Goal: Information Seeking & Learning: Learn about a topic

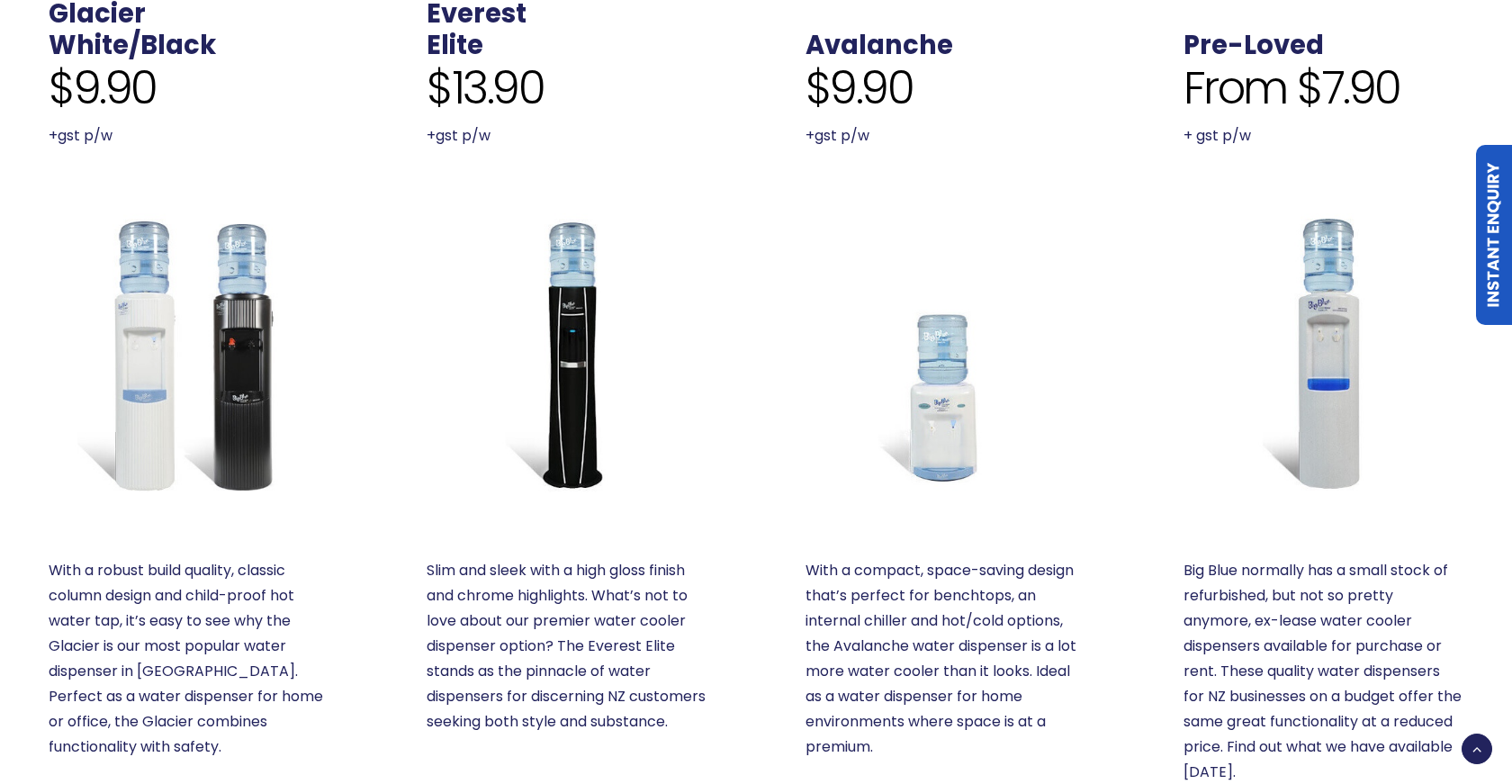
drag, startPoint x: 752, startPoint y: 433, endPoint x: 752, endPoint y: 444, distance: 11.0
click at [752, 444] on div "Everest Elite $13.90 +gst p/w Slim and sleek with a high gloss finish and chrom…" at bounding box center [567, 451] width 377 height 1004
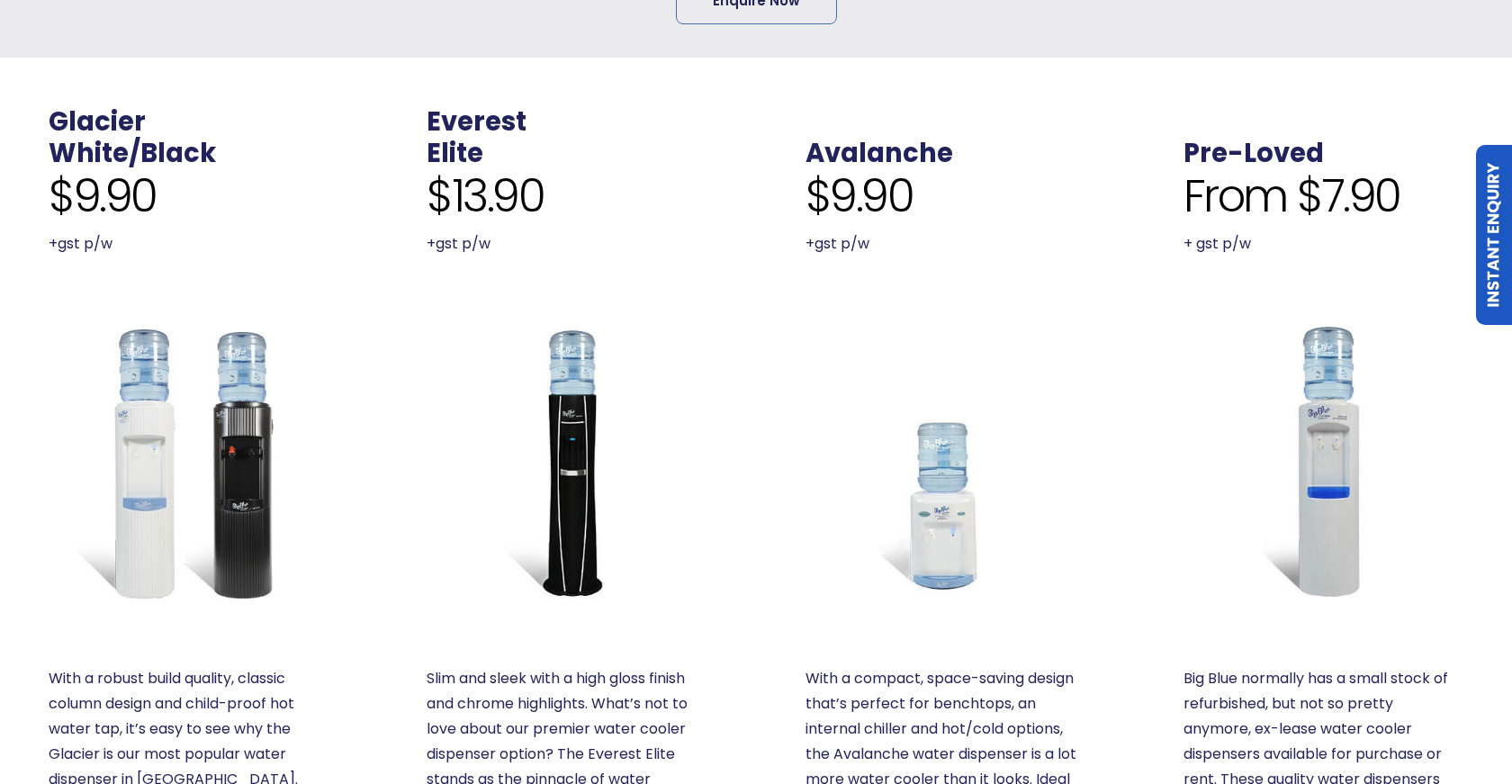
scroll to position [667, 0]
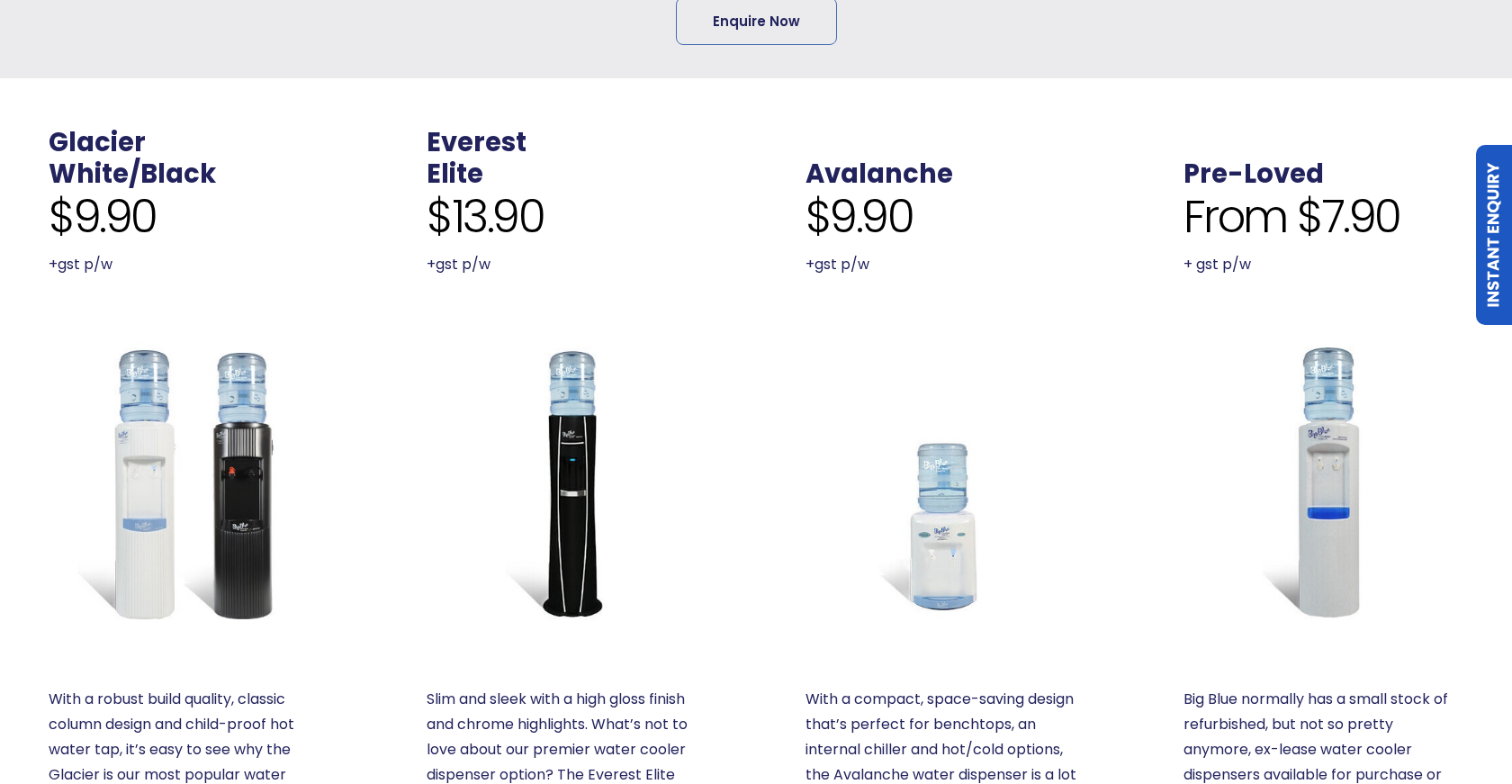
click at [752, 445] on div "Everest Elite $13.90 +gst p/w Slim and sleek with a high gloss finish and chrom…" at bounding box center [567, 580] width 377 height 1004
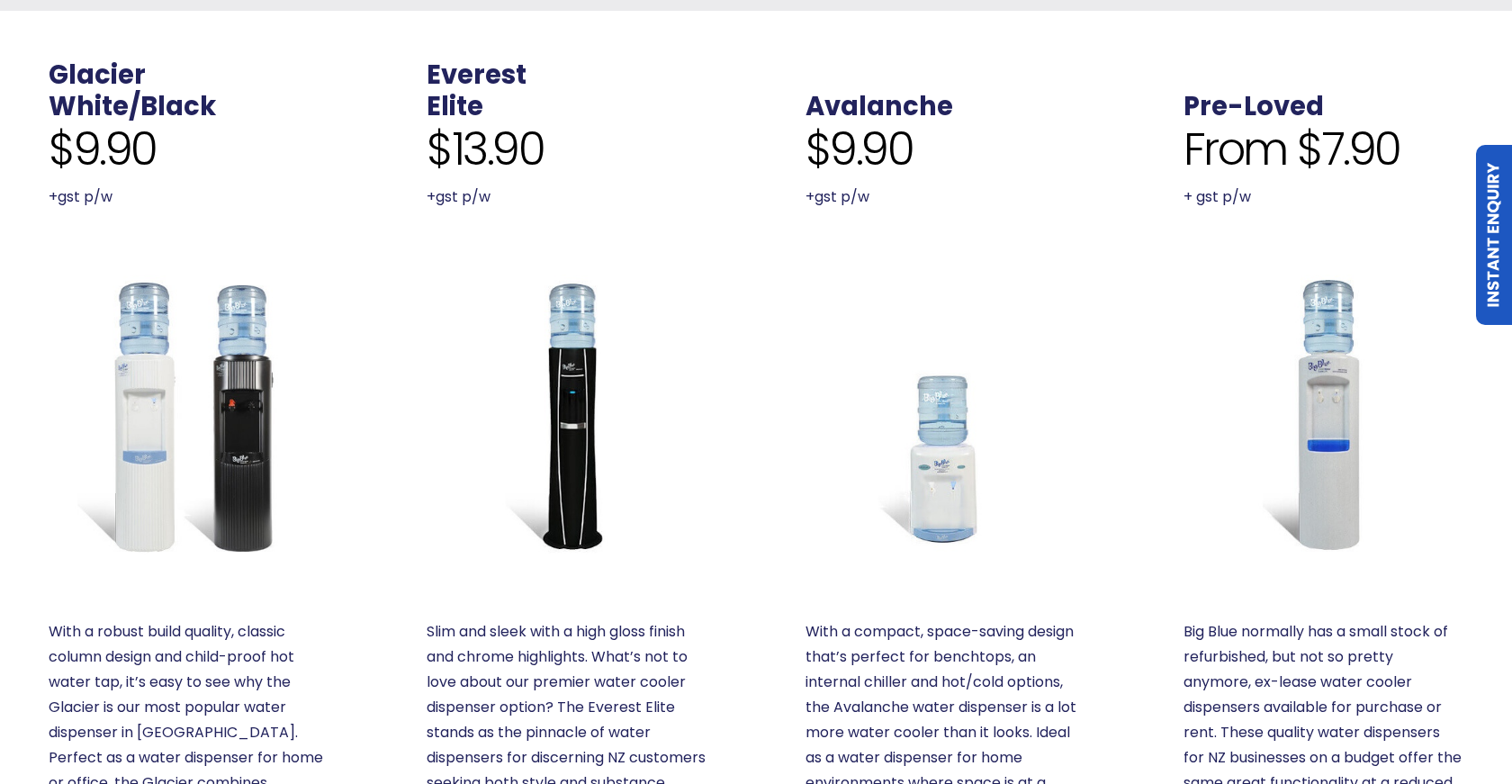
scroll to position [735, 0]
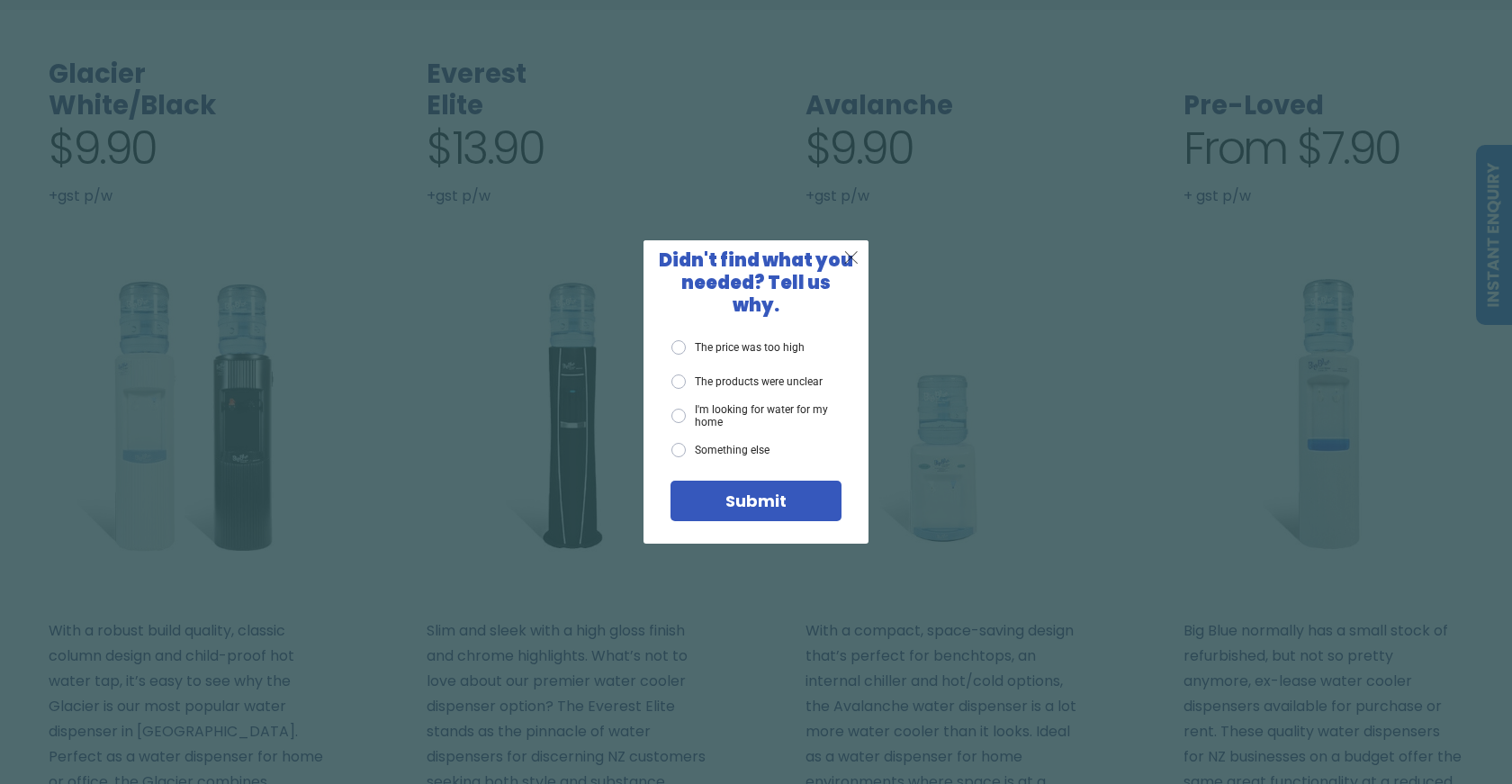
click at [846, 264] on span "X" at bounding box center [851, 256] width 16 height 23
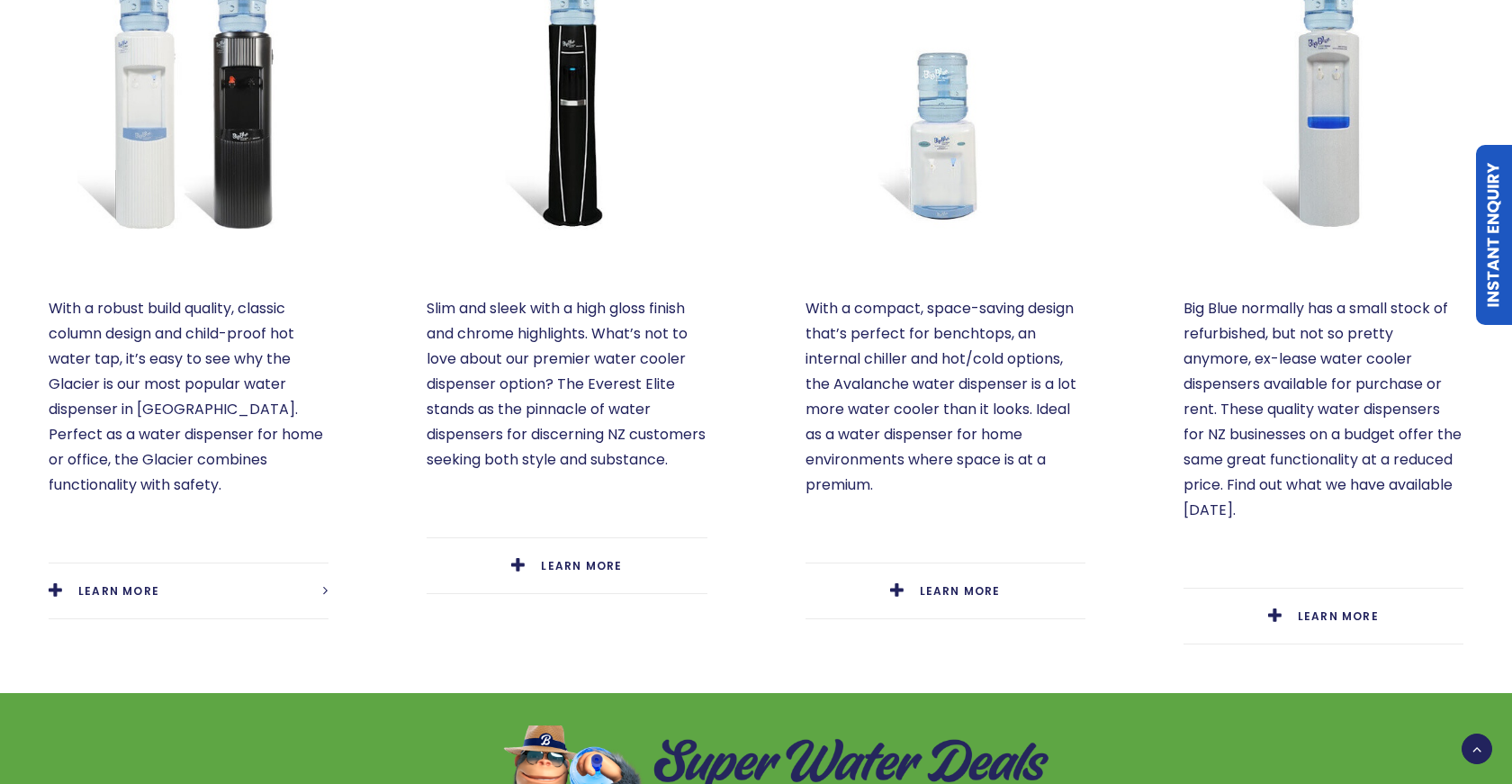
scroll to position [1071, 0]
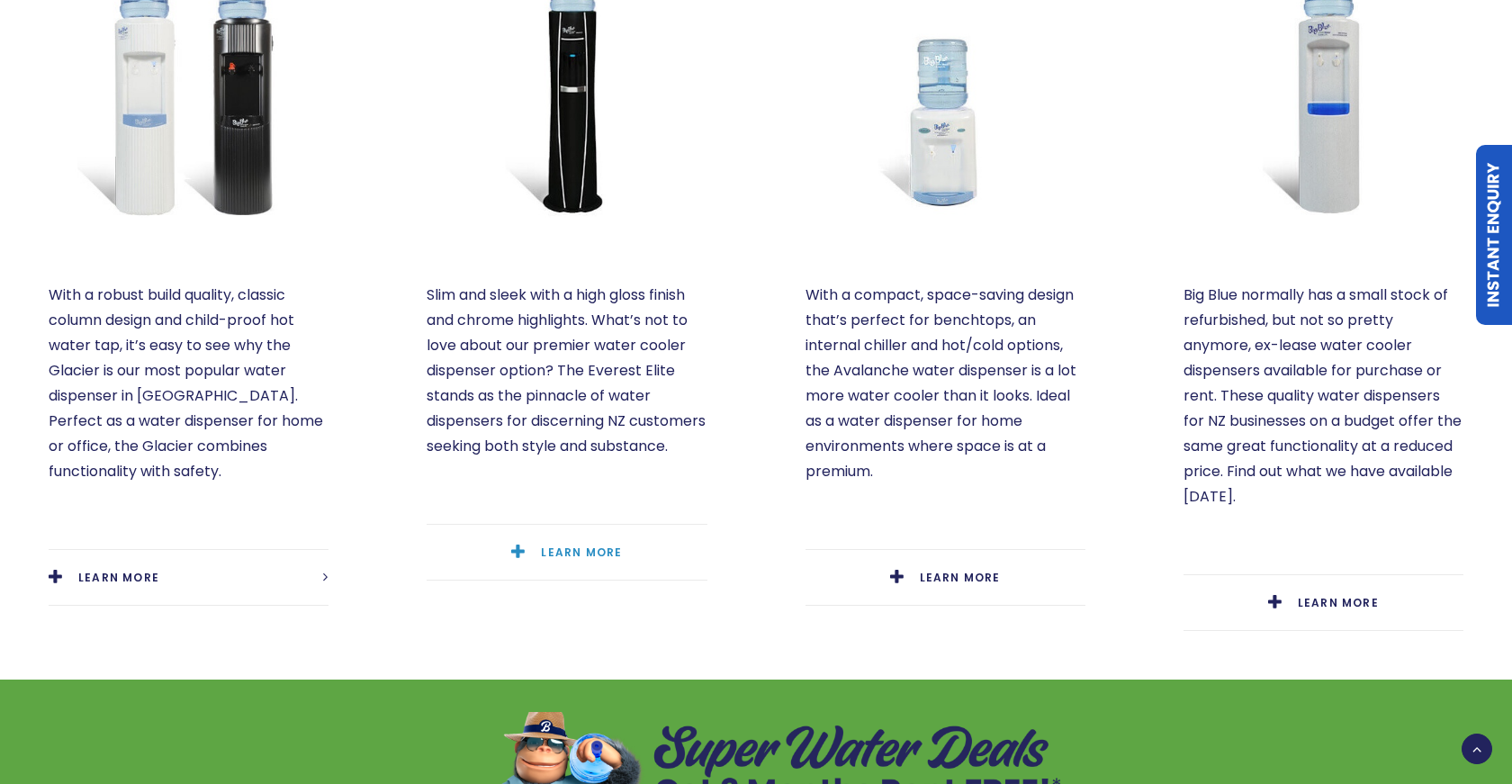
click at [592, 550] on span "LEARN MORE" at bounding box center [581, 551] width 81 height 15
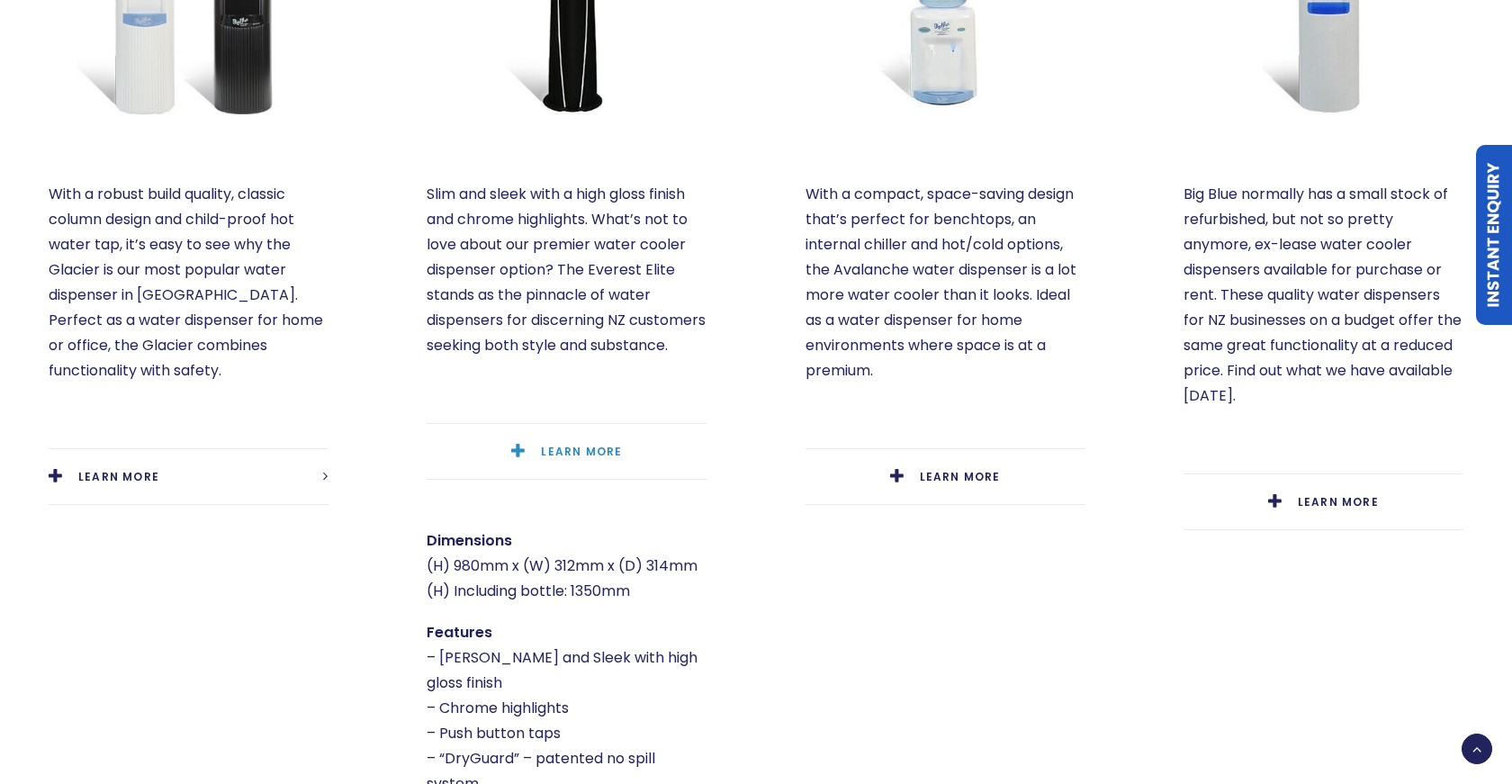
scroll to position [1174, 0]
click at [218, 447] on link "LEARN MORE" at bounding box center [189, 475] width 280 height 55
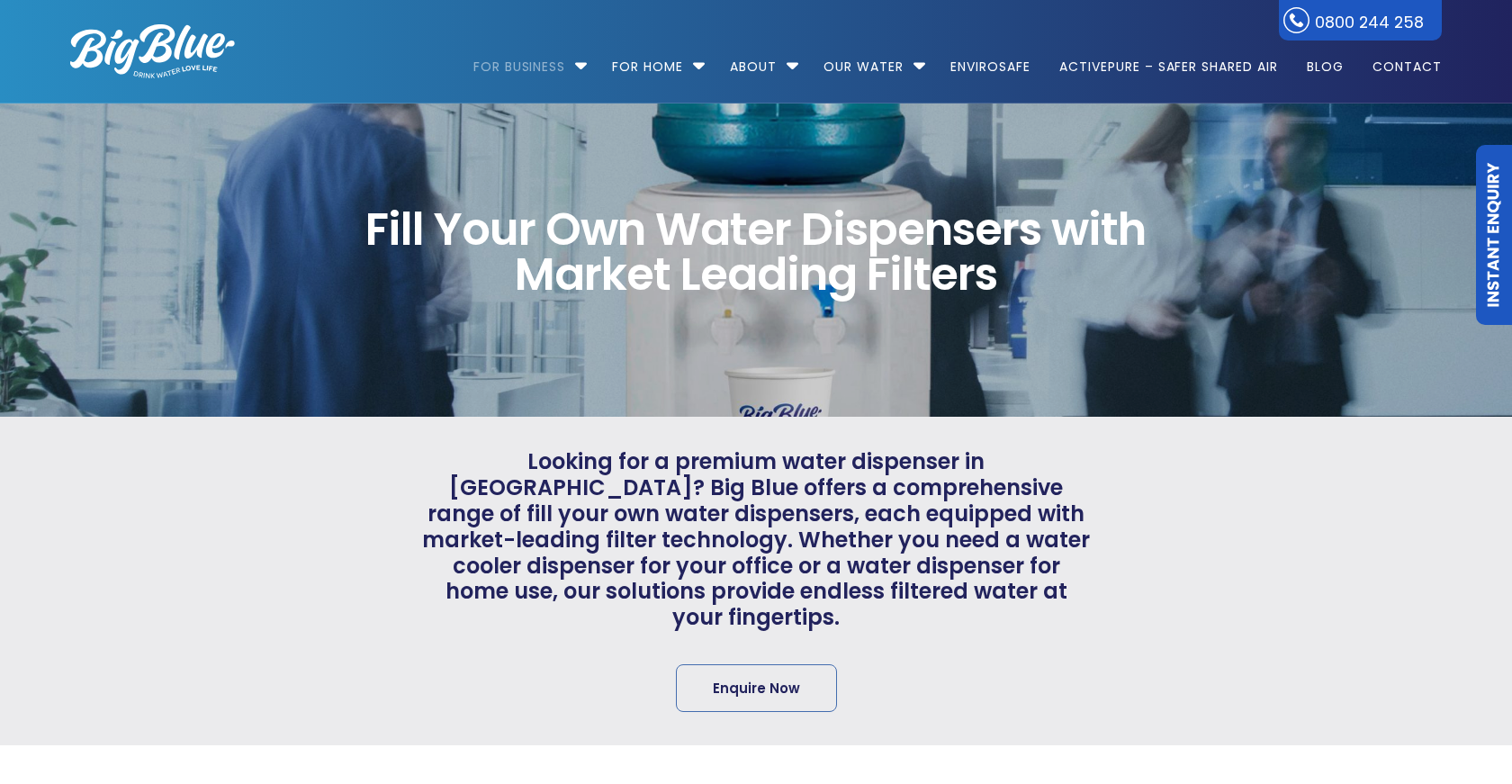
scroll to position [0, 0]
click at [153, 49] on img at bounding box center [153, 51] width 165 height 54
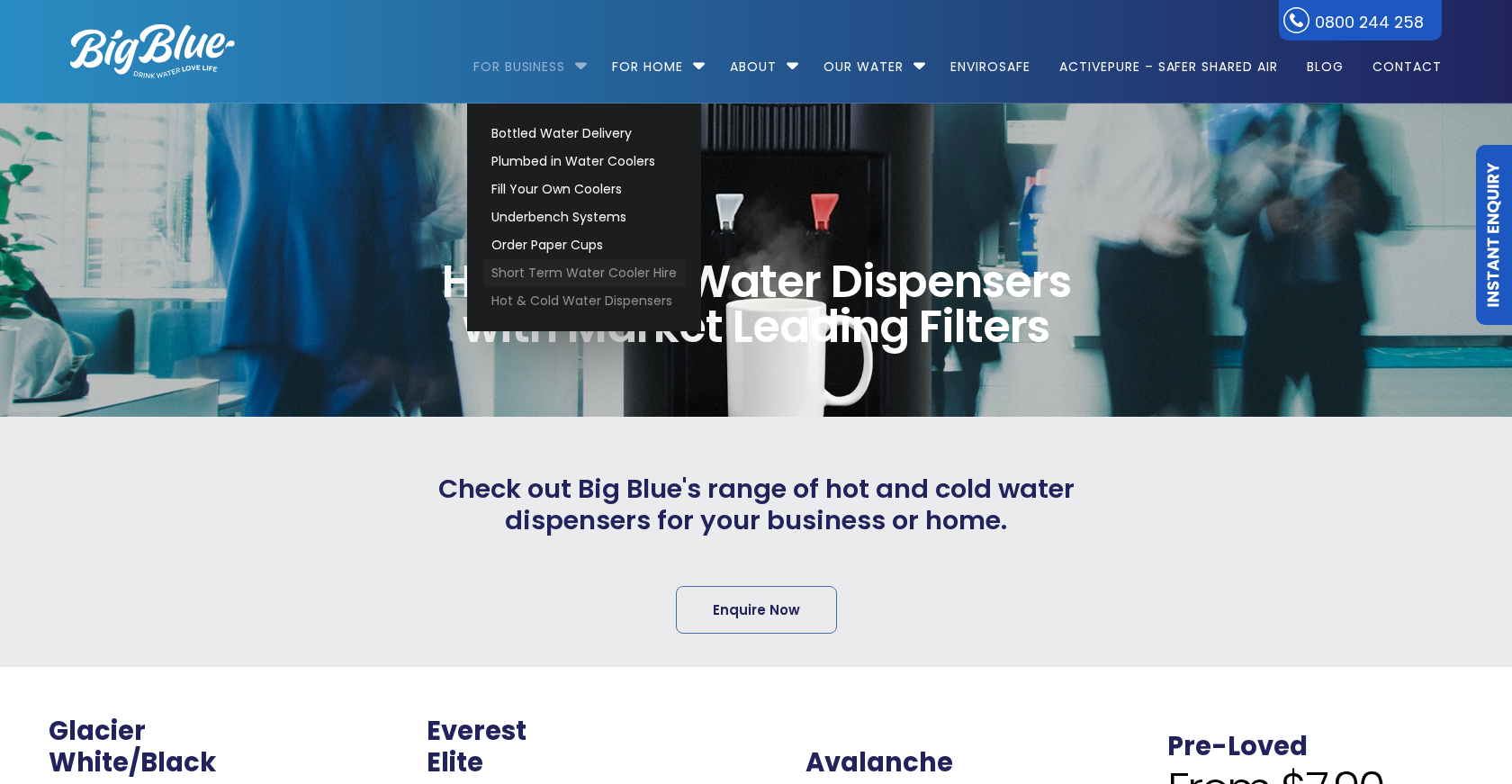
click at [620, 274] on link "Short Term Water Cooler Hire" at bounding box center [584, 272] width 201 height 28
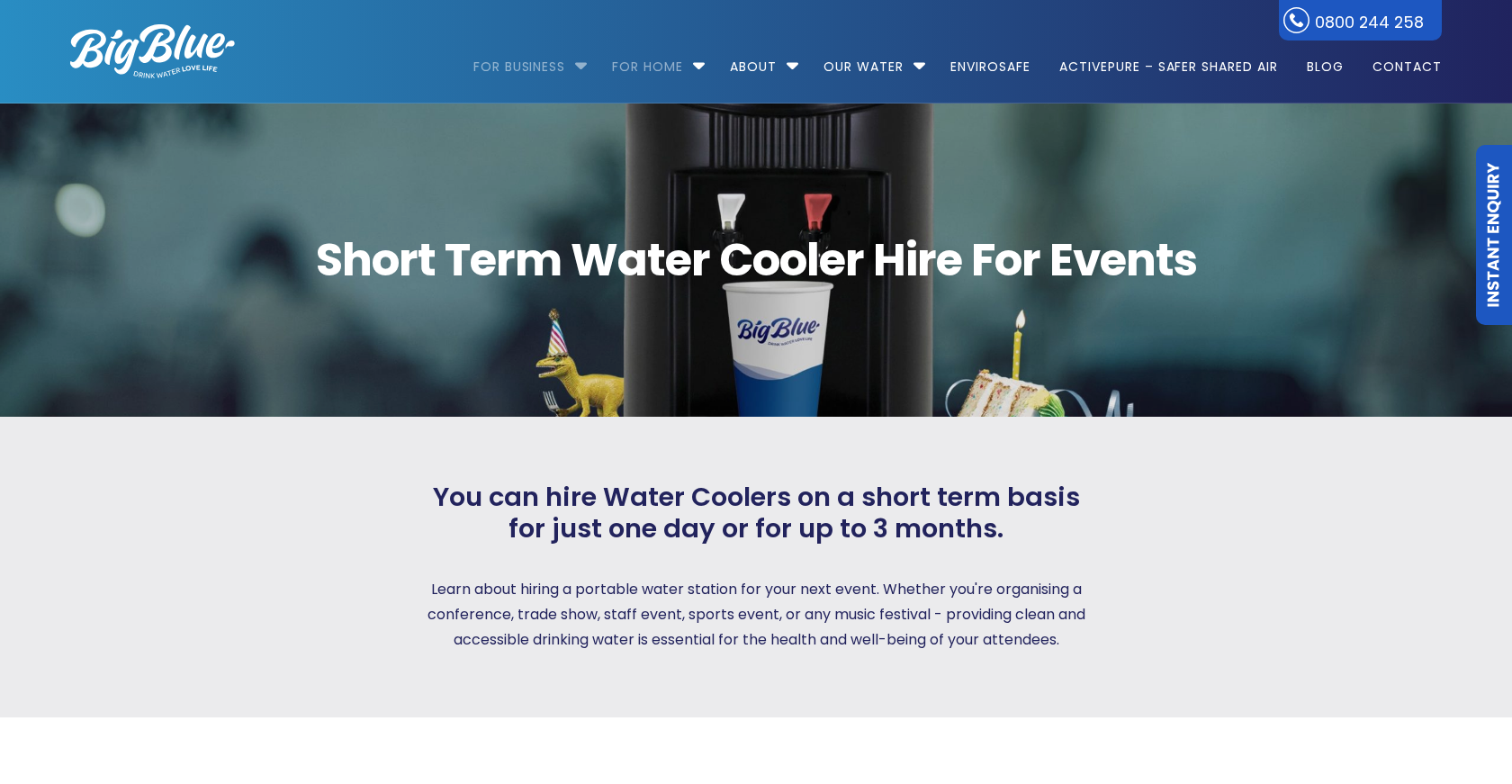
click at [548, 65] on link "For Business" at bounding box center [526, 58] width 106 height 116
click at [586, 65] on li "For Business Bottled Water Delivery Plumbed in Water Coolers Fill Your Own Cool…" at bounding box center [535, 59] width 124 height 103
click at [573, 73] on li "For Business Bottled Water Delivery Plumbed in Water Coolers Fill Your Own Cool…" at bounding box center [535, 59] width 124 height 103
click at [573, 70] on li "For Business Bottled Water Delivery Plumbed in Water Coolers Fill Your Own Cool…" at bounding box center [535, 59] width 124 height 103
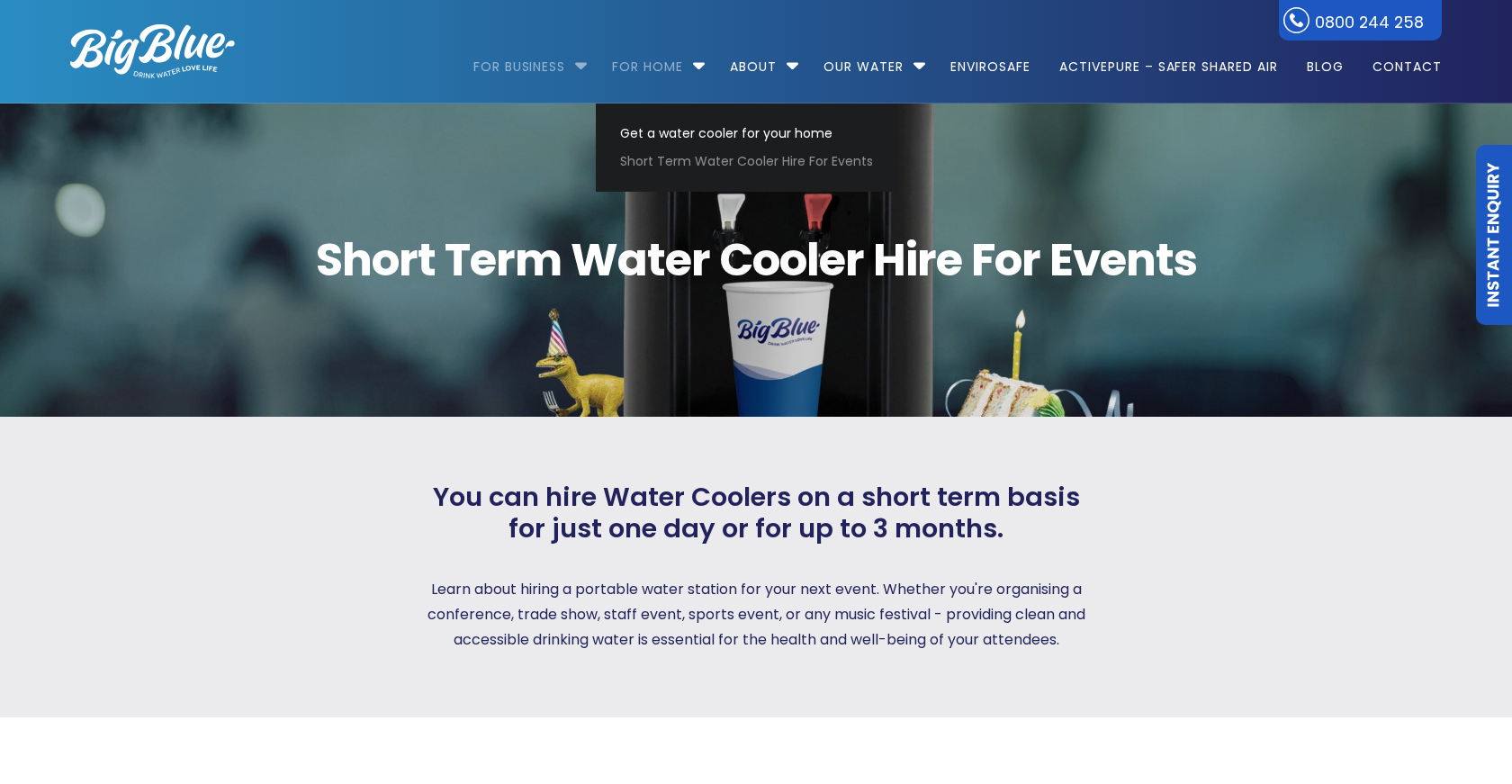
click at [574, 64] on li "For Business Bottled Water Delivery Plumbed in Water Coolers Fill Your Own Cool…" at bounding box center [535, 59] width 124 height 103
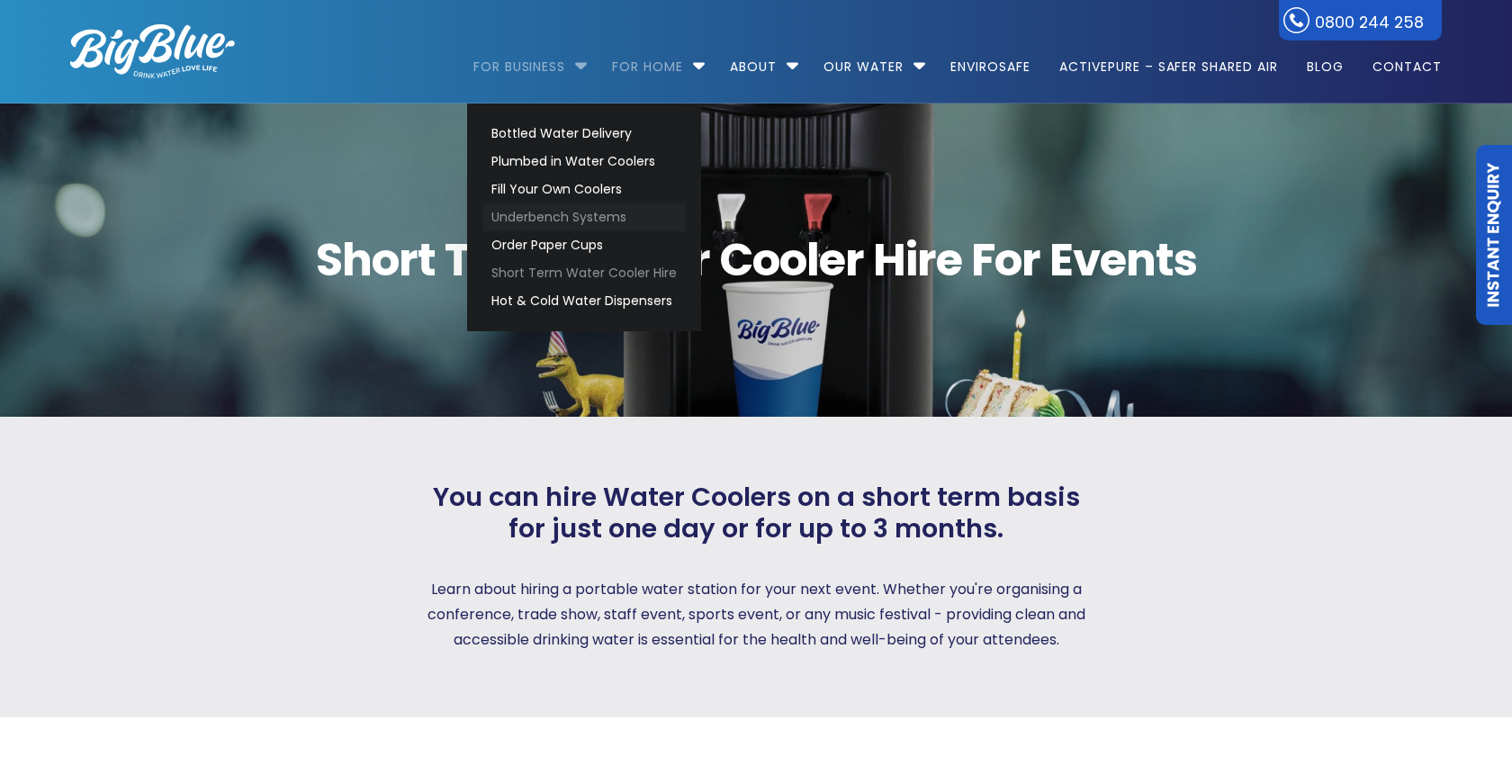
click at [570, 218] on link "Underbench Systems" at bounding box center [584, 217] width 201 height 28
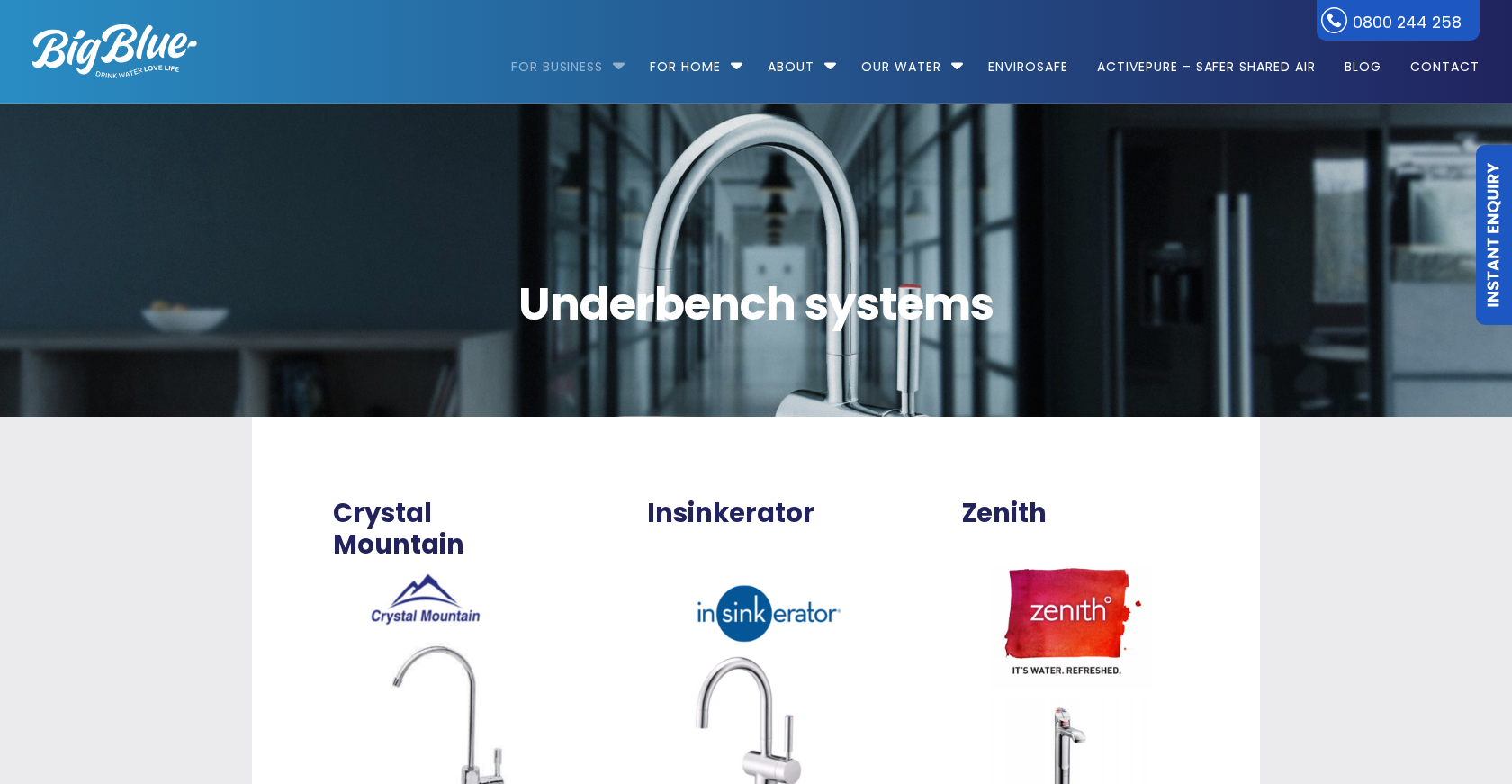
click at [616, 62] on li "For Business Bottled Water Delivery Plumbed in Water Coolers Fill Your Own Cool…" at bounding box center [572, 59] width 124 height 103
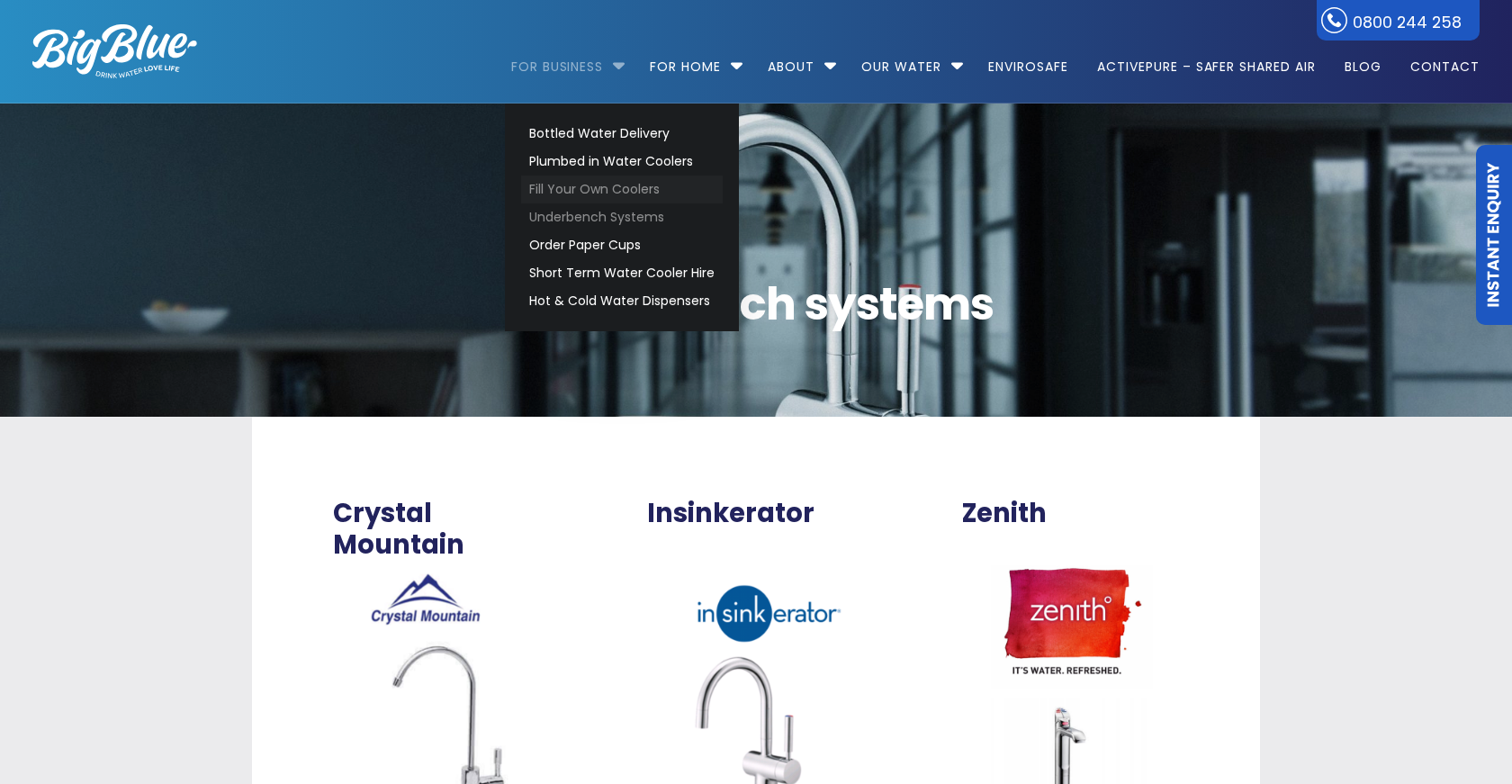
click at [620, 180] on link "Fill Your Own Coolers" at bounding box center [621, 189] width 201 height 28
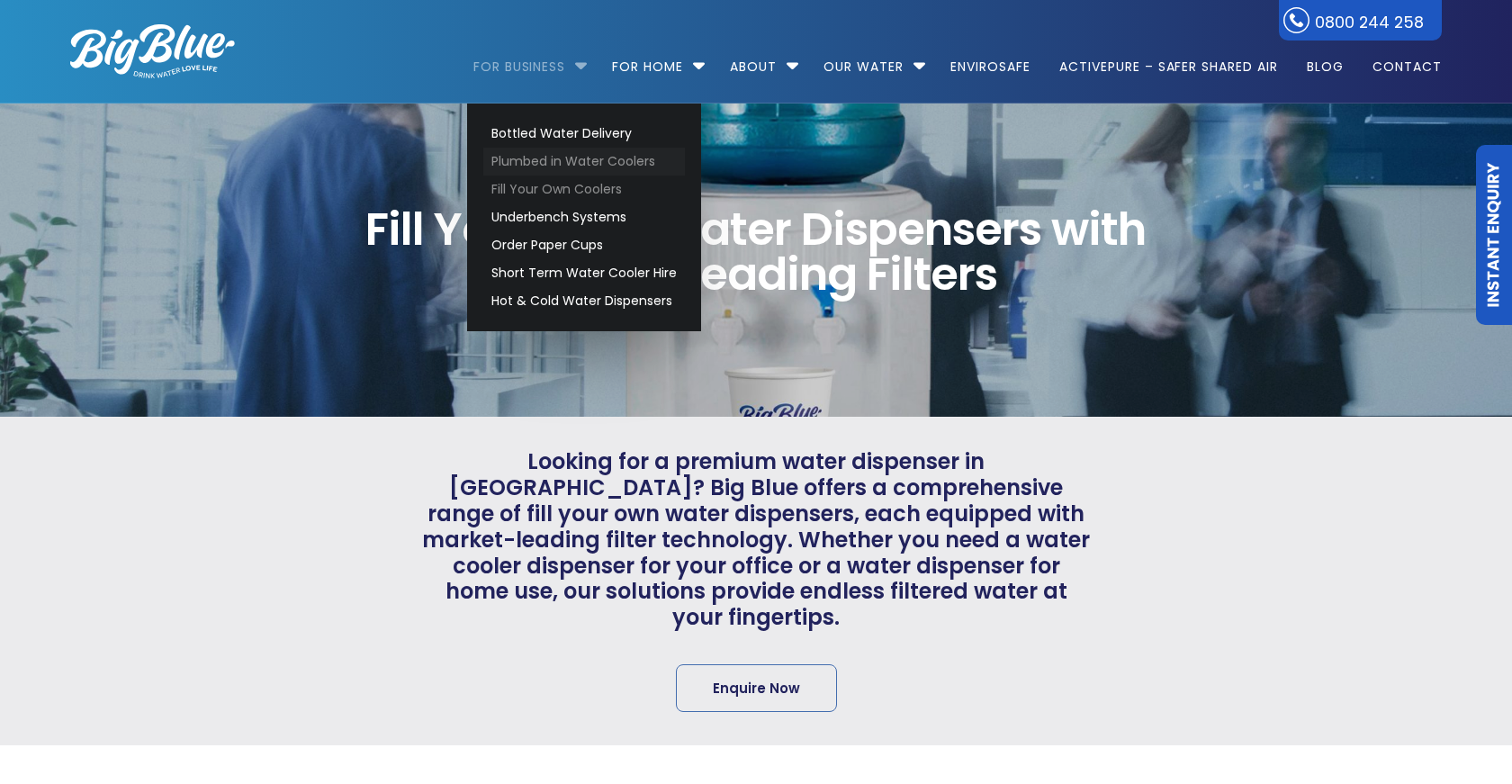
click at [589, 155] on link "Plumbed in Water Coolers" at bounding box center [584, 161] width 201 height 28
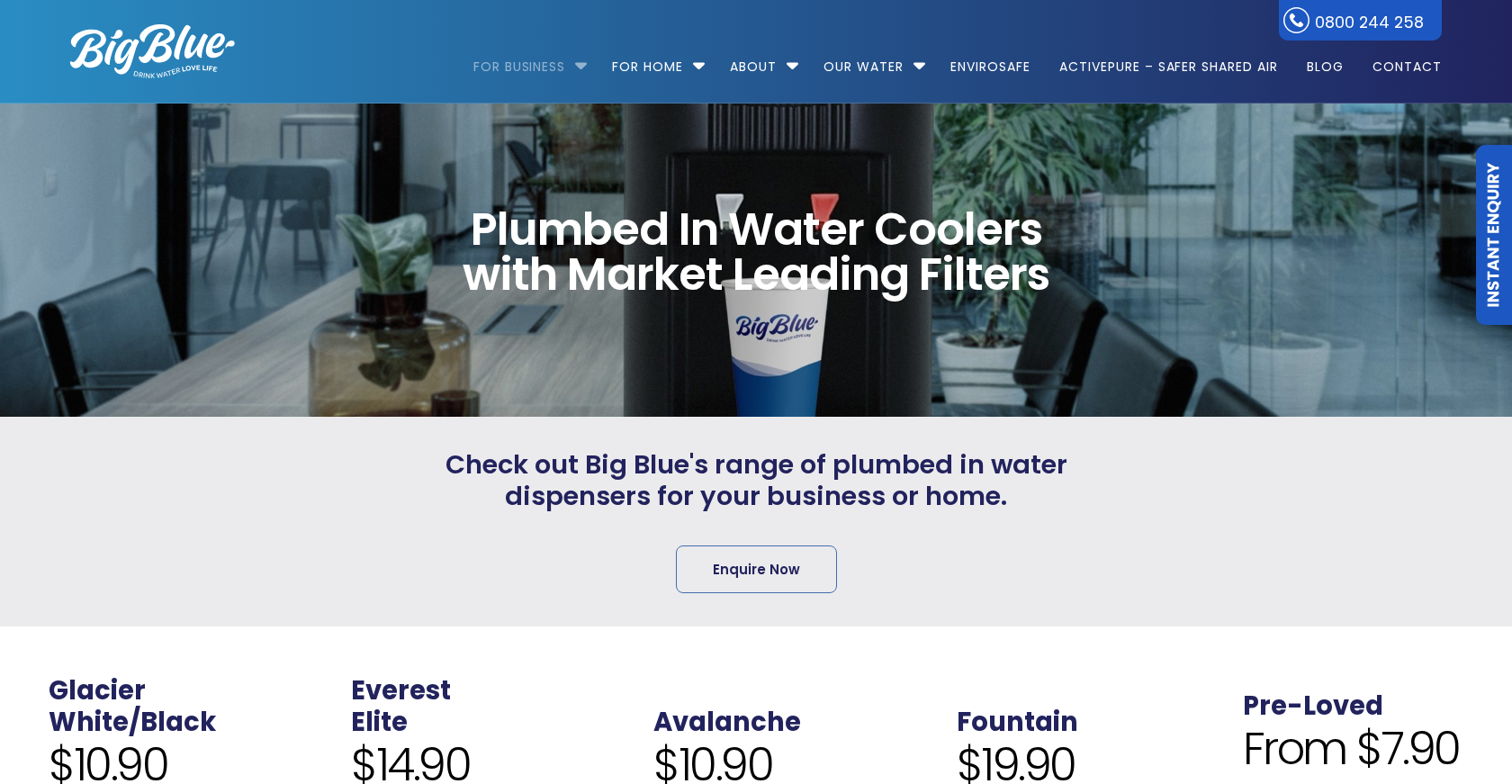
click at [575, 68] on li "For Business Bottled Water Delivery Plumbed in Water Coolers Fill Your Own Cool…" at bounding box center [535, 59] width 124 height 103
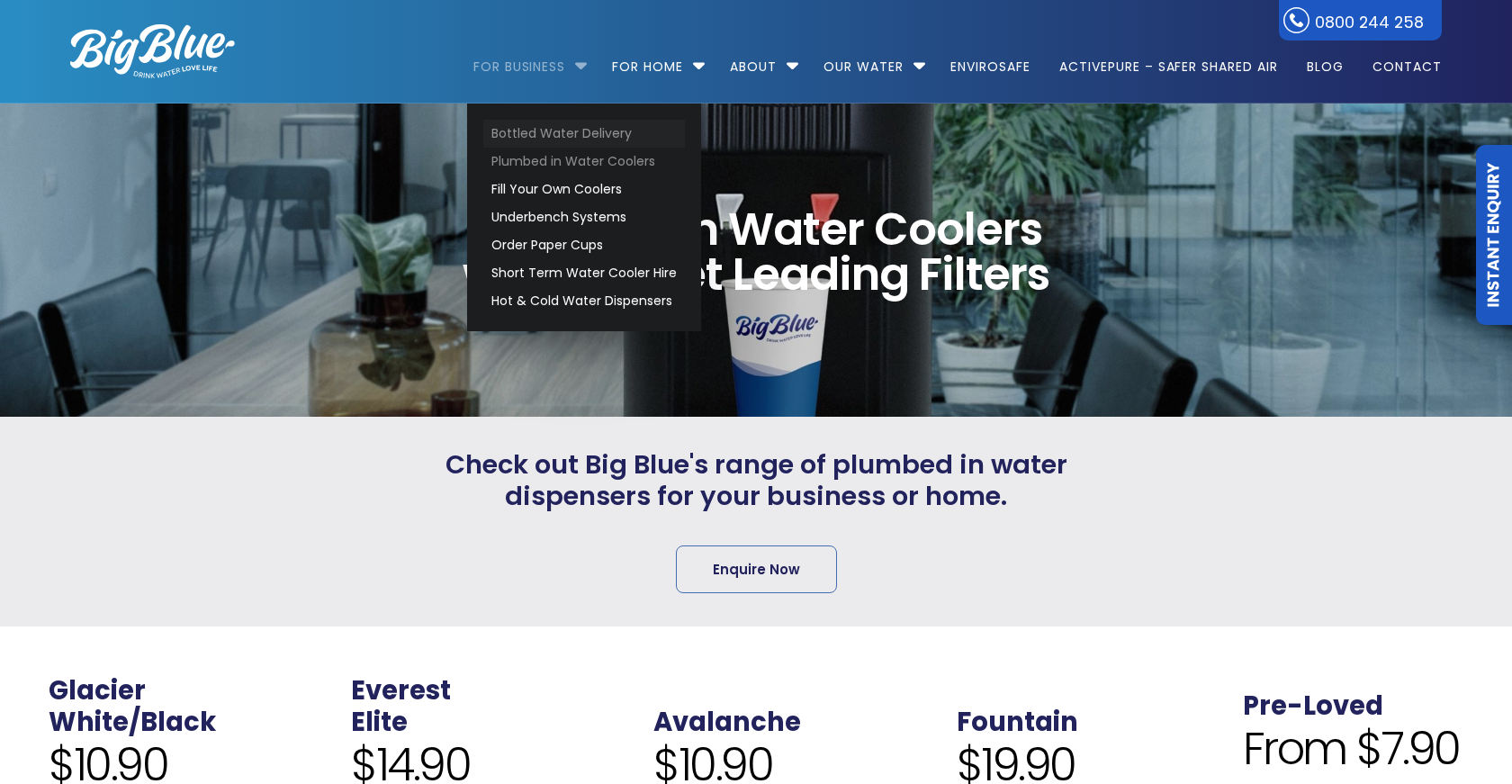
click at [570, 137] on link "Bottled Water Delivery" at bounding box center [584, 134] width 201 height 28
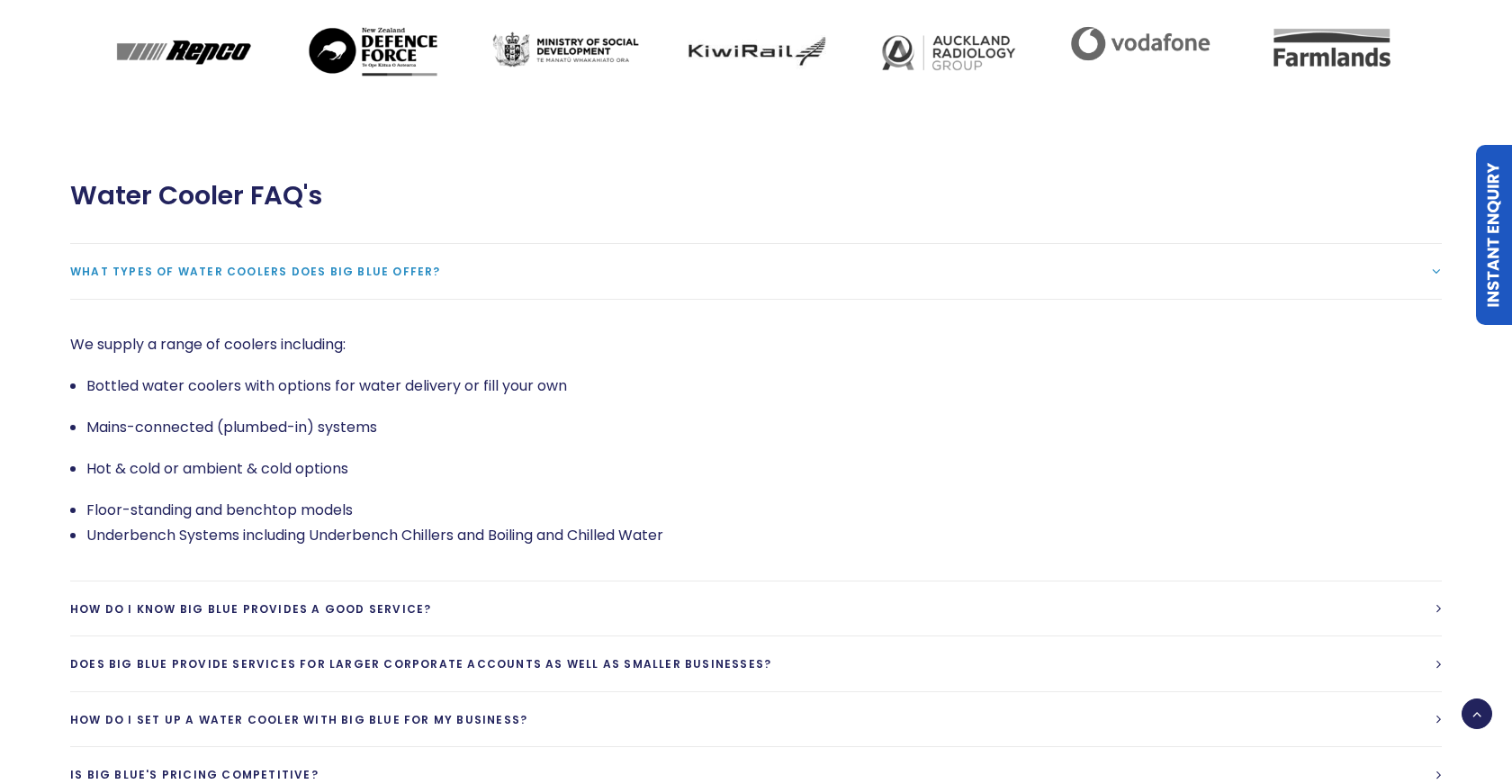
click at [834, 453] on ul "Bottled water coolers with options for water delivery or fill your own Mains-co…" at bounding box center [756, 460] width 1372 height 174
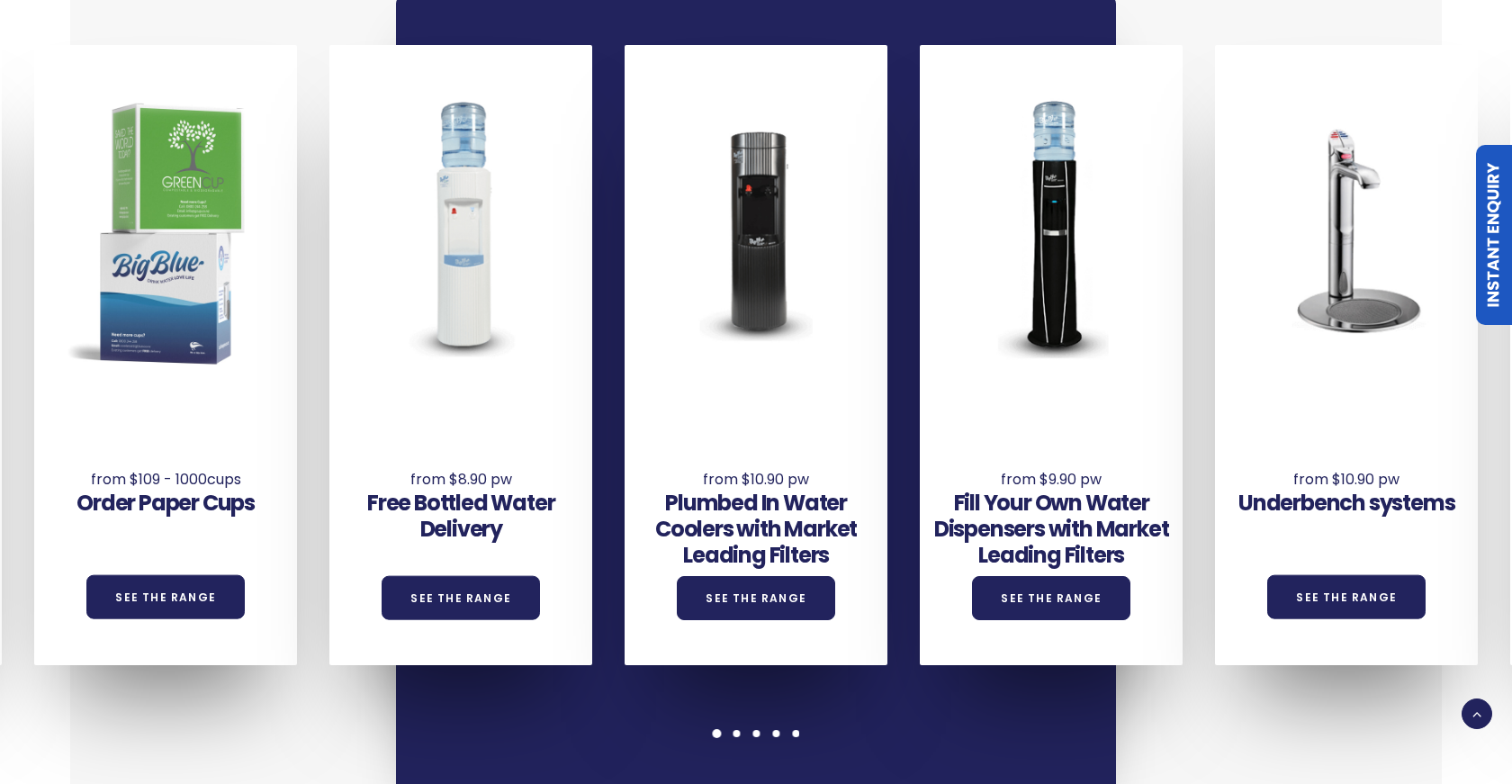
scroll to position [1267, 0]
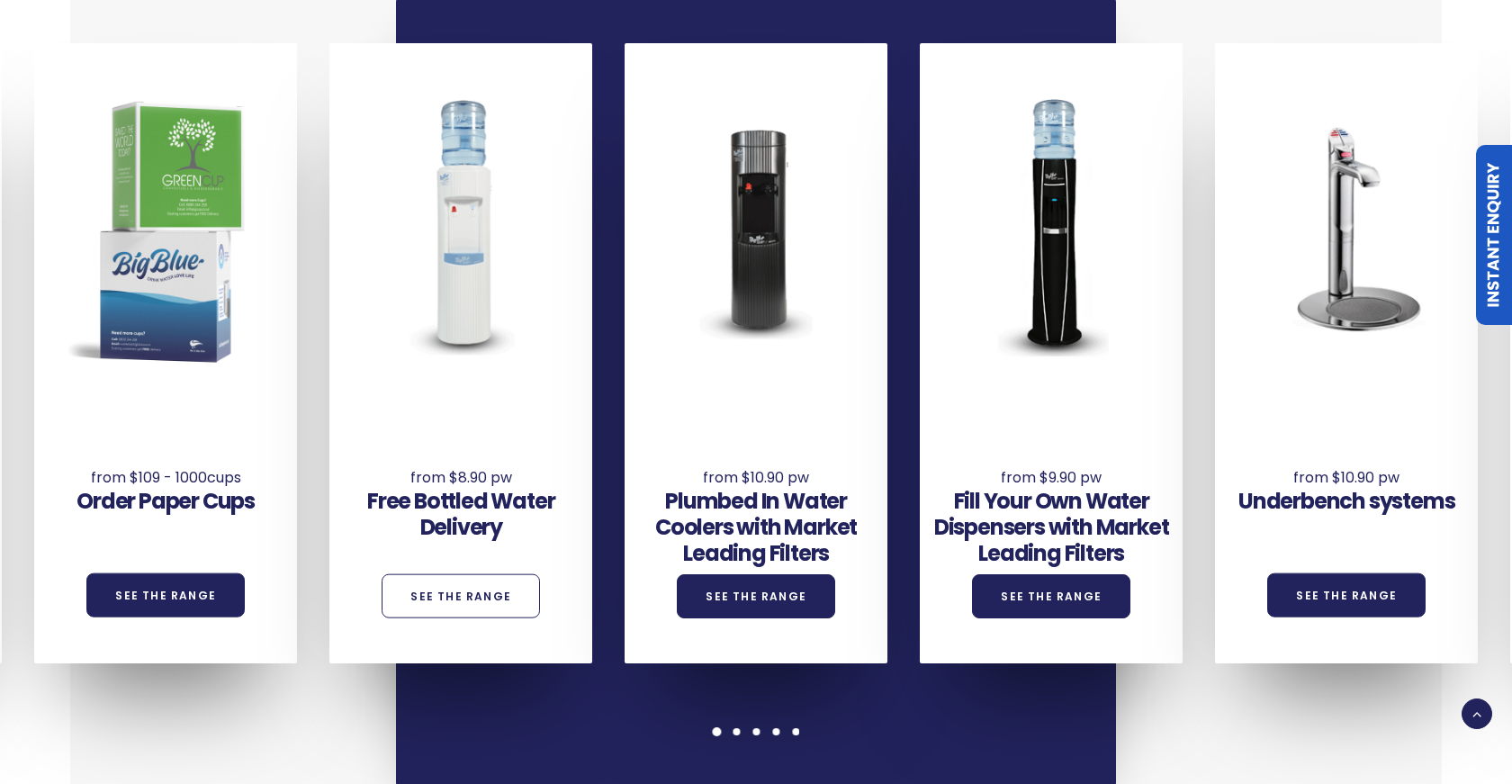
click at [490, 573] on link "See the Range" at bounding box center [461, 595] width 159 height 44
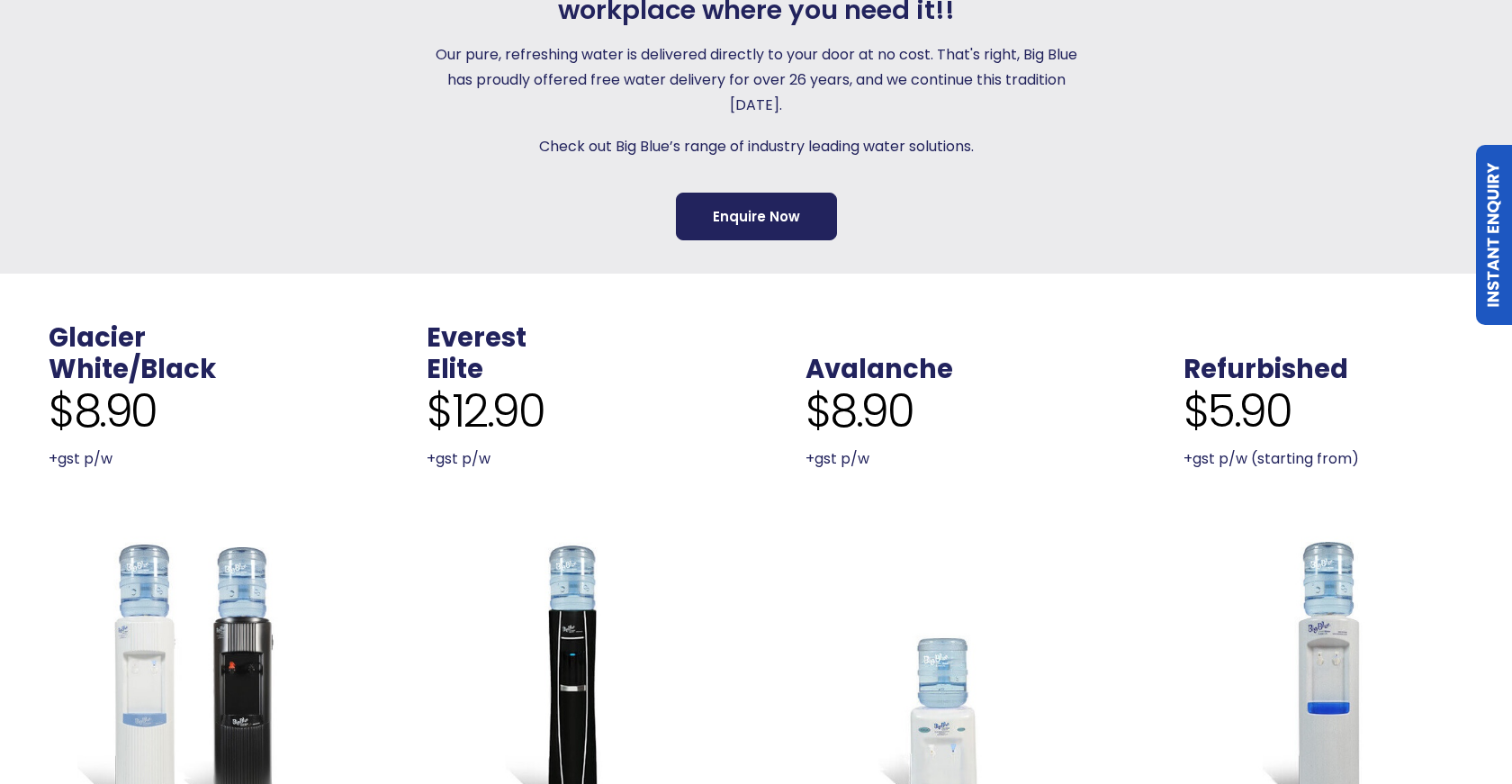
scroll to position [781, 0]
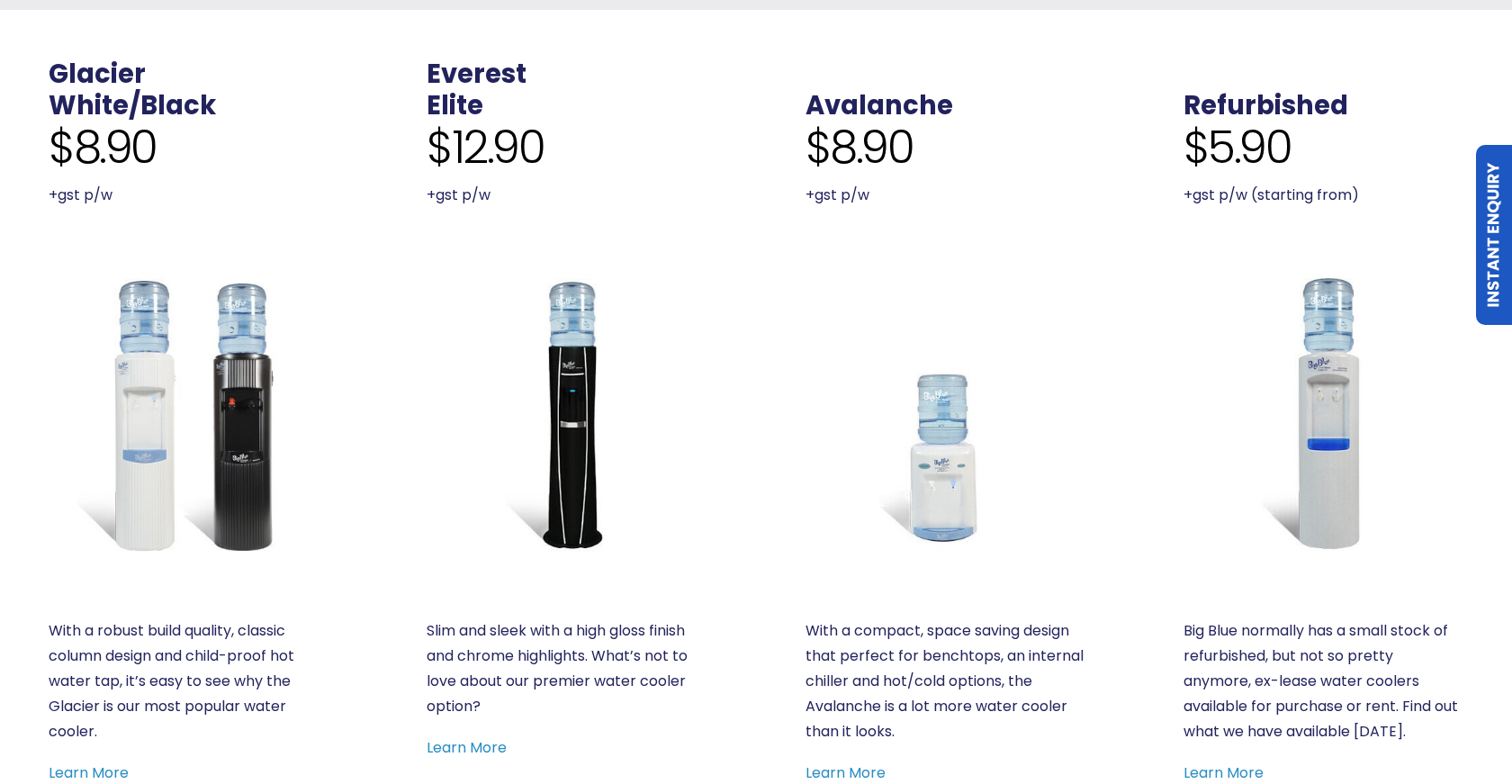
click at [246, 465] on img at bounding box center [189, 412] width 280 height 280
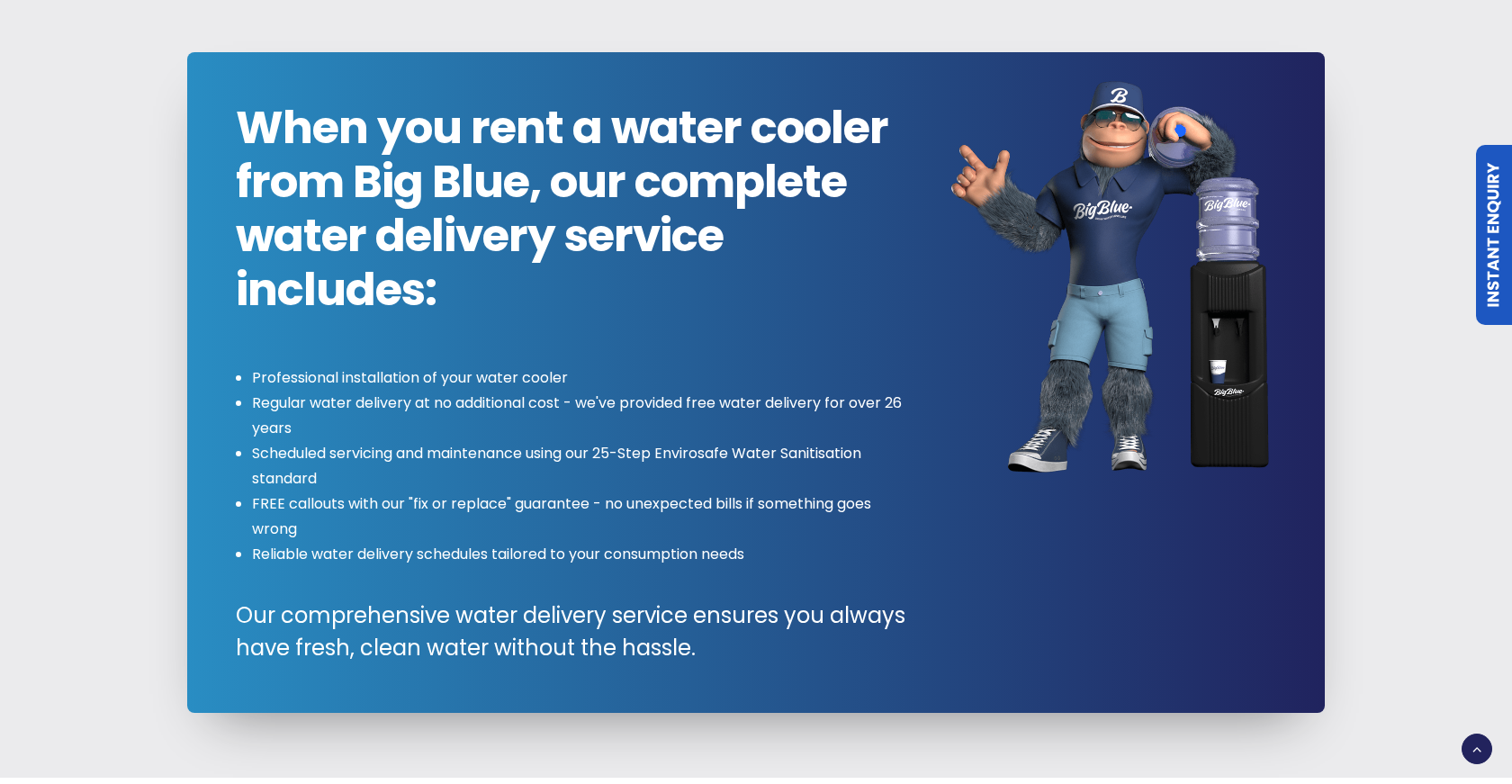
scroll to position [0, 0]
click at [853, 259] on span "When you rent a water cooler from Big Blue, our complete water delivery service…" at bounding box center [577, 208] width 683 height 216
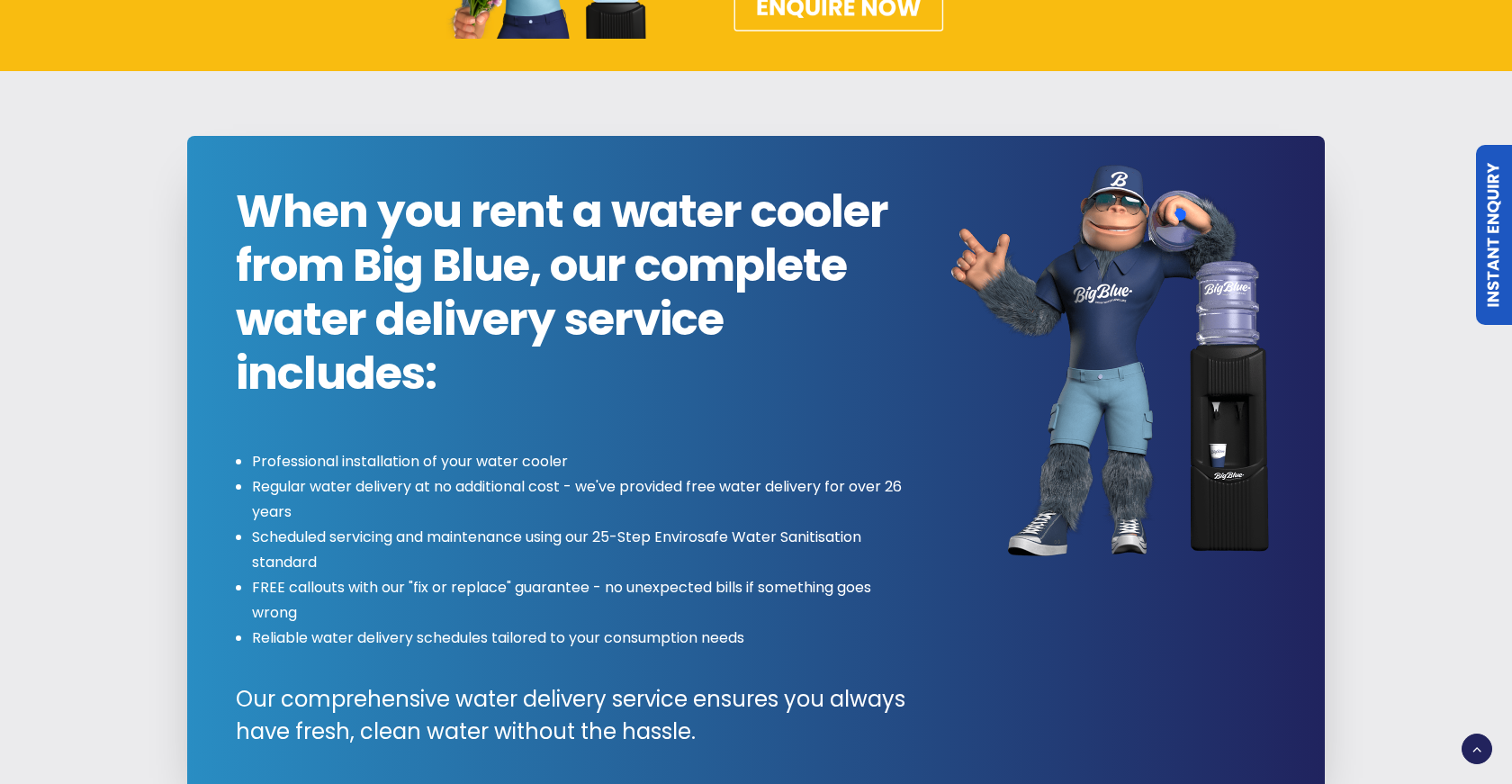
scroll to position [1873, 0]
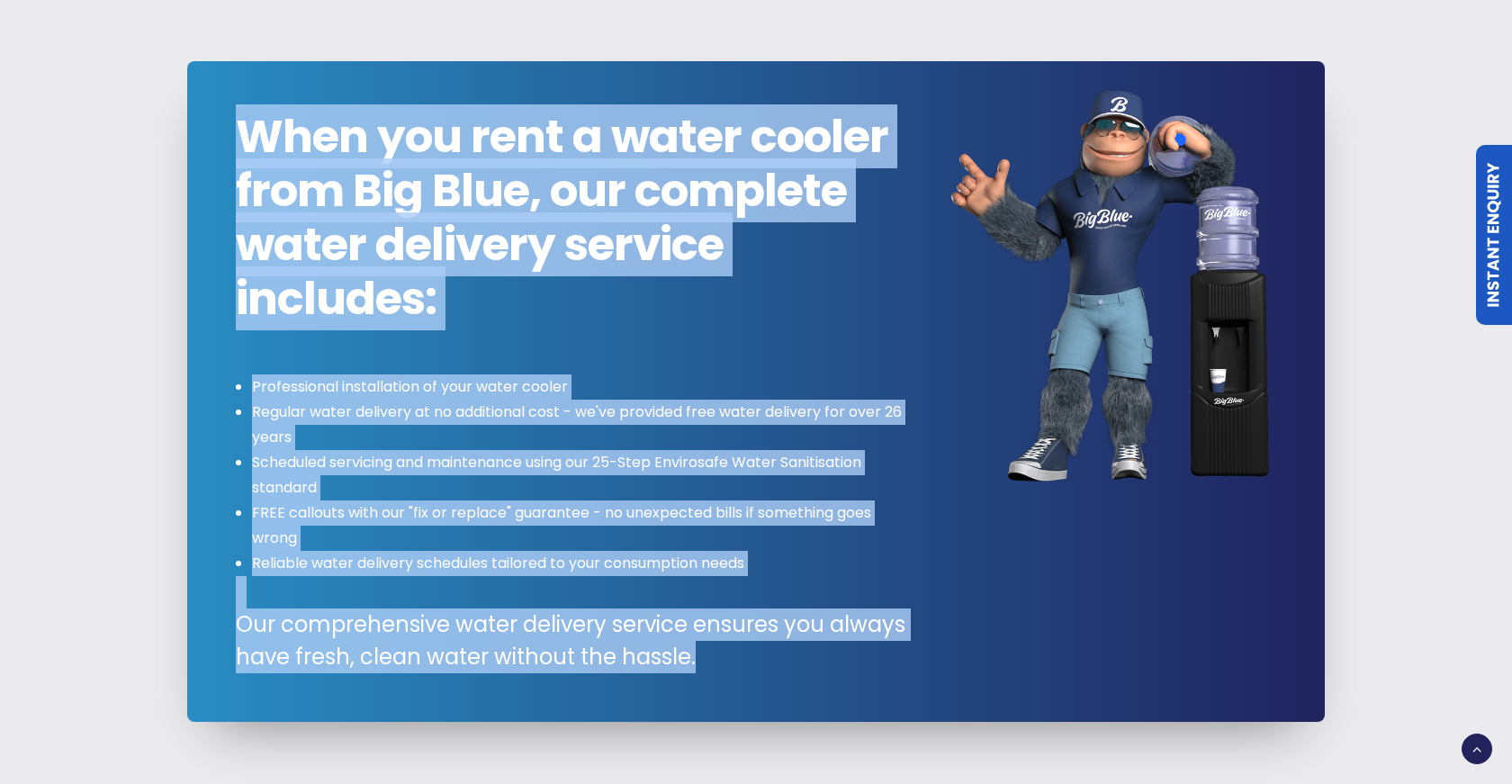
drag, startPoint x: 241, startPoint y: 130, endPoint x: 715, endPoint y: 659, distance: 710.3
click at [715, 659] on div "When you rent a water cooler from Big Blue, our complete water delivery service…" at bounding box center [577, 392] width 683 height 563
copy div "When you rent a water cooler from Big Blue, our complete water delivery service…"
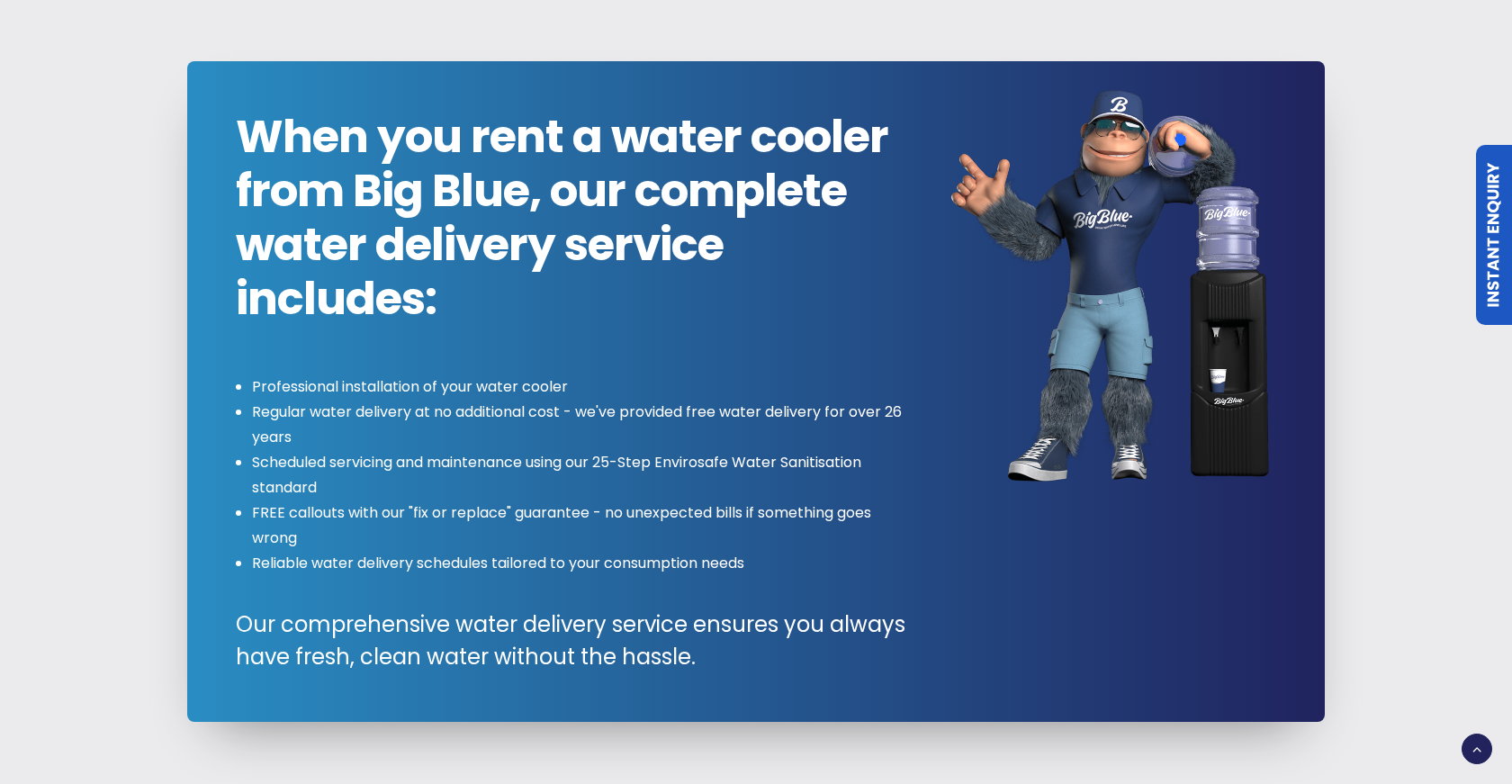
click at [470, 400] on li "Regular water delivery at no additional cost - we've provided free water delive…" at bounding box center [585, 425] width 667 height 51
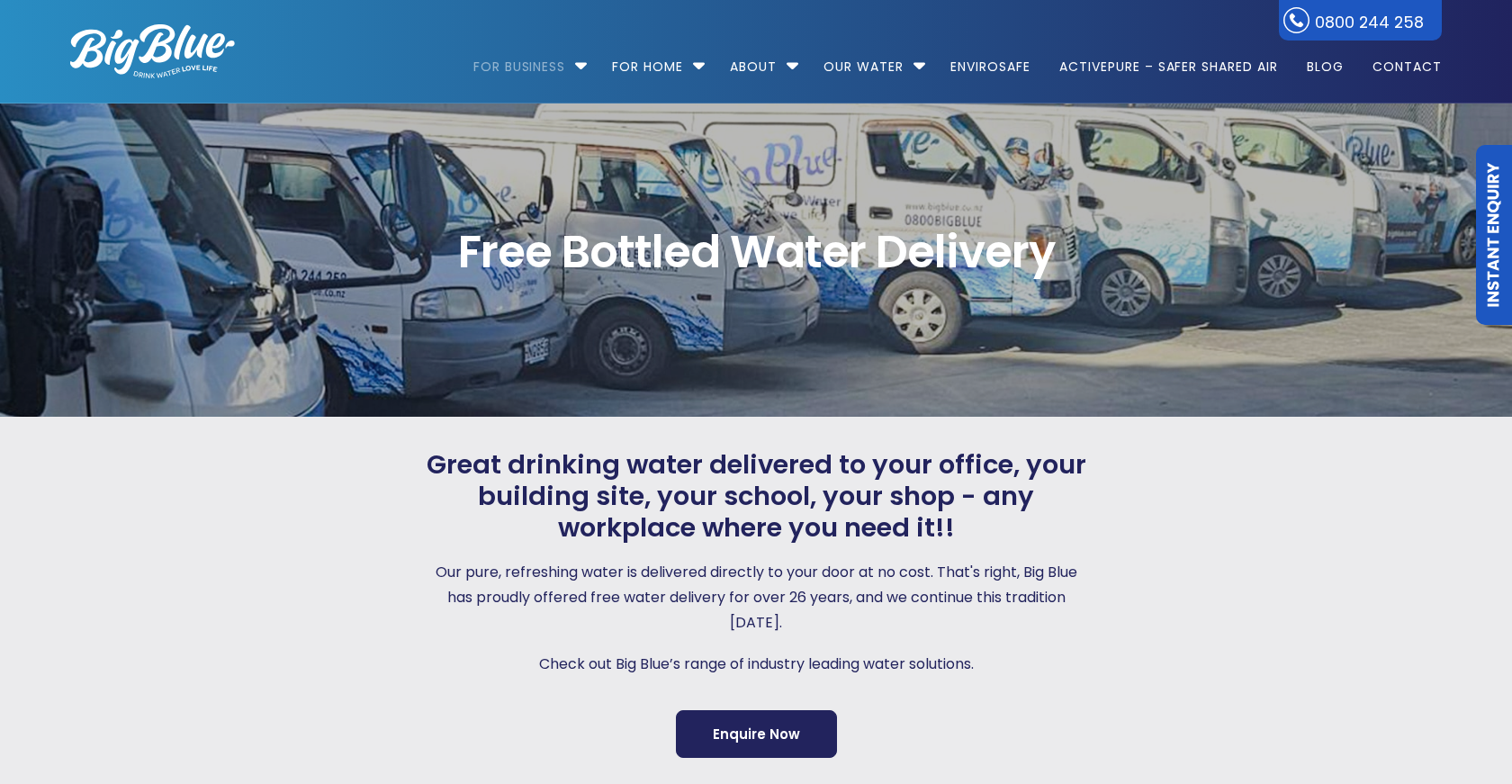
scroll to position [0, 0]
click at [771, 748] on link "Enquire Now" at bounding box center [756, 733] width 162 height 48
click at [1207, 71] on link "ActivePure – Safer Shared Air" at bounding box center [1169, 58] width 244 height 116
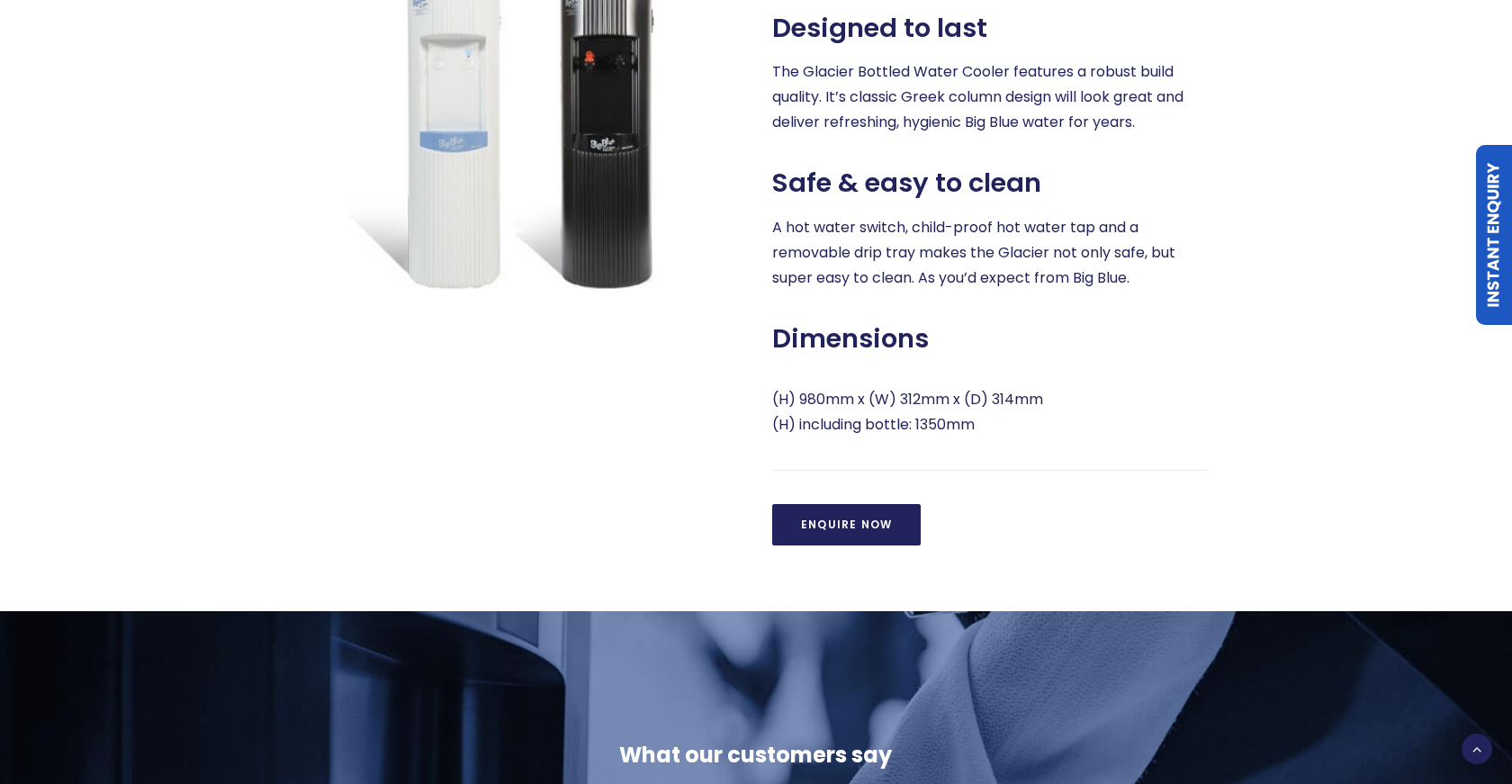
scroll to position [840, 0]
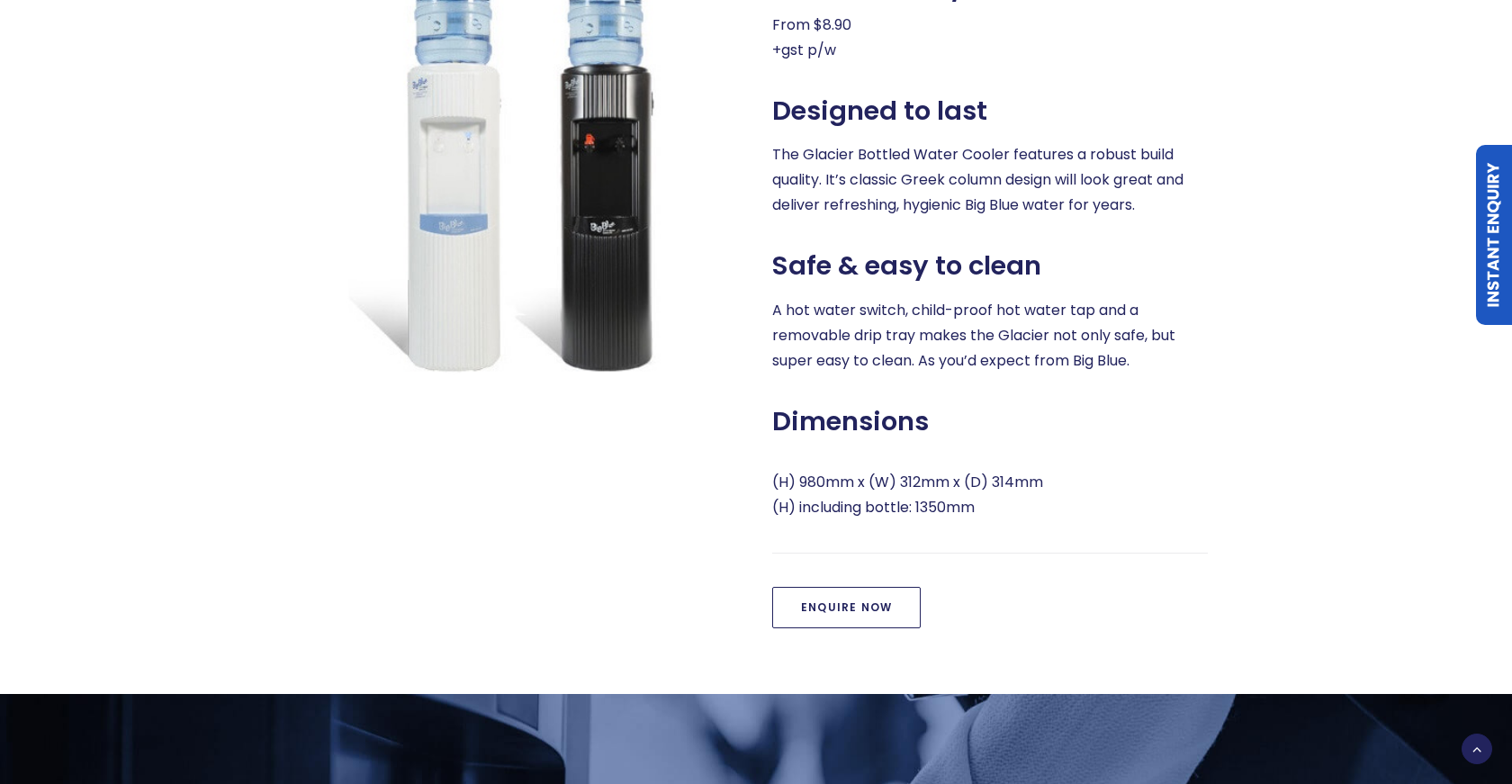
click at [814, 606] on link "Enquire Now" at bounding box center [847, 607] width 149 height 42
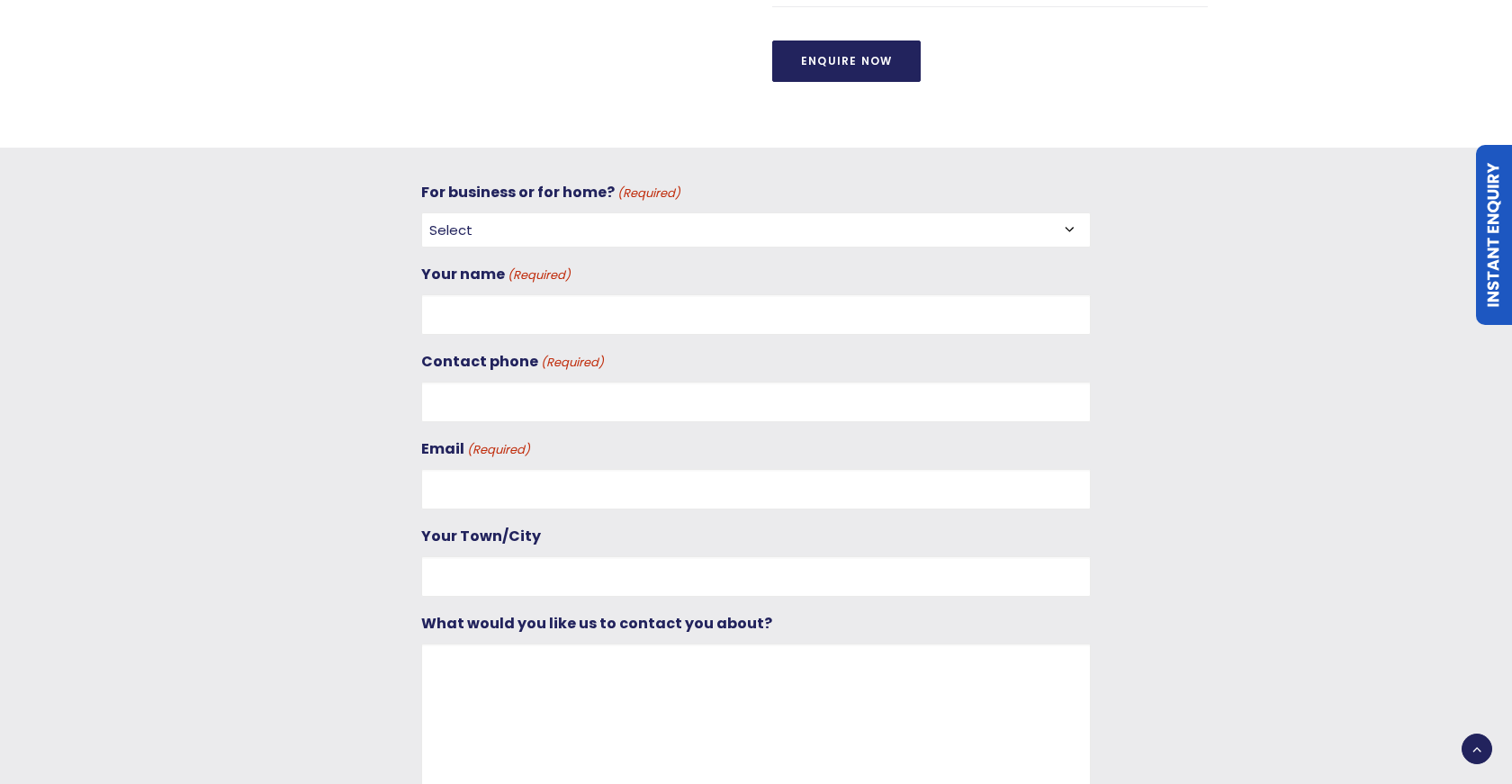
scroll to position [1211, 0]
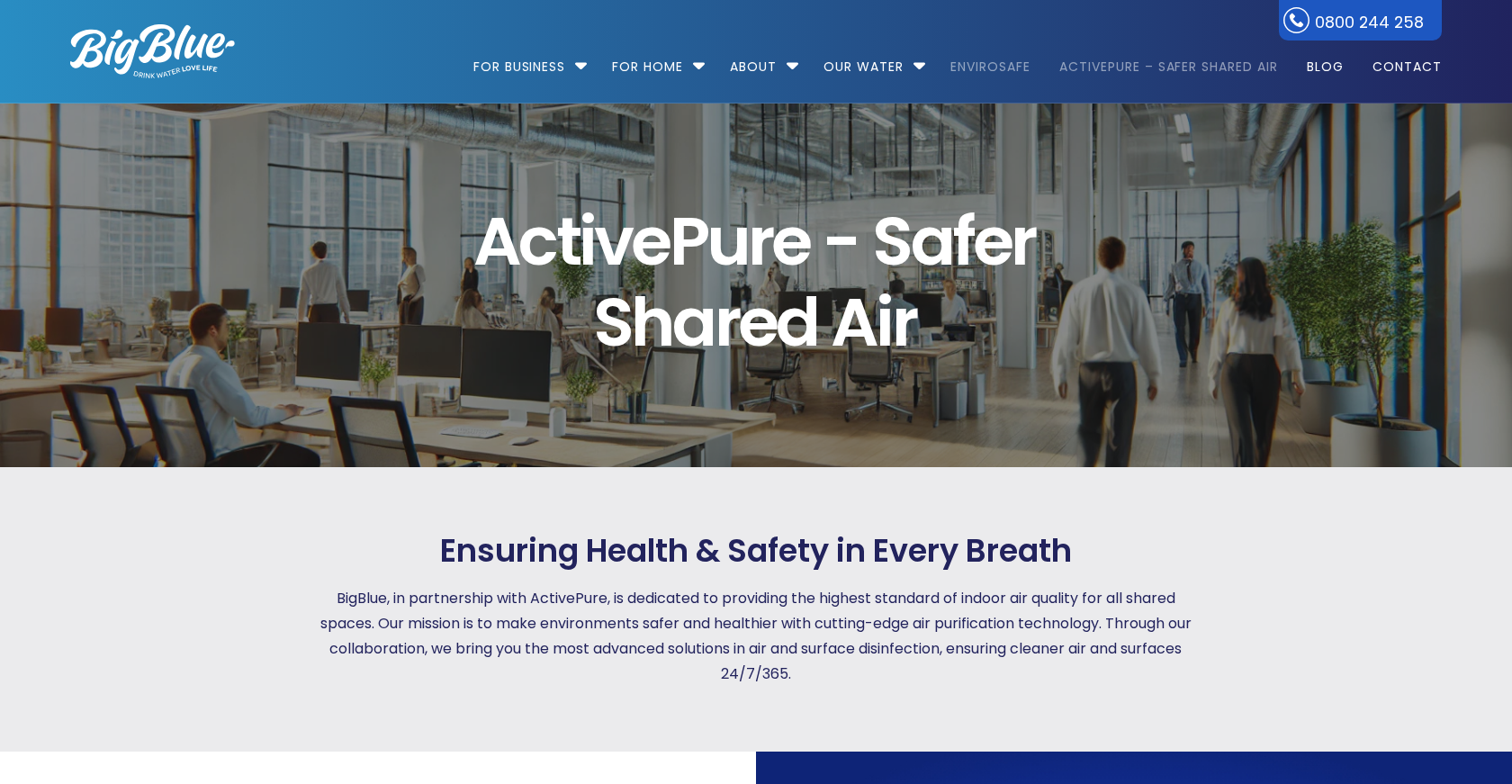
click at [983, 69] on link "EnviroSafe" at bounding box center [990, 58] width 106 height 116
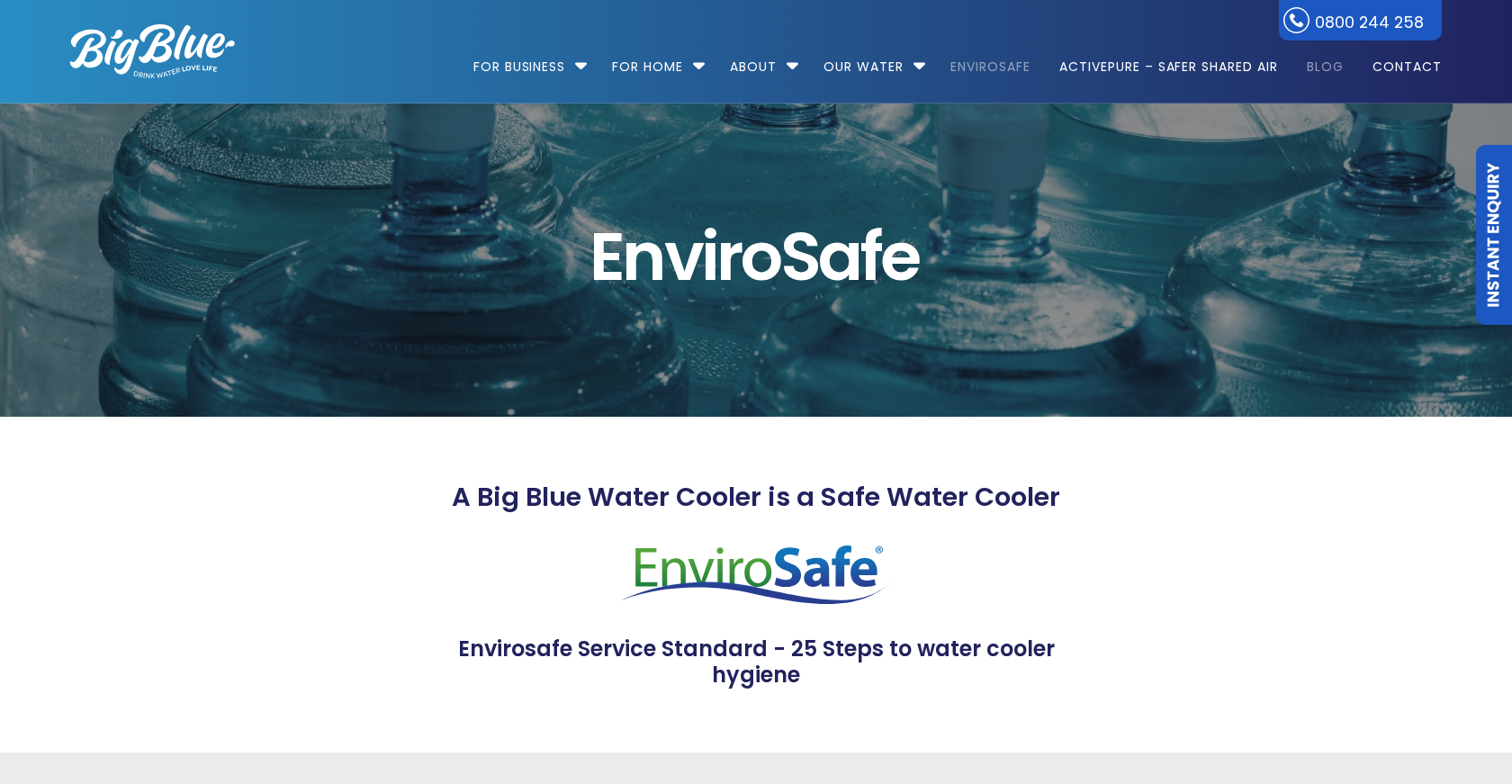
click at [1322, 64] on link "Blog" at bounding box center [1325, 58] width 62 height 116
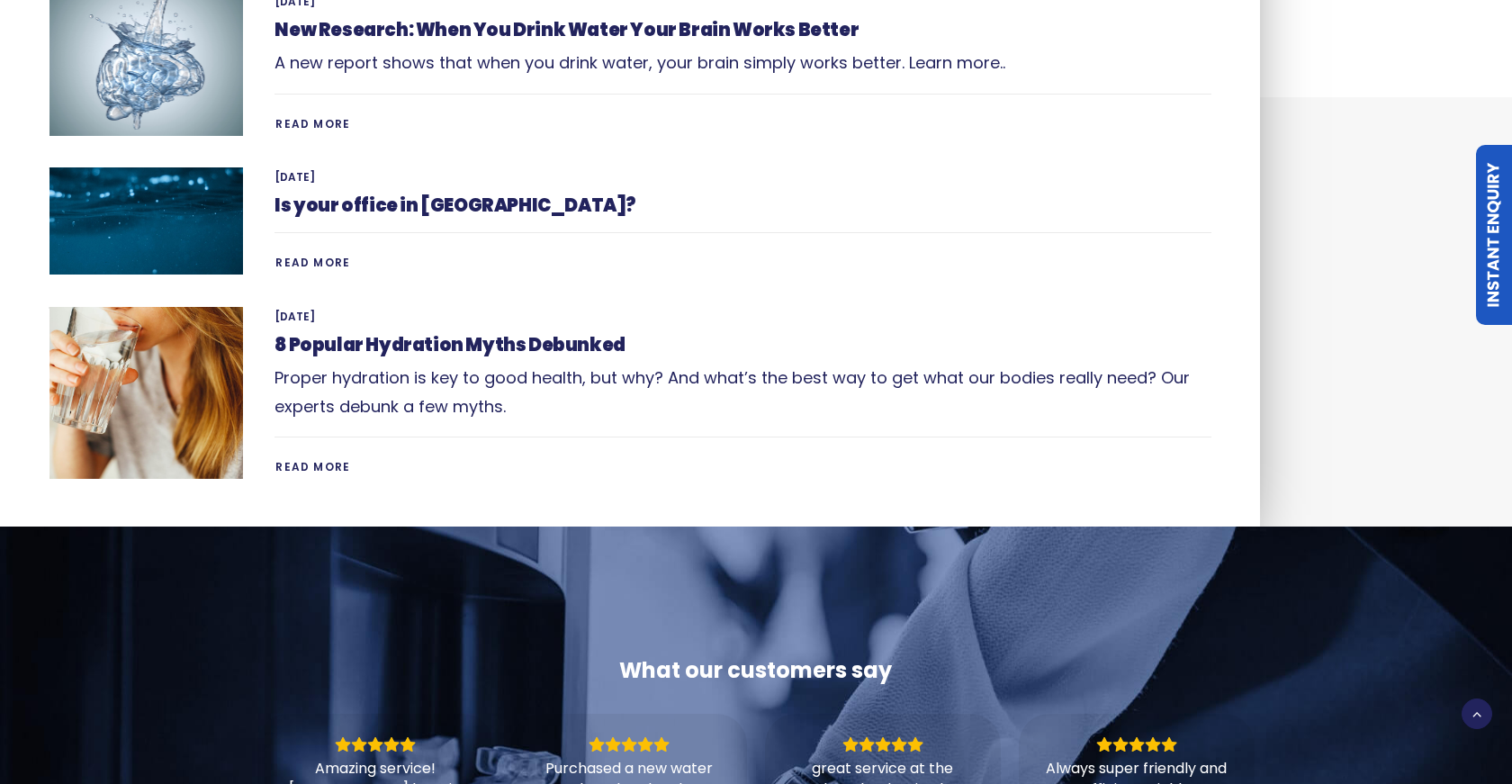
scroll to position [26, 0]
click at [548, 344] on link "8 Popular Hydration Myths Debunked" at bounding box center [450, 345] width 350 height 25
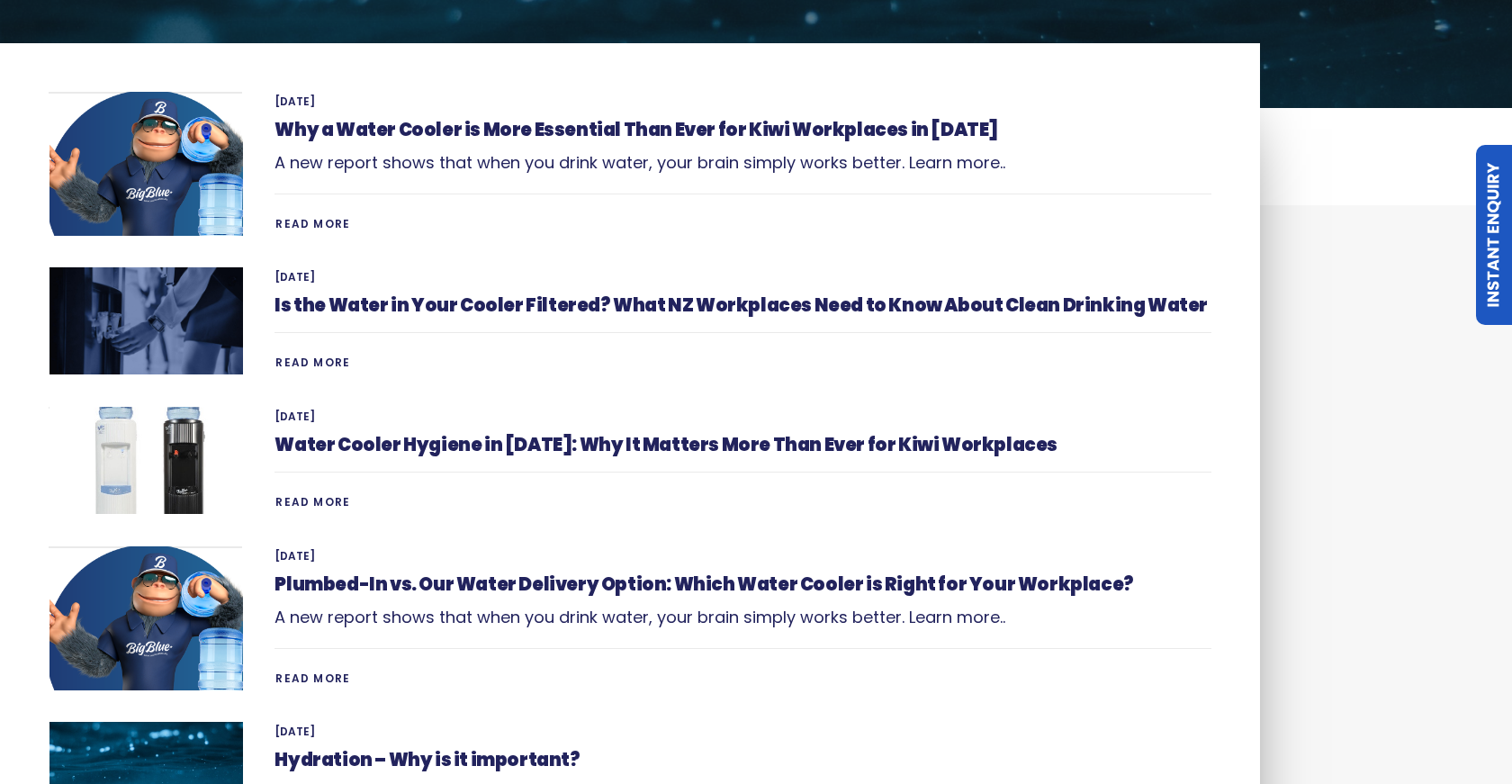
scroll to position [307, 0]
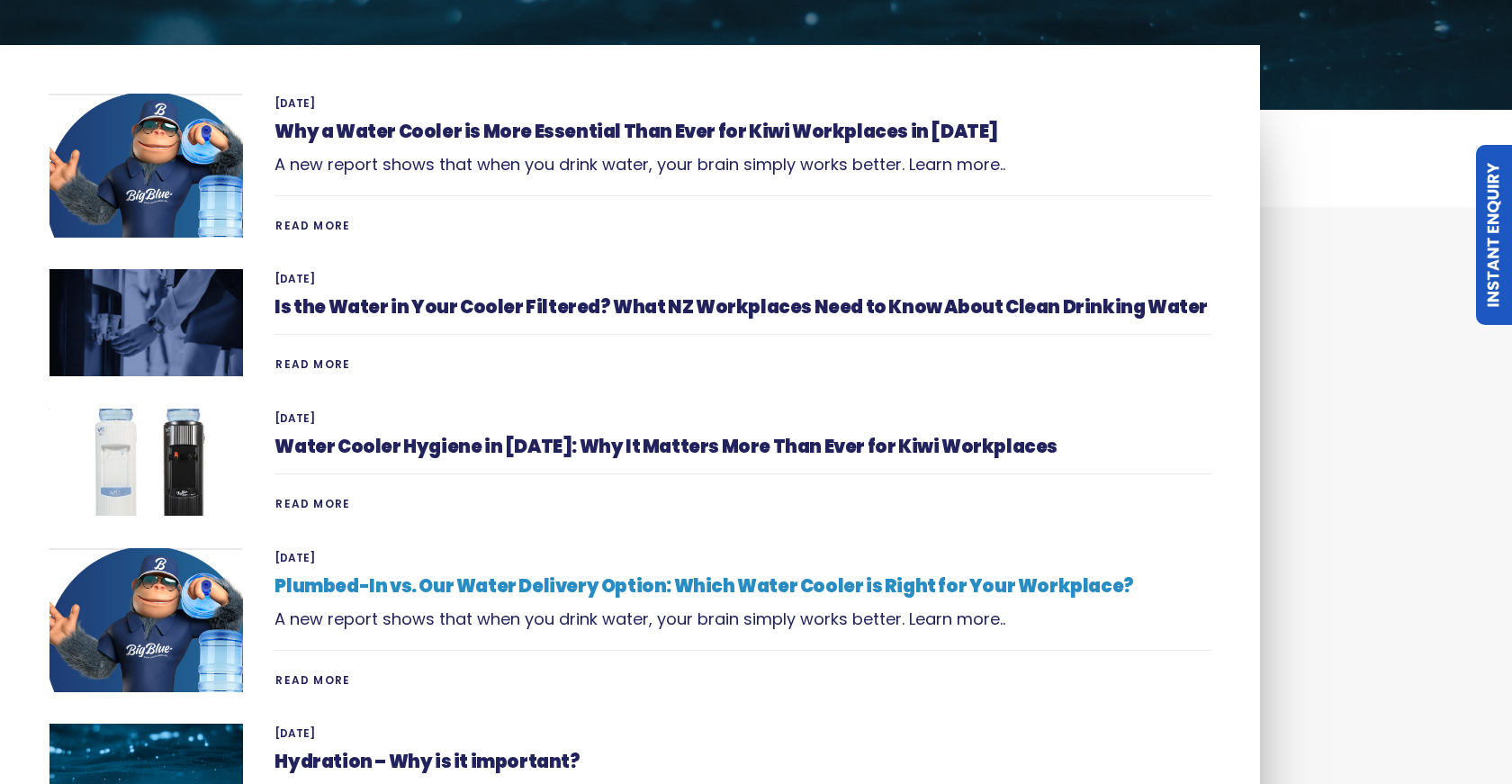
click at [572, 589] on link "Plumbed-In vs. Our Water Delivery Option: Which Water Cooler is Right for Your …" at bounding box center [703, 586] width 858 height 25
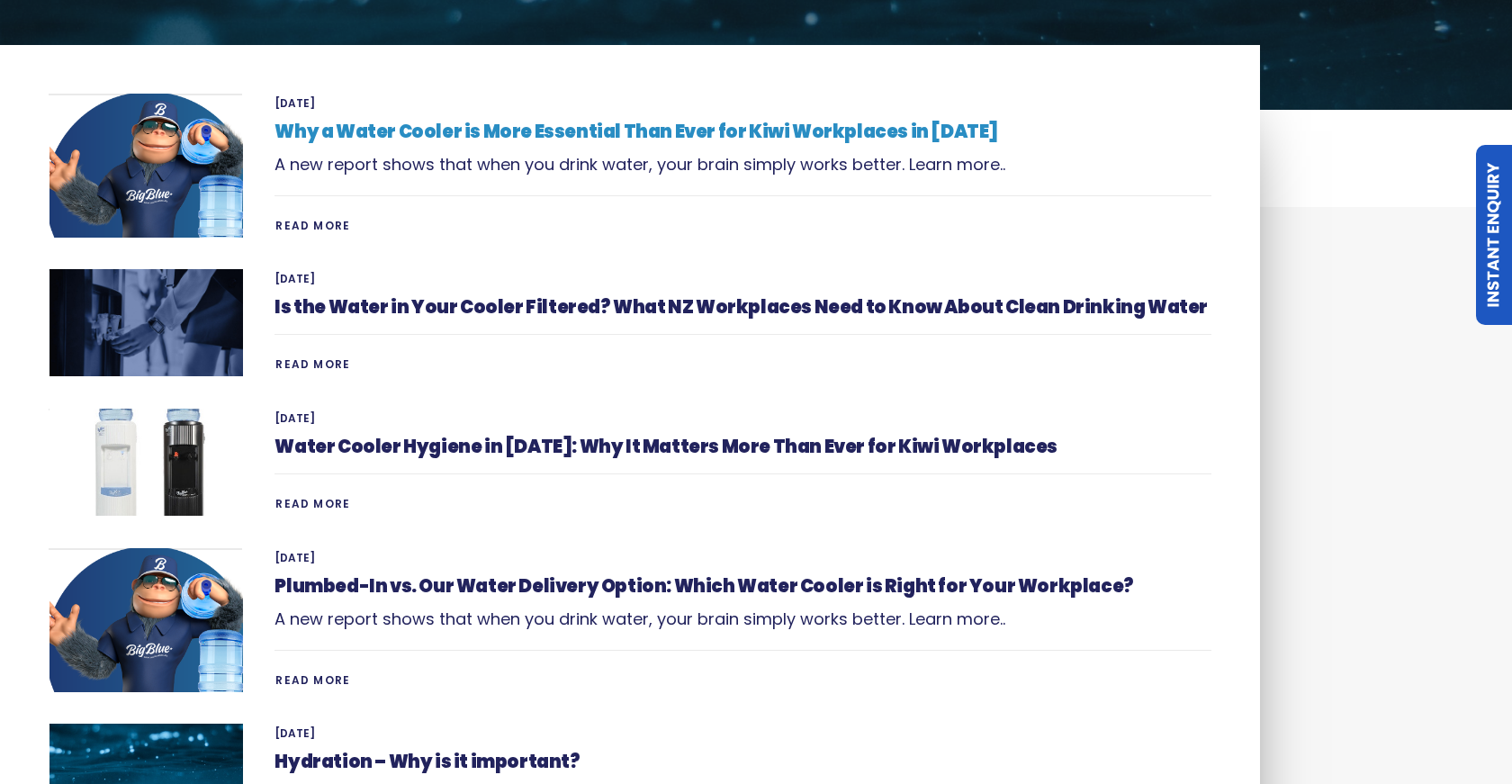
click at [458, 128] on link "Why a Water Cooler is More Essential Than Ever for Kiwi Workplaces in 2025" at bounding box center [636, 132] width 724 height 25
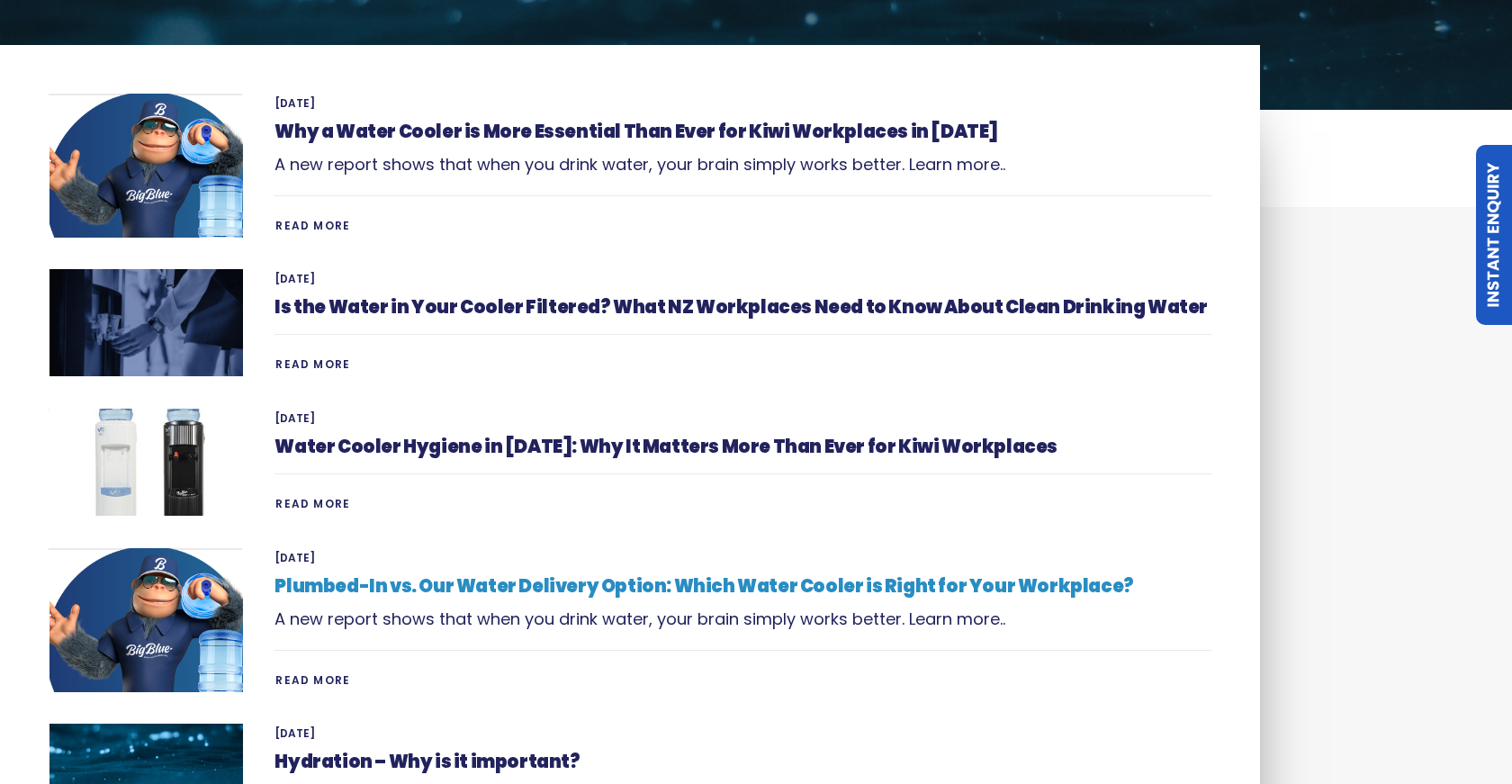
click at [463, 587] on link "Plumbed-In vs. Our Water Delivery Option: Which Water Cooler is Right for Your …" at bounding box center [703, 586] width 858 height 25
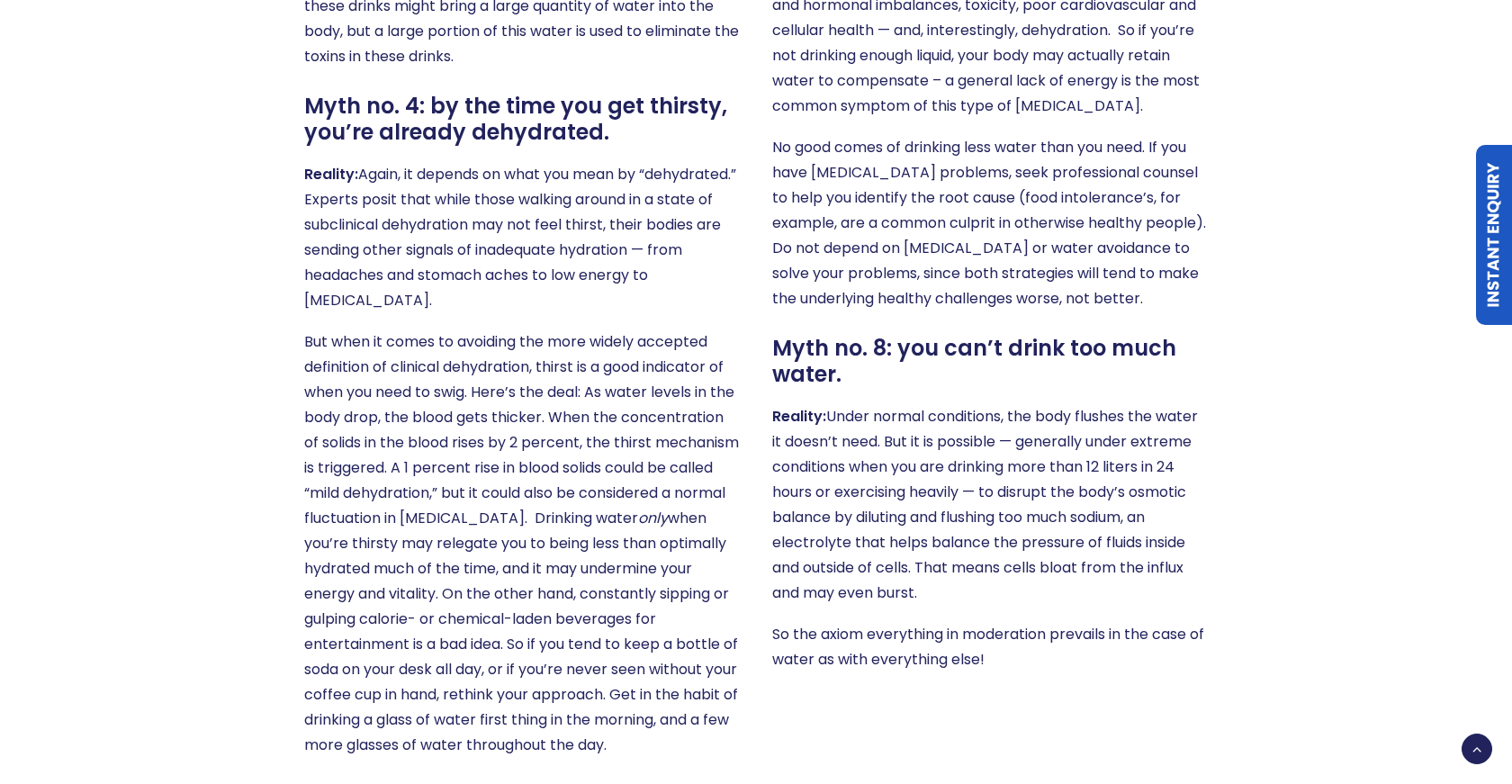
scroll to position [2478, 0]
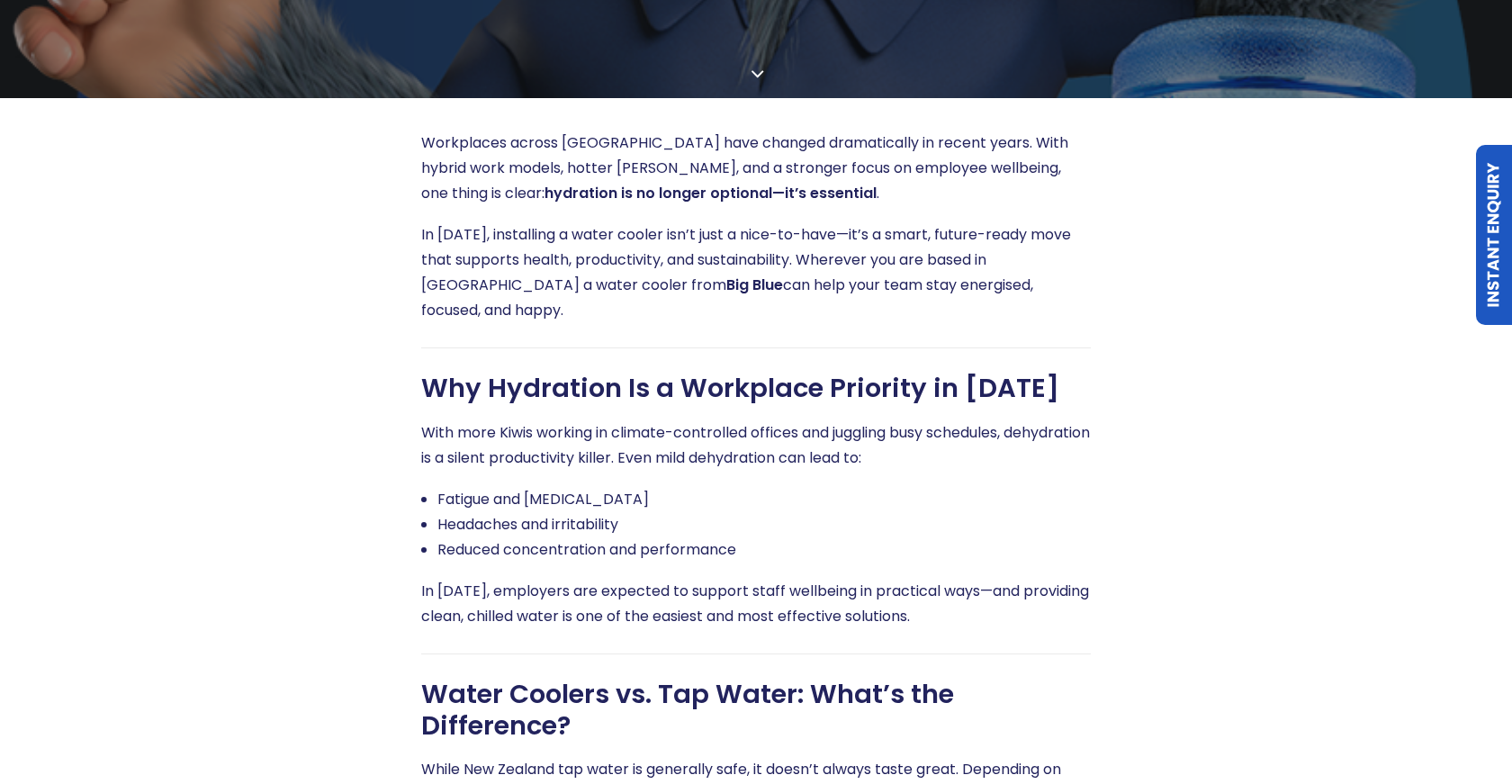
click at [640, 455] on p "With more Kiwis working in climate-controlled offices and juggling busy schedul…" at bounding box center [756, 446] width 670 height 51
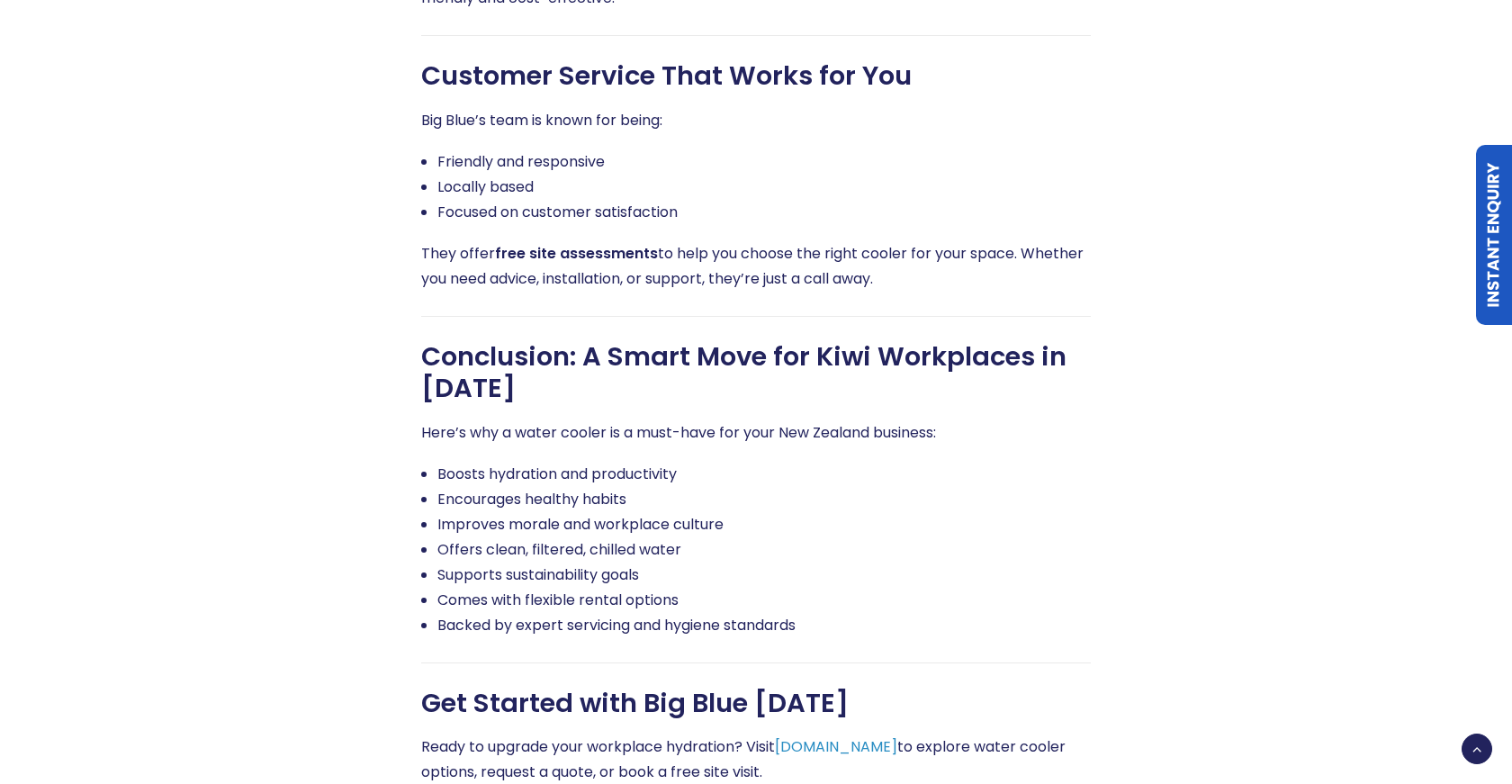
scroll to position [3371, 0]
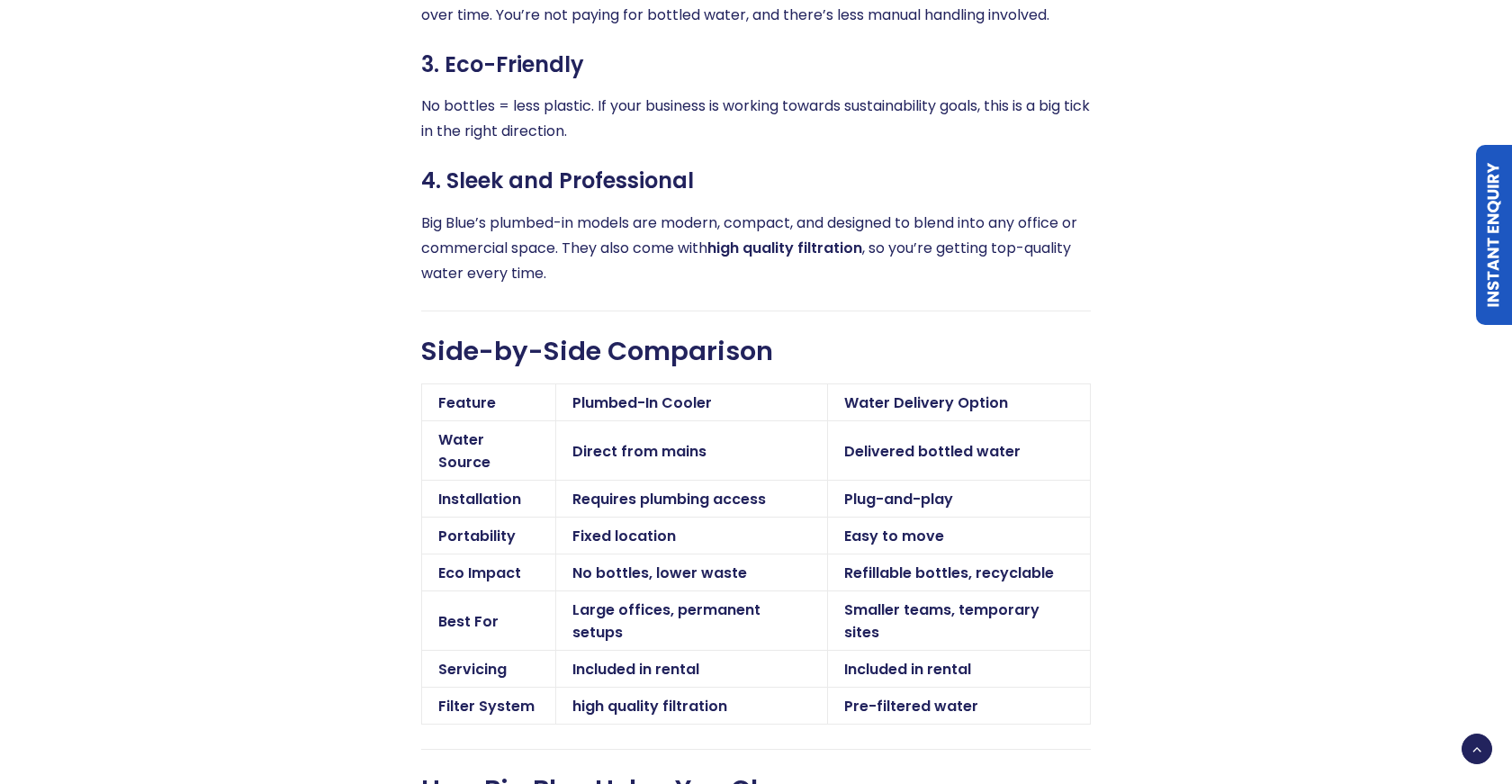
scroll to position [2769, 0]
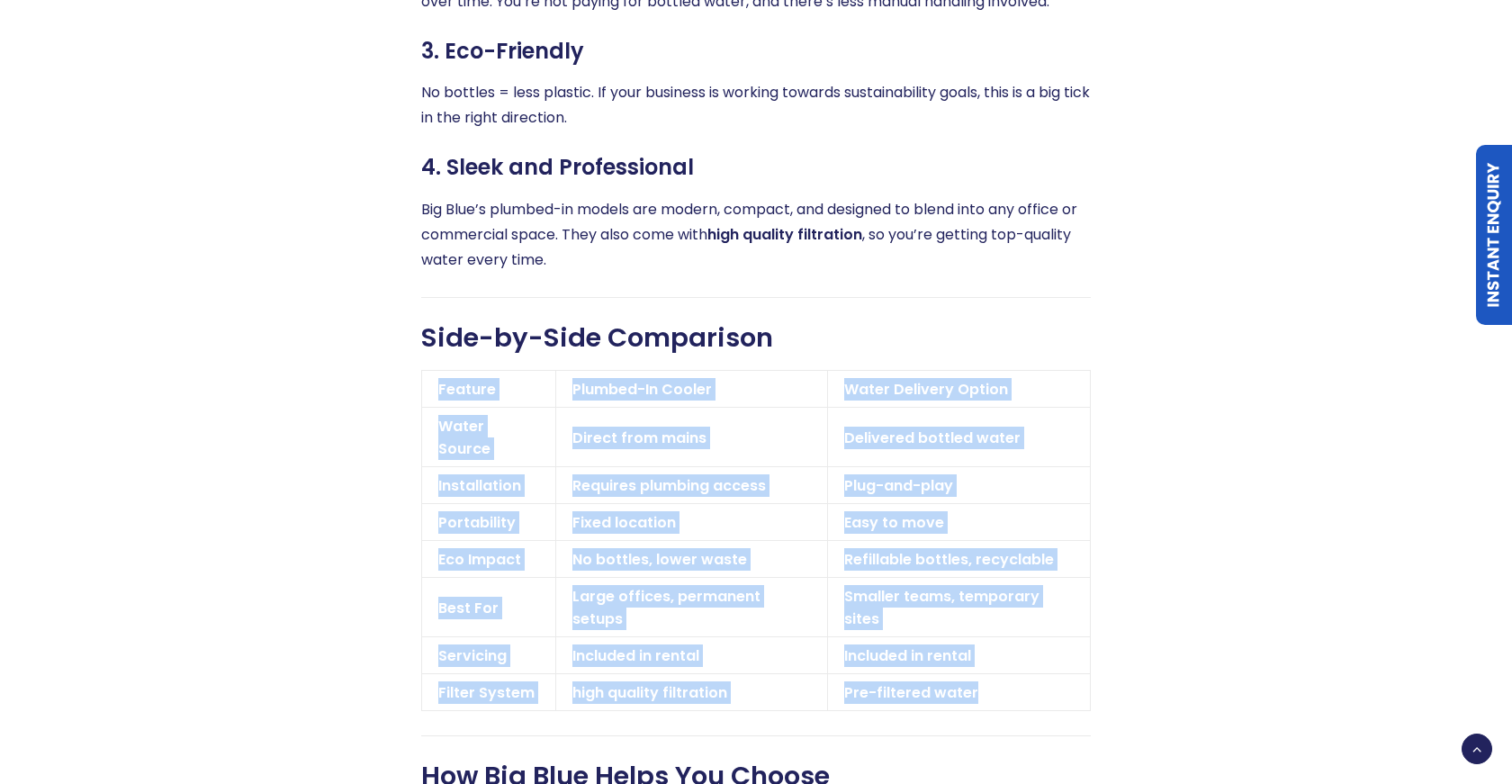
drag, startPoint x: 1038, startPoint y: 588, endPoint x: 441, endPoint y: 332, distance: 649.6
click at [441, 370] on table "Feature Plumbed-In Cooler Water Delivery Option Water Source Direct from mains …" at bounding box center [756, 540] width 670 height 341
copy table "Feature Plumbed-In Cooler Water Delivery Option Water Source Direct from mains …"
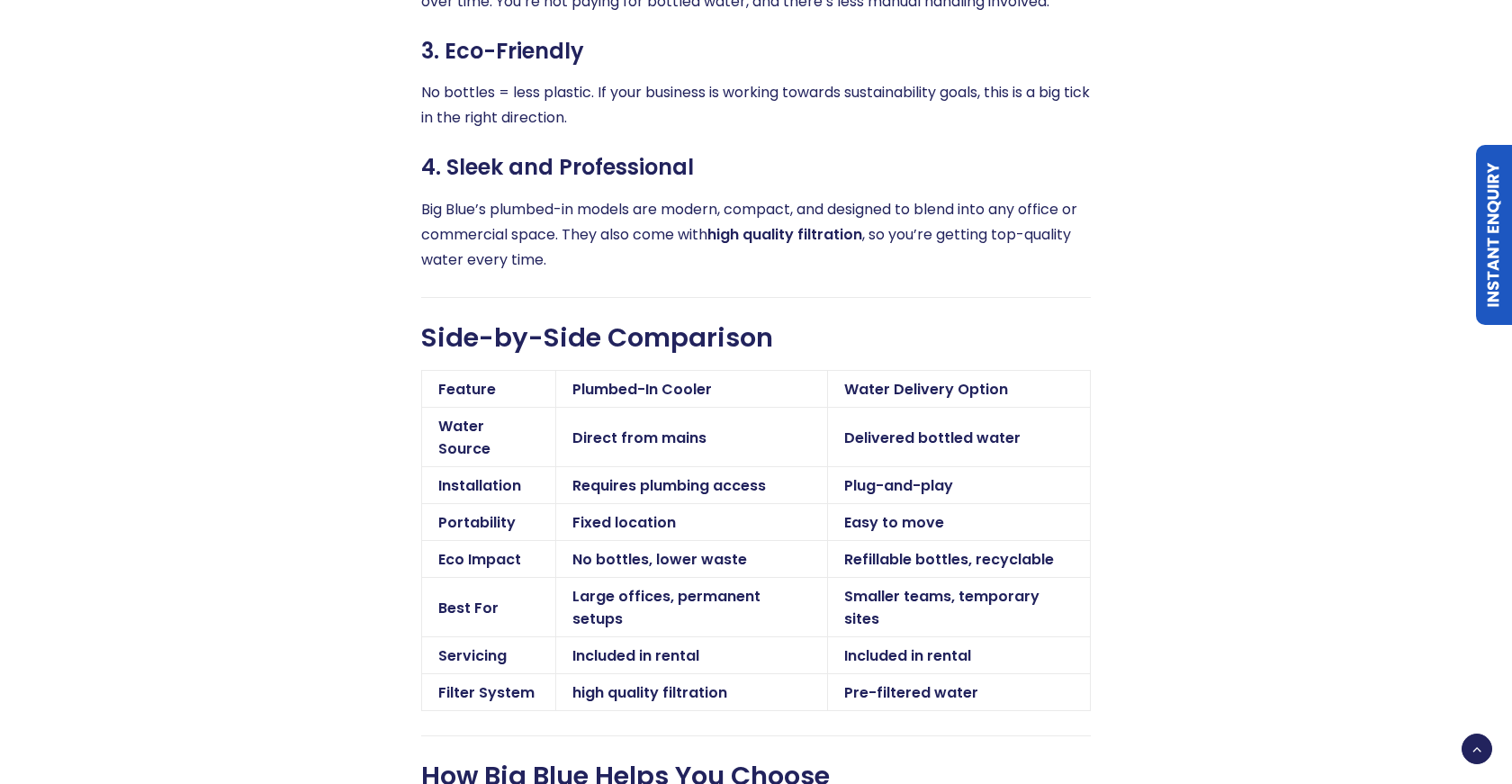
click at [781, 197] on p "Big Blue’s plumbed-in models are modern, compact, and designed to blend into an…" at bounding box center [756, 235] width 670 height 76
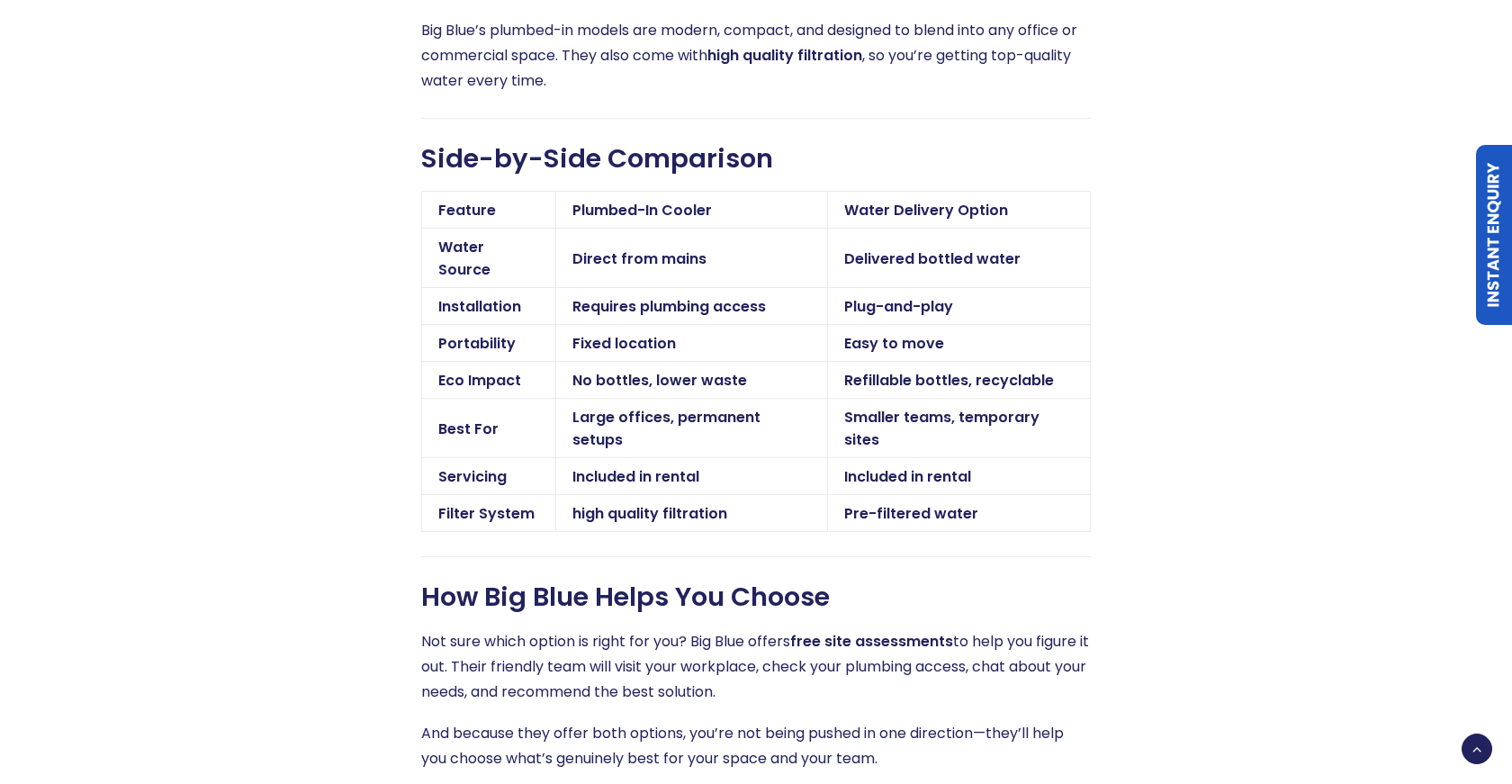
scroll to position [2943, 0]
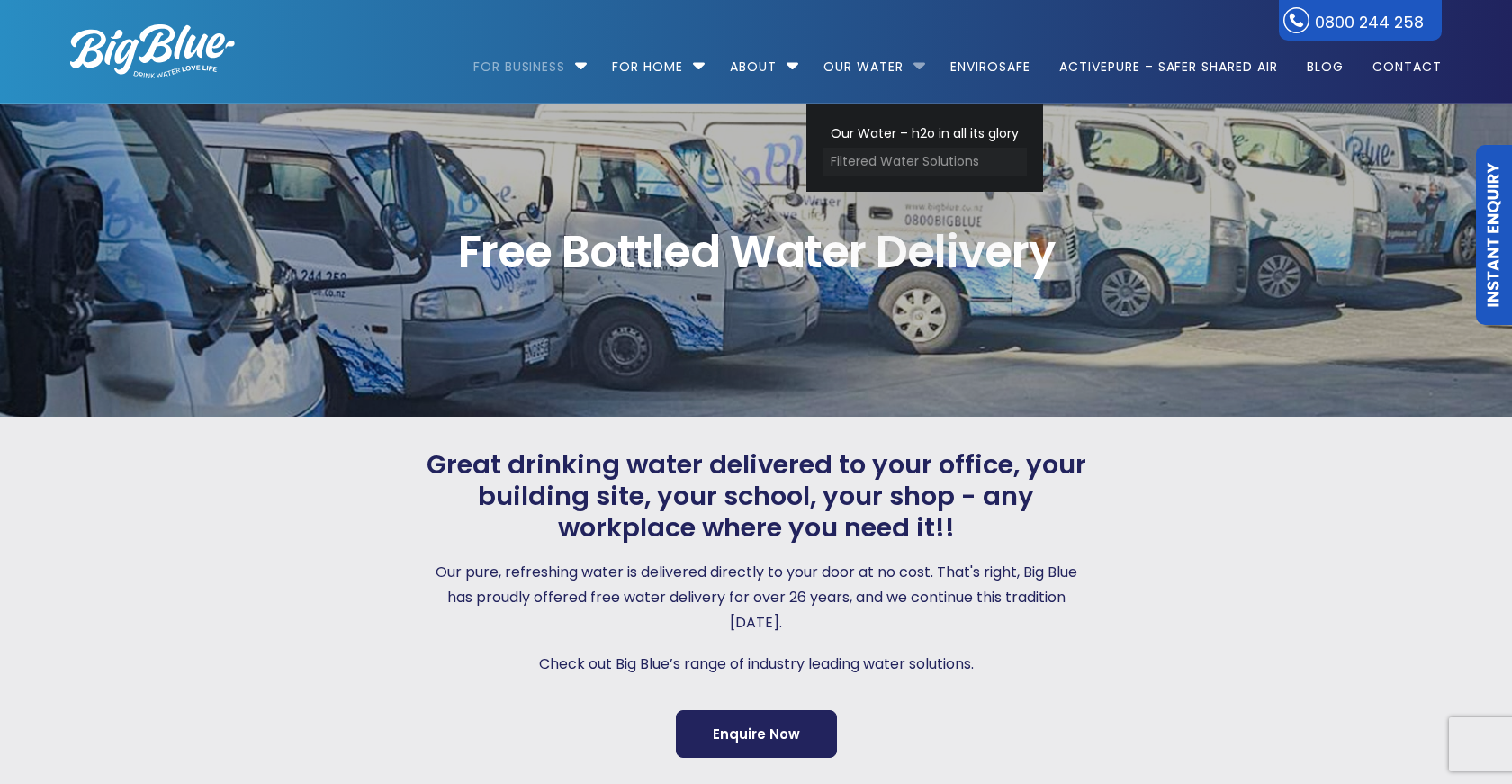
click at [898, 155] on link "Filtered Water Solutions" at bounding box center [925, 161] width 204 height 28
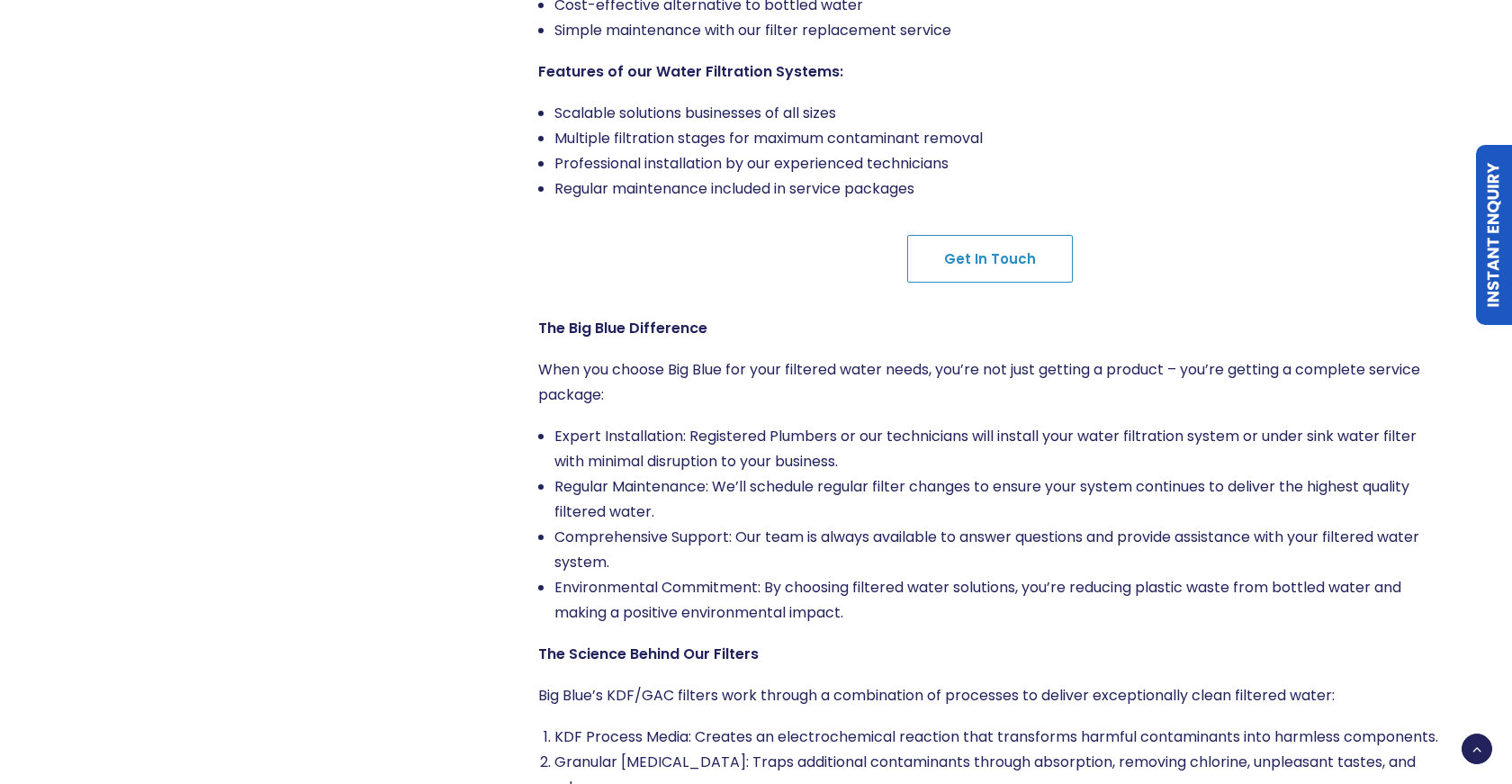
scroll to position [31, 0]
click at [904, 355] on div "The Big Blue Difference When you choose Big Blue for your filtered water needs,…" at bounding box center [989, 787] width 904 height 943
click at [942, 412] on div "The Big Blue Difference When you choose Big Blue for your filtered water needs,…" at bounding box center [989, 787] width 904 height 943
click at [922, 342] on div "The Big Blue Difference When you choose Big Blue for your filtered water needs,…" at bounding box center [989, 787] width 904 height 943
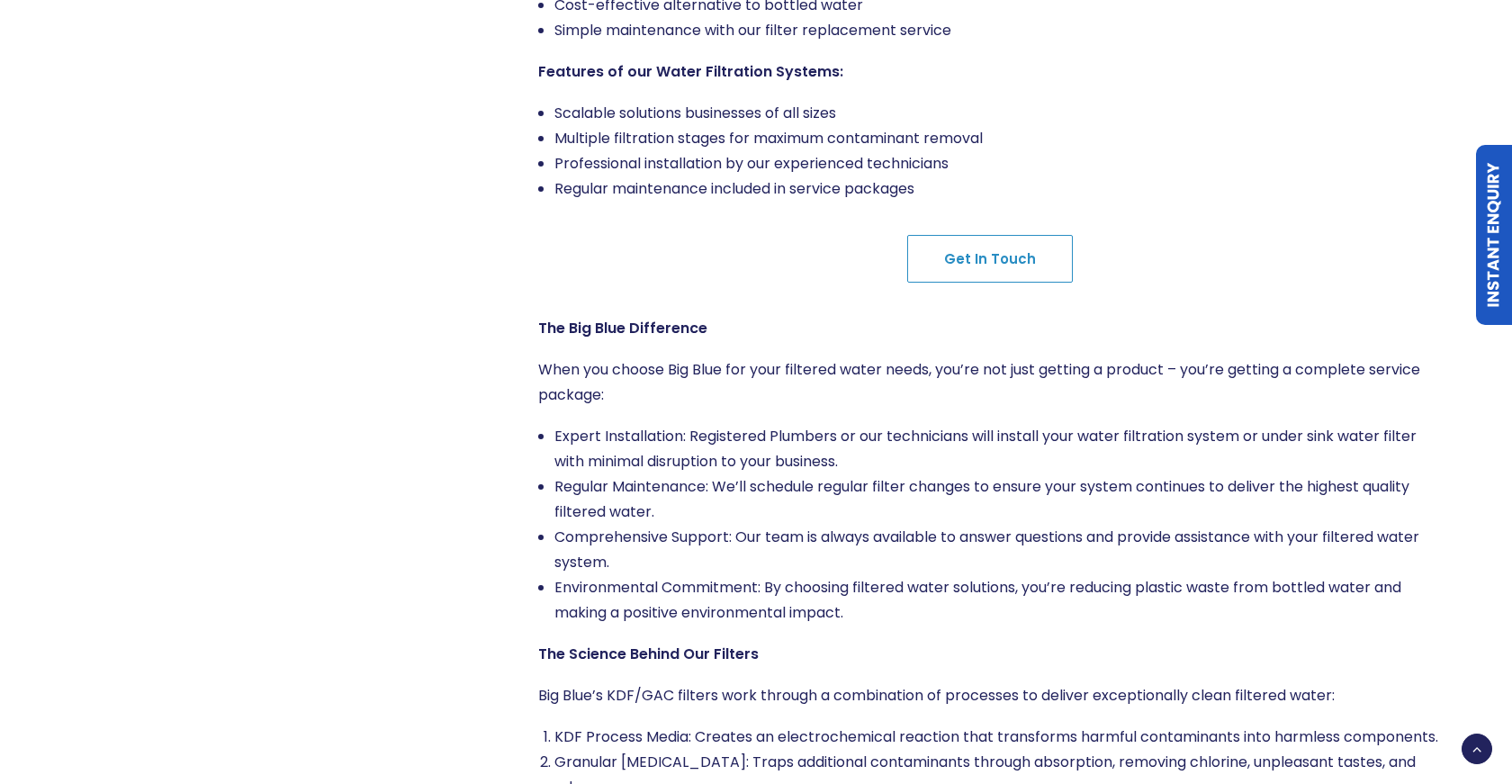
click at [732, 292] on div "Why Choose Big Blue Filtered Water? Our filtered water solutions use high-quali…" at bounding box center [989, 363] width 904 height 1956
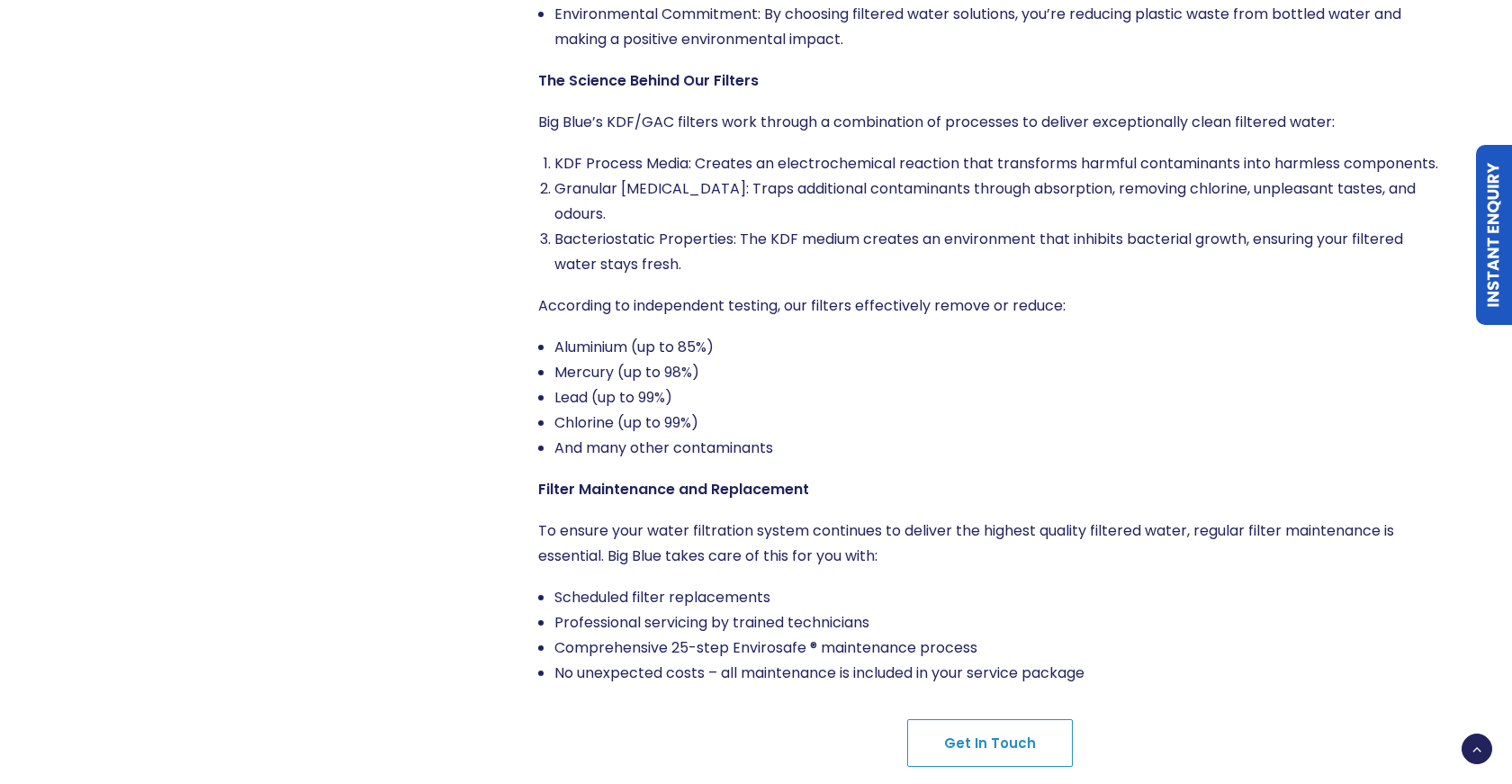
scroll to position [2058, 0]
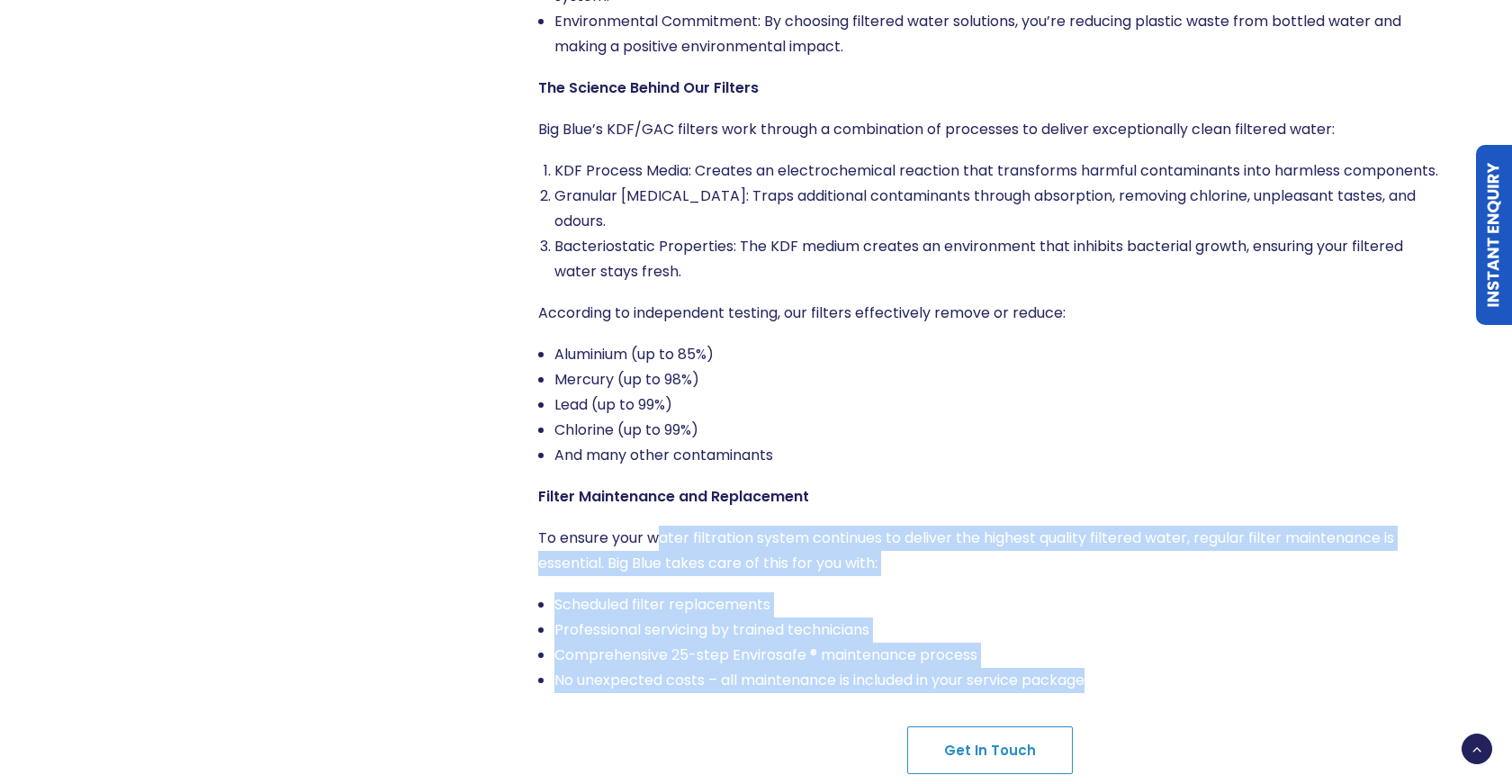
drag, startPoint x: 1150, startPoint y: 680, endPoint x: 654, endPoint y: 530, distance: 518.2
click at [654, 530] on div "The Big Blue Difference When you choose Big Blue for your filtered water needs,…" at bounding box center [989, 221] width 904 height 943
click at [654, 530] on p "To ensure your water filtration system continues to deliver the highest quality…" at bounding box center [989, 550] width 904 height 51
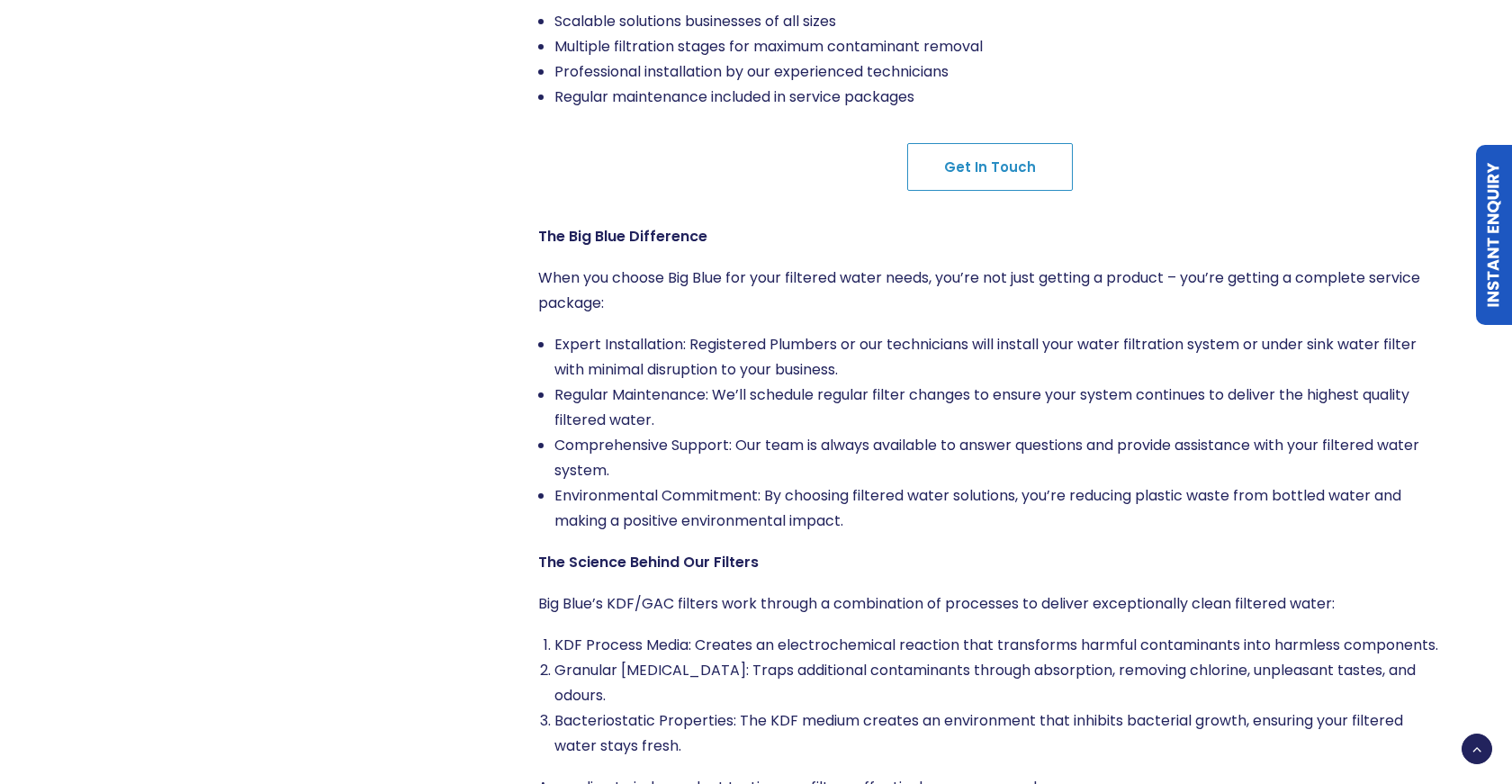
scroll to position [1581, 0]
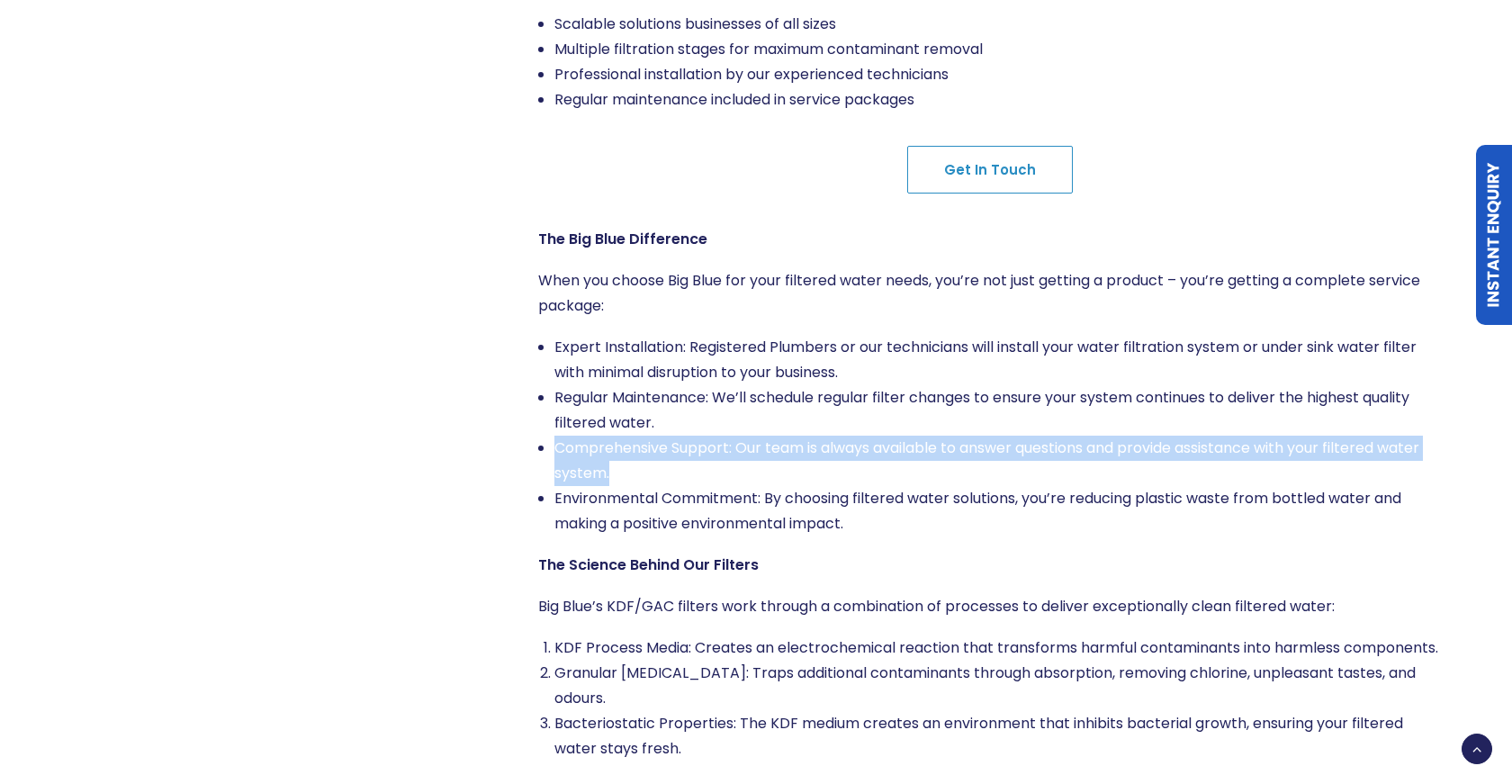
drag, startPoint x: 559, startPoint y: 447, endPoint x: 636, endPoint y: 483, distance: 85.0
click at [636, 483] on li "Comprehensive Support: Our team is always available to answer questions and pro…" at bounding box center [997, 461] width 887 height 51
copy li "Comprehensive Support: Our team is always available to answer questions and pro…"
click at [570, 470] on li "Comprehensive Support: Our team is always available to answer questions and pro…" at bounding box center [997, 461] width 887 height 51
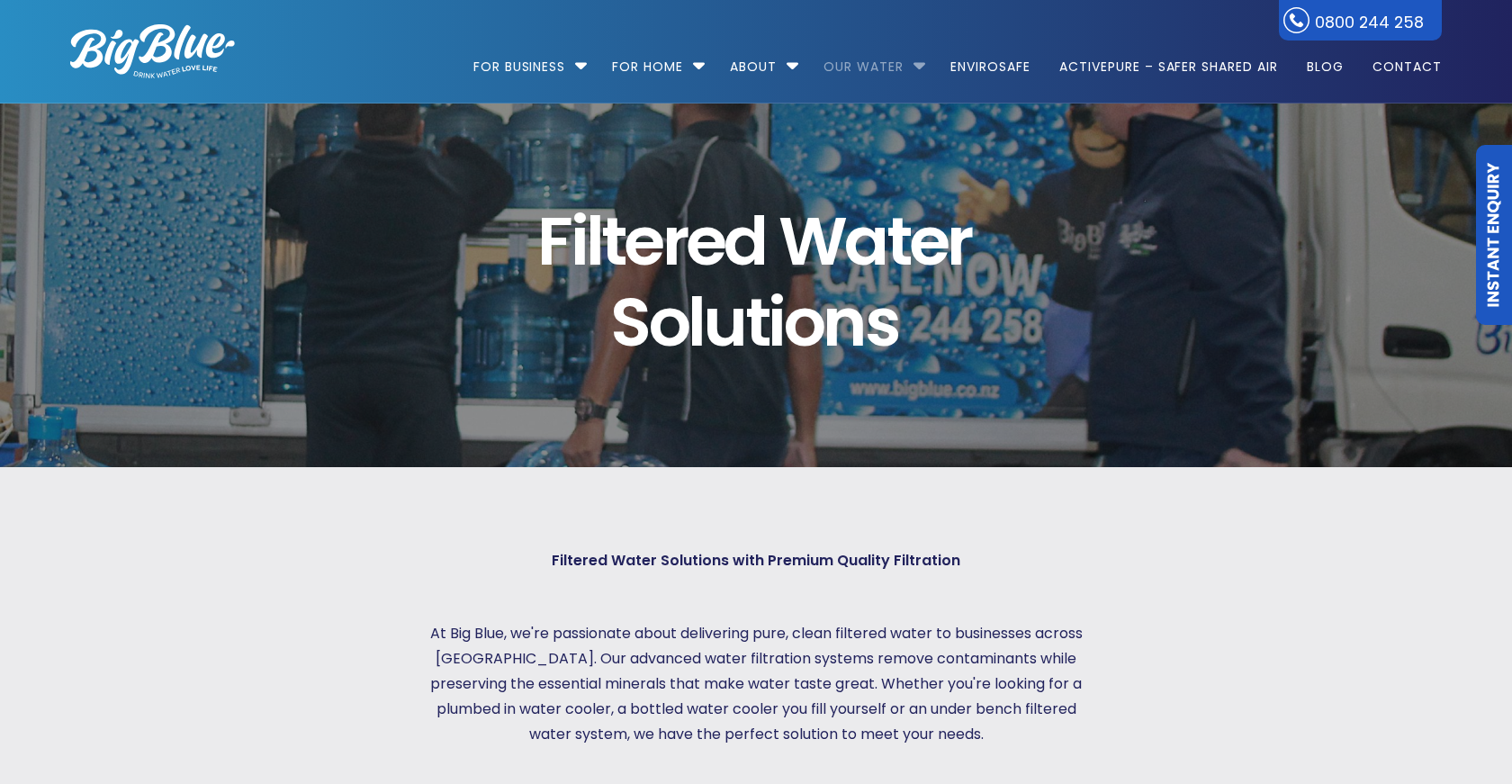
scroll to position [0, 0]
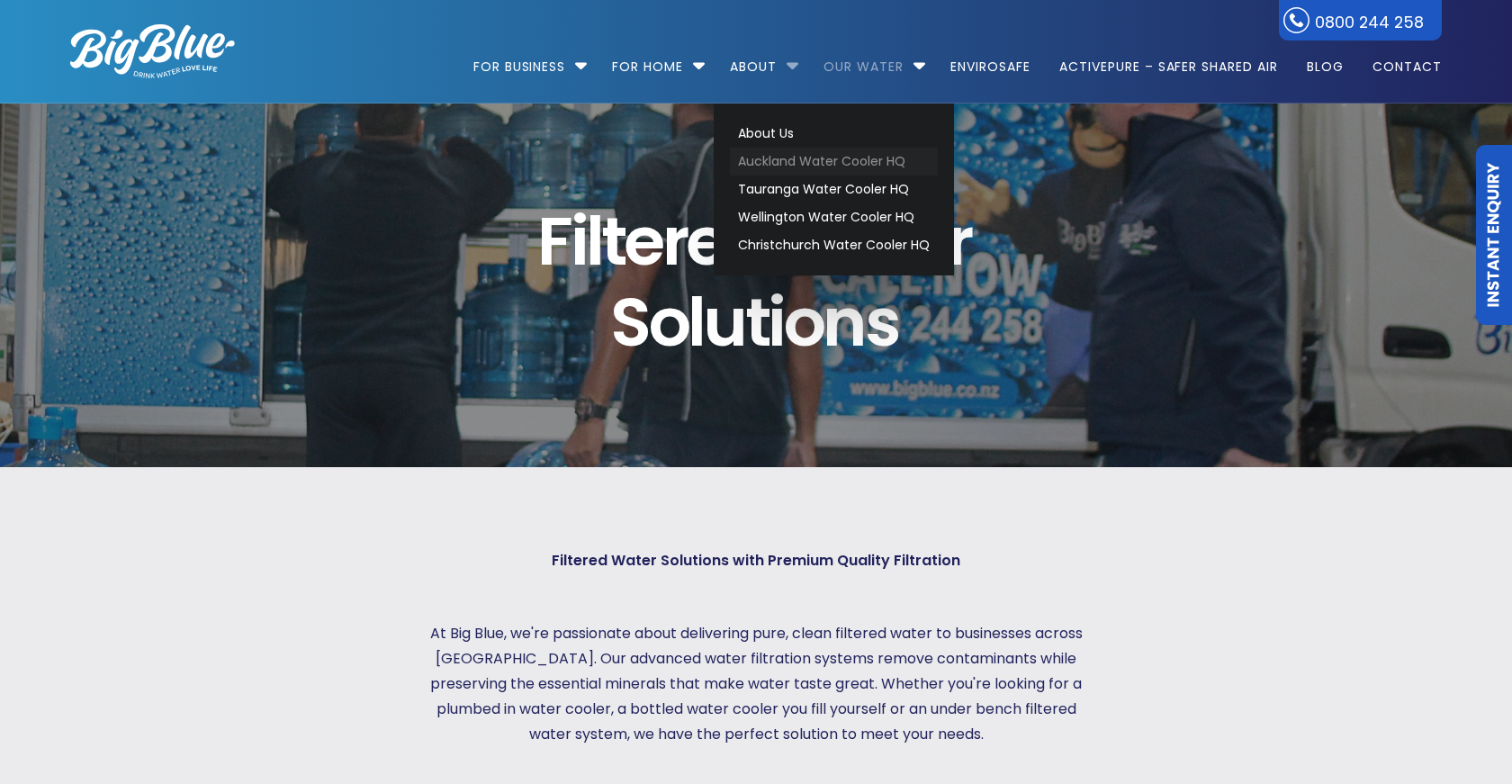
click at [793, 151] on link "Auckland Water Cooler HQ" at bounding box center [834, 161] width 208 height 28
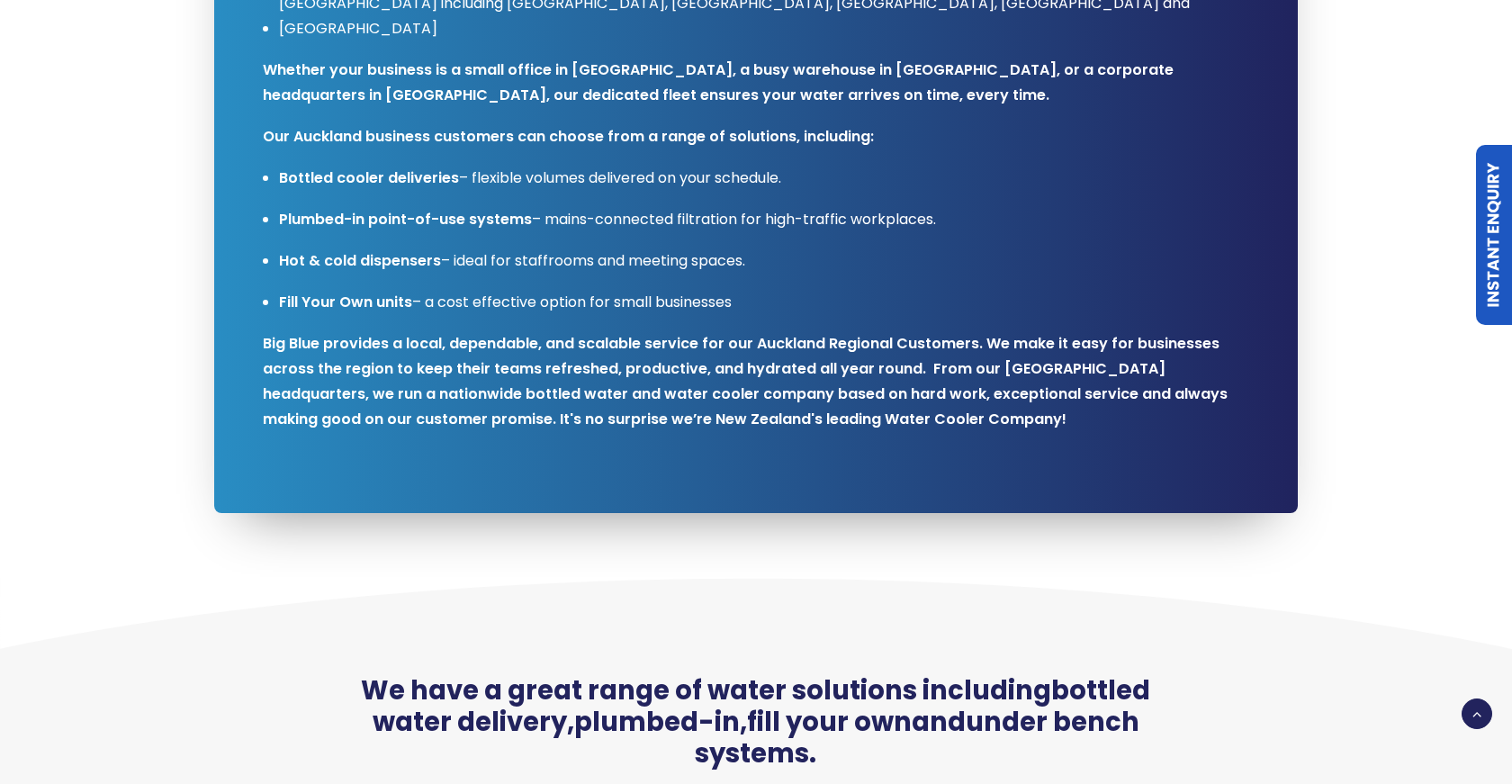
scroll to position [106, 0]
click at [842, 423] on div "Proud to service thousands of businesses throughout the Auckland Region At Big …" at bounding box center [756, 28] width 1084 height 968
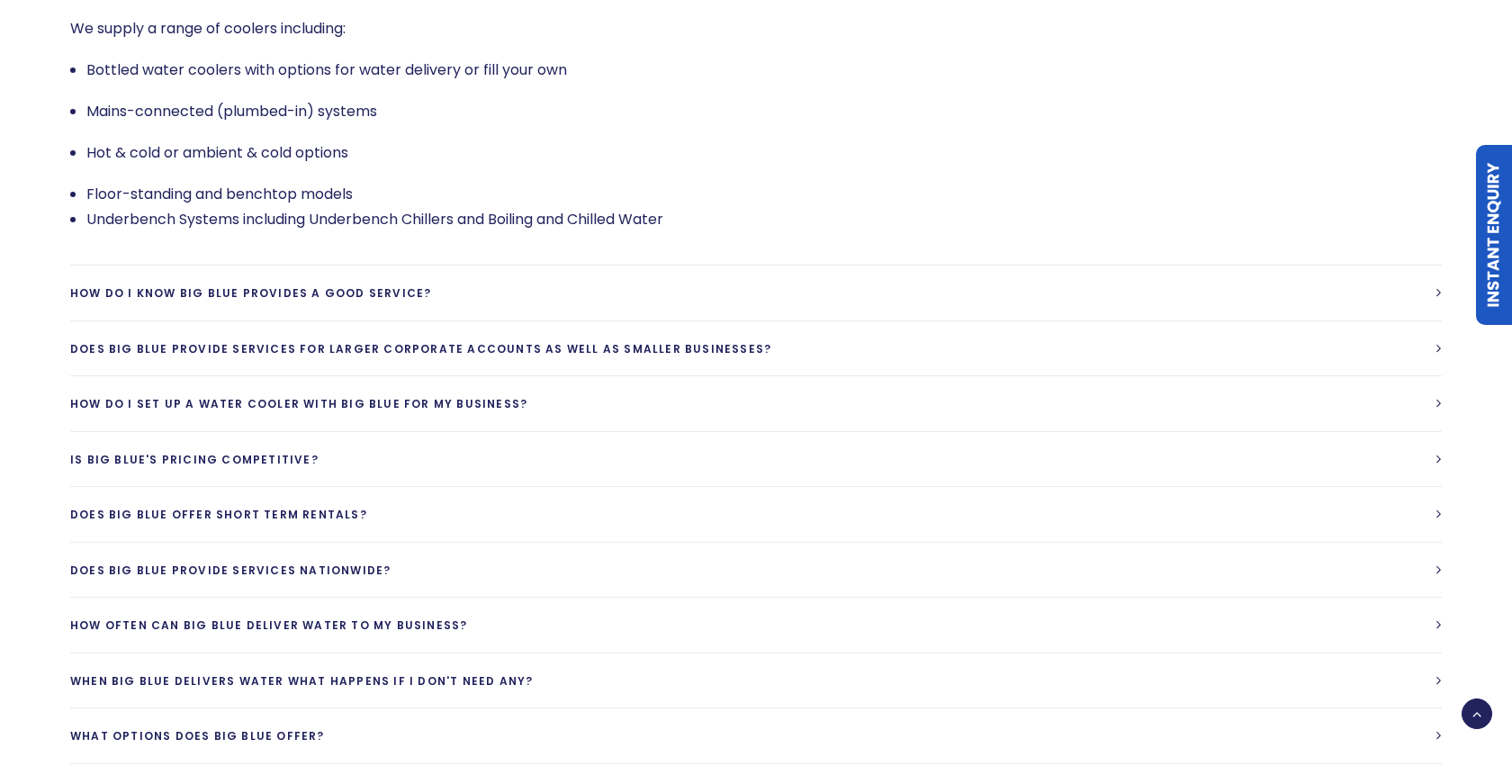
scroll to position [4213, 0]
click at [793, 430] on link "Is Big Blue's Pricing competitive?" at bounding box center [756, 457] width 1372 height 55
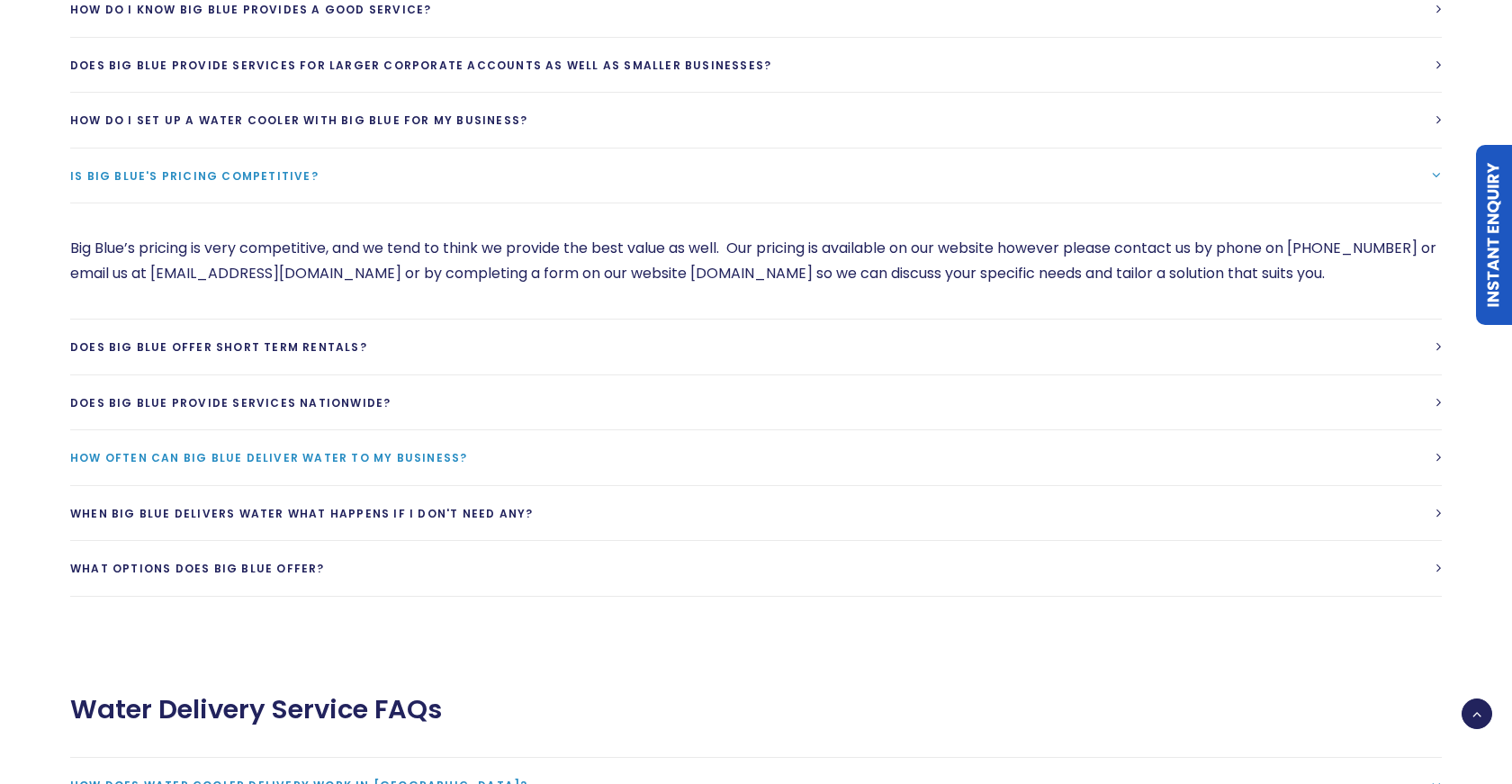
scroll to position [57, 0]
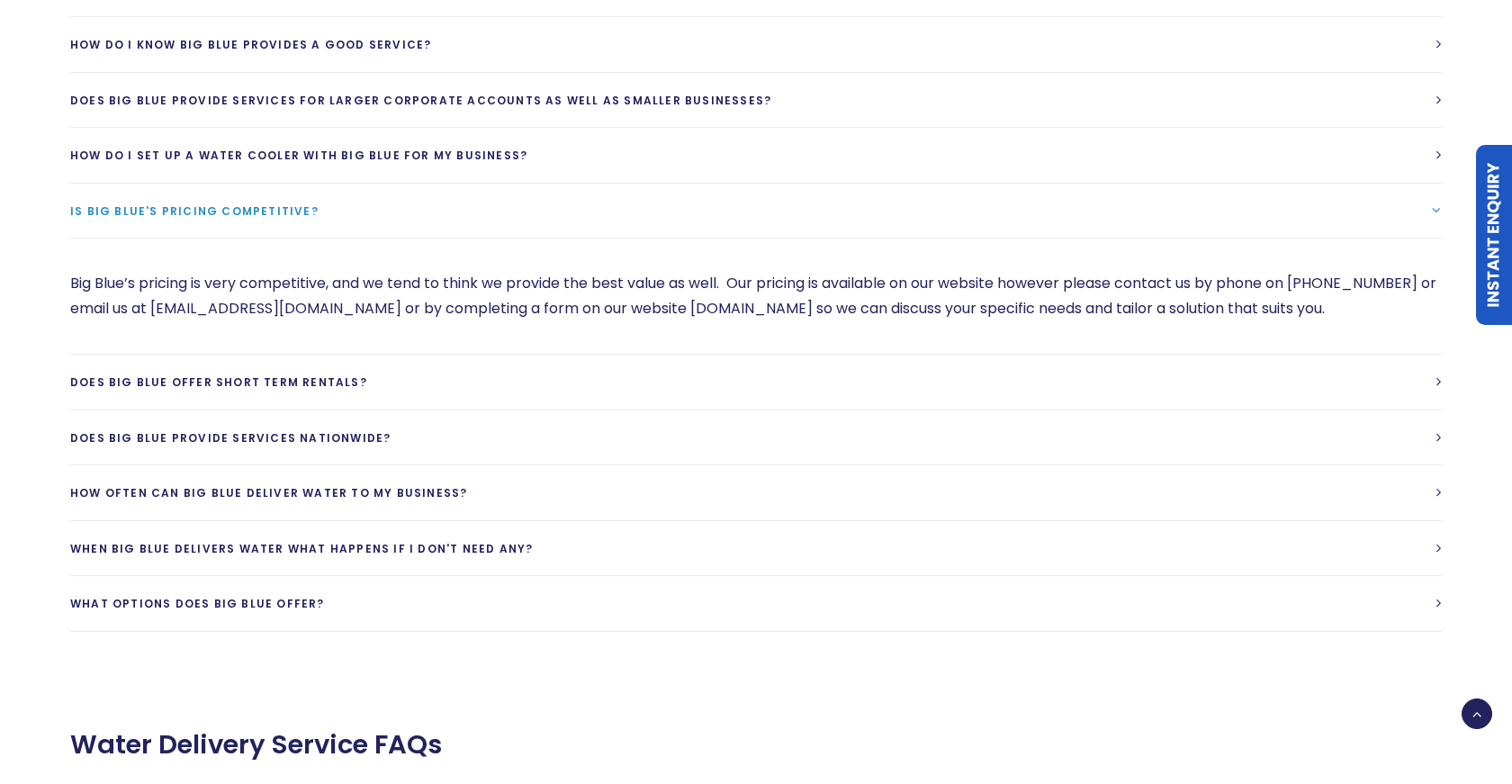
scroll to position [4175, 0]
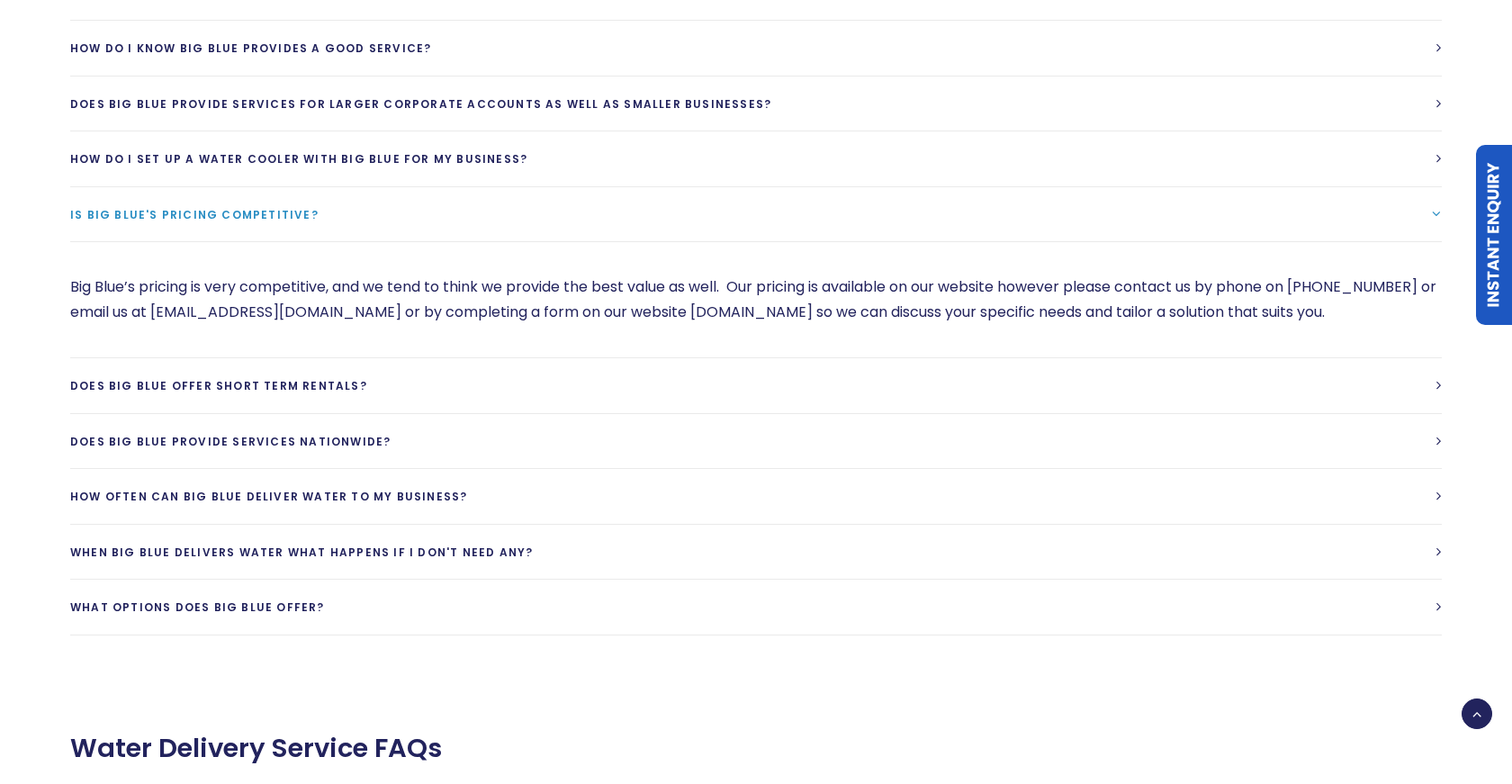
click at [524, 187] on link "Is Big Blue's Pricing competitive?" at bounding box center [756, 214] width 1372 height 55
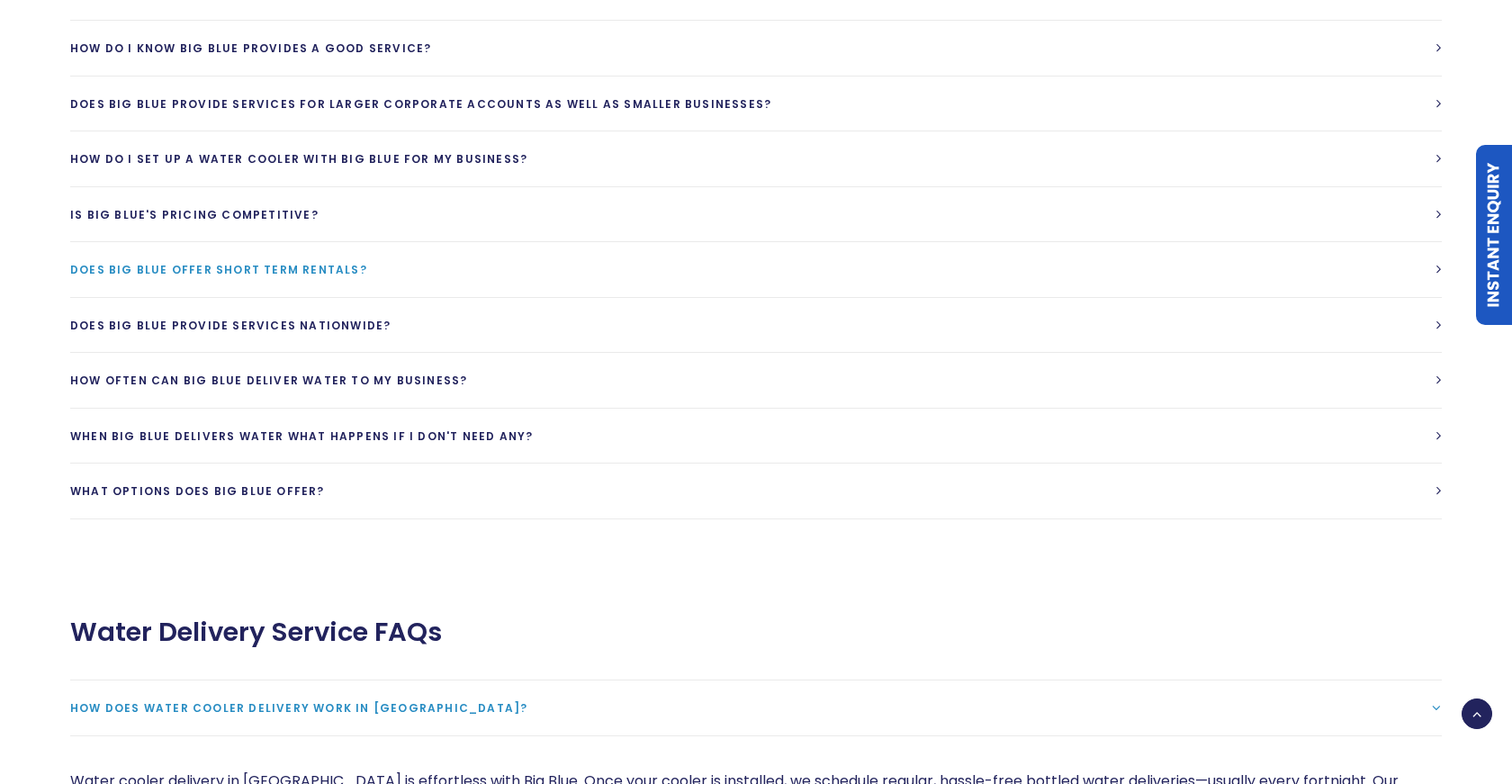
click at [467, 242] on link "Does Big Blue offer short term rentals?" at bounding box center [756, 269] width 1372 height 55
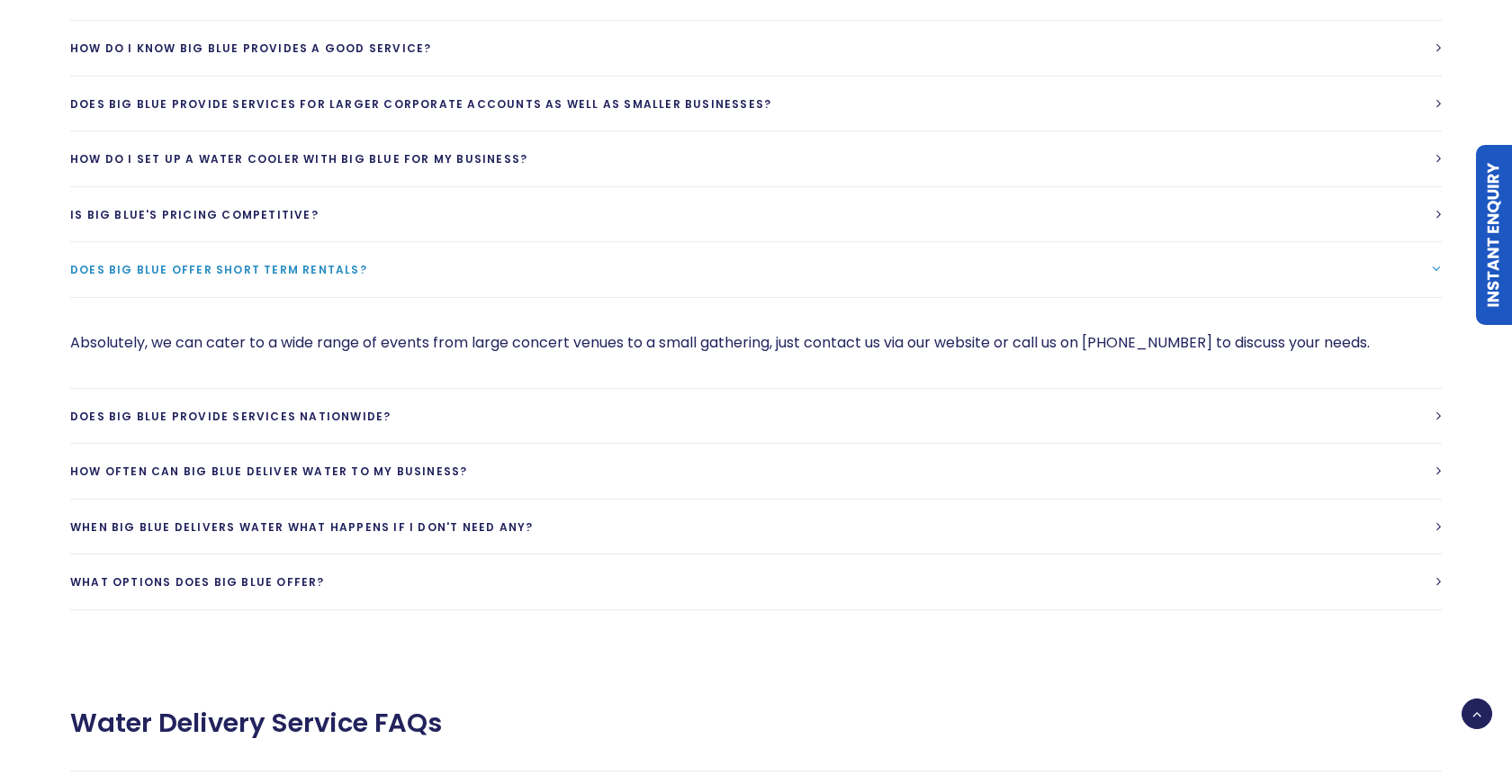
click at [468, 242] on link "Does Big Blue offer short term rentals?" at bounding box center [756, 269] width 1372 height 55
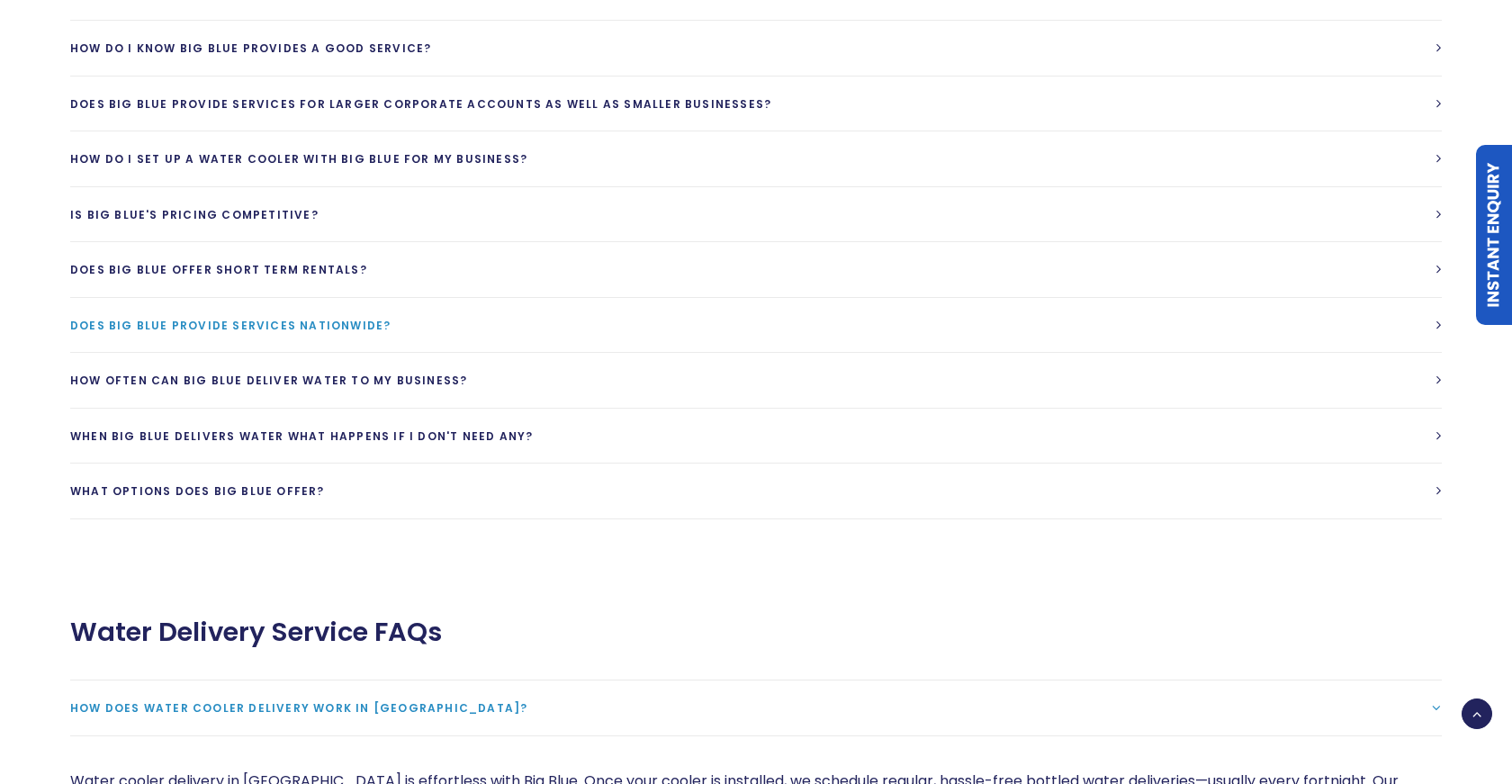
click at [468, 298] on link "Does Big Blue provide services Nationwide?" at bounding box center [756, 325] width 1372 height 55
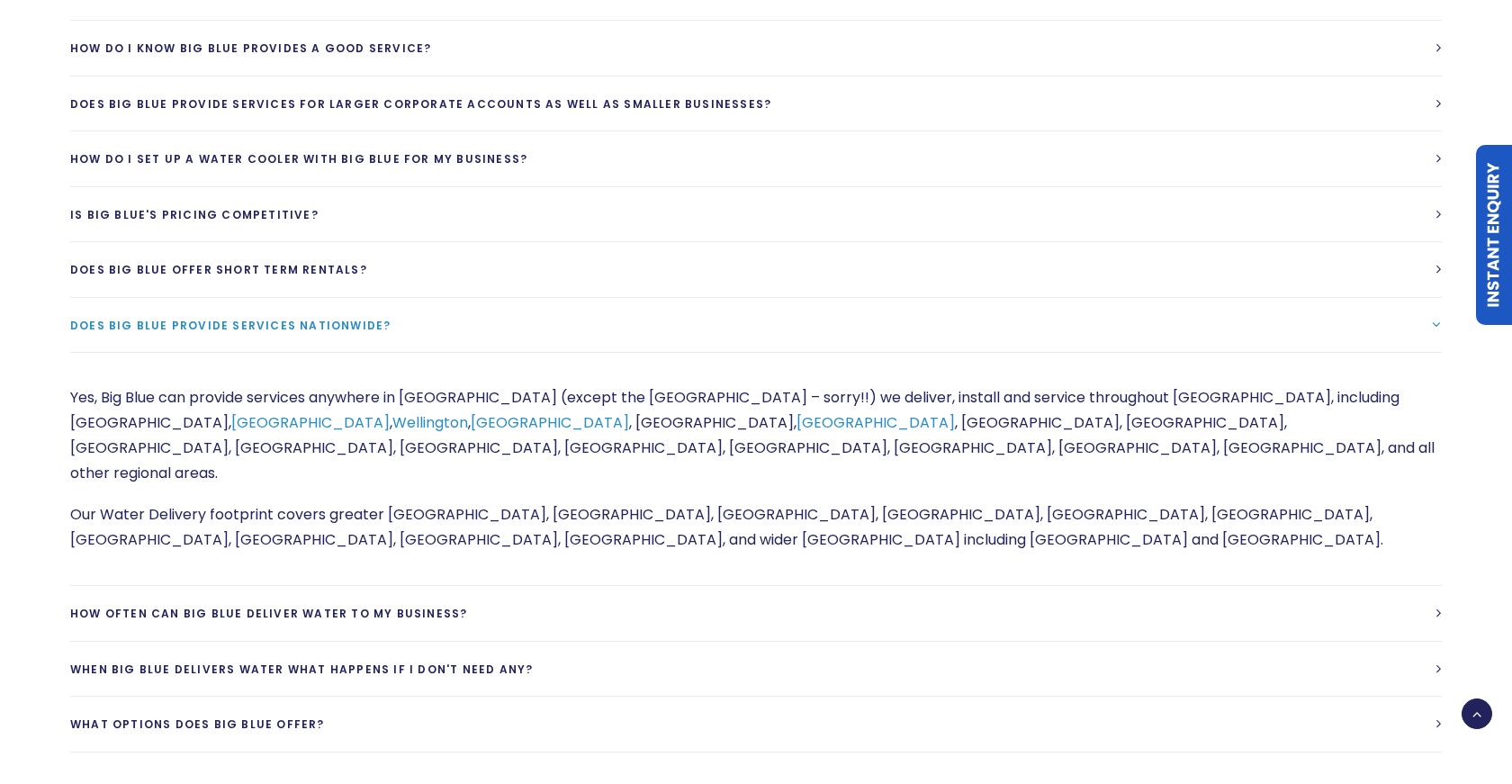
click at [468, 298] on link "Does Big Blue provide services Nationwide?" at bounding box center [756, 325] width 1372 height 55
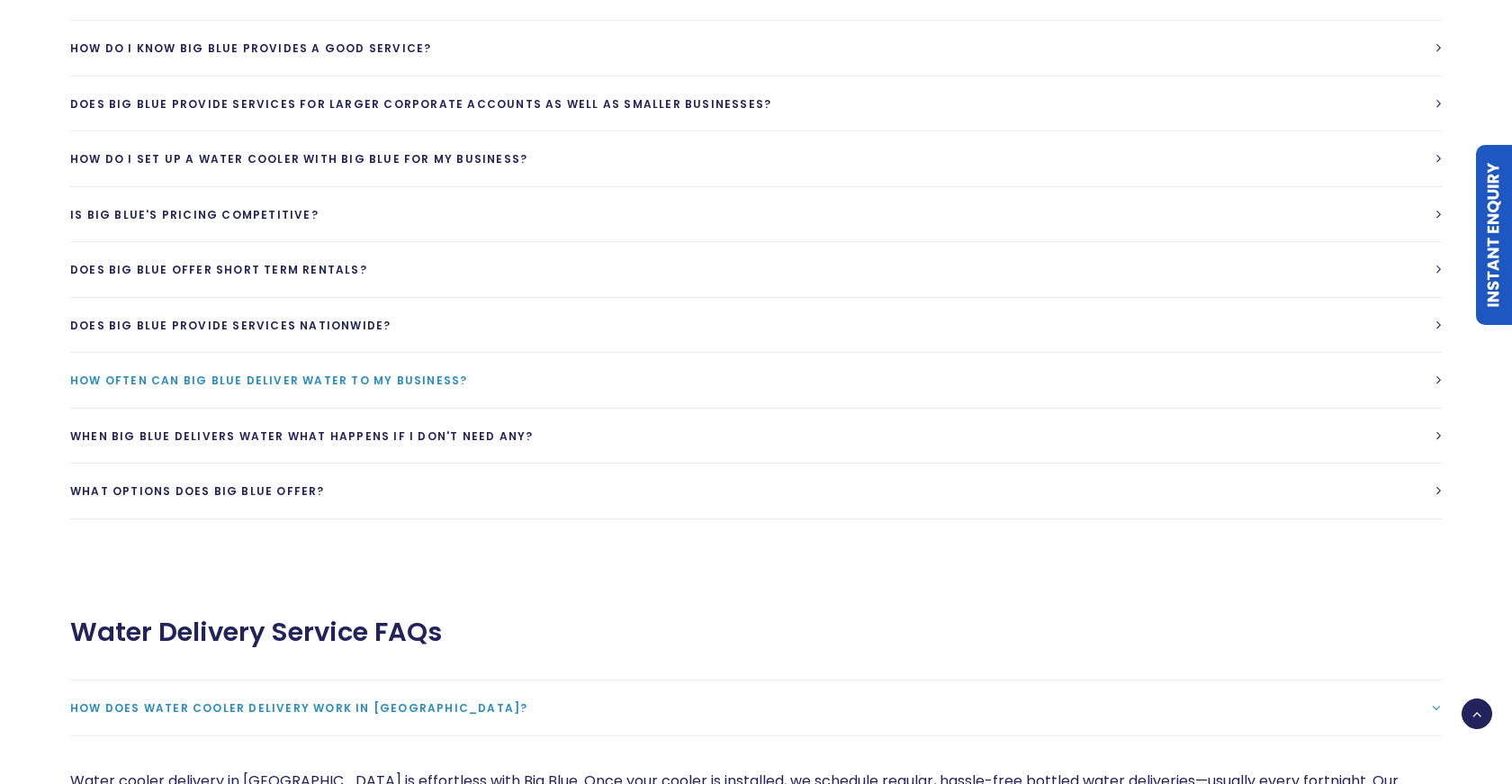
scroll to position [0, 0]
click at [550, 464] on link "What options does Big Blue Offer?" at bounding box center [756, 491] width 1372 height 55
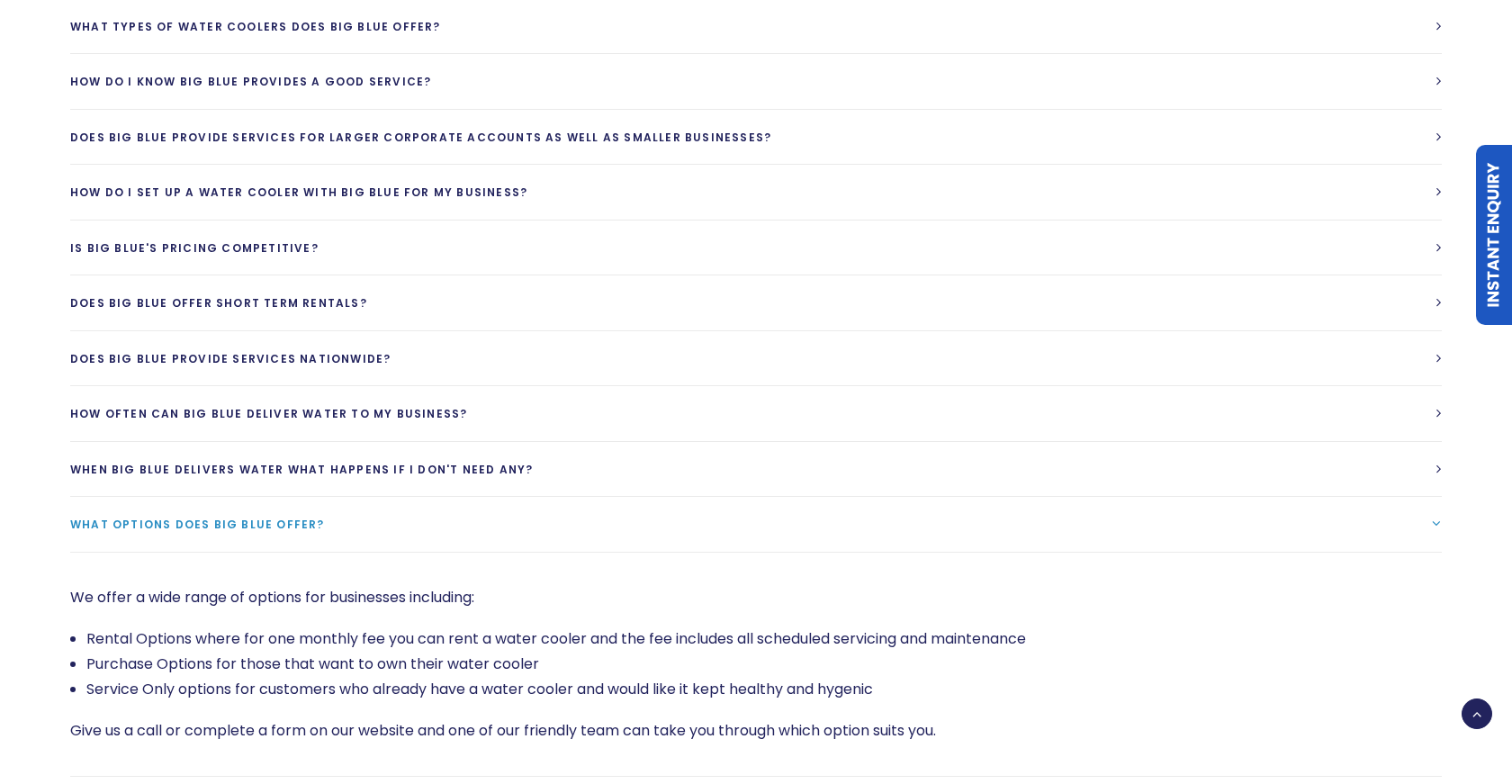
scroll to position [4138, 0]
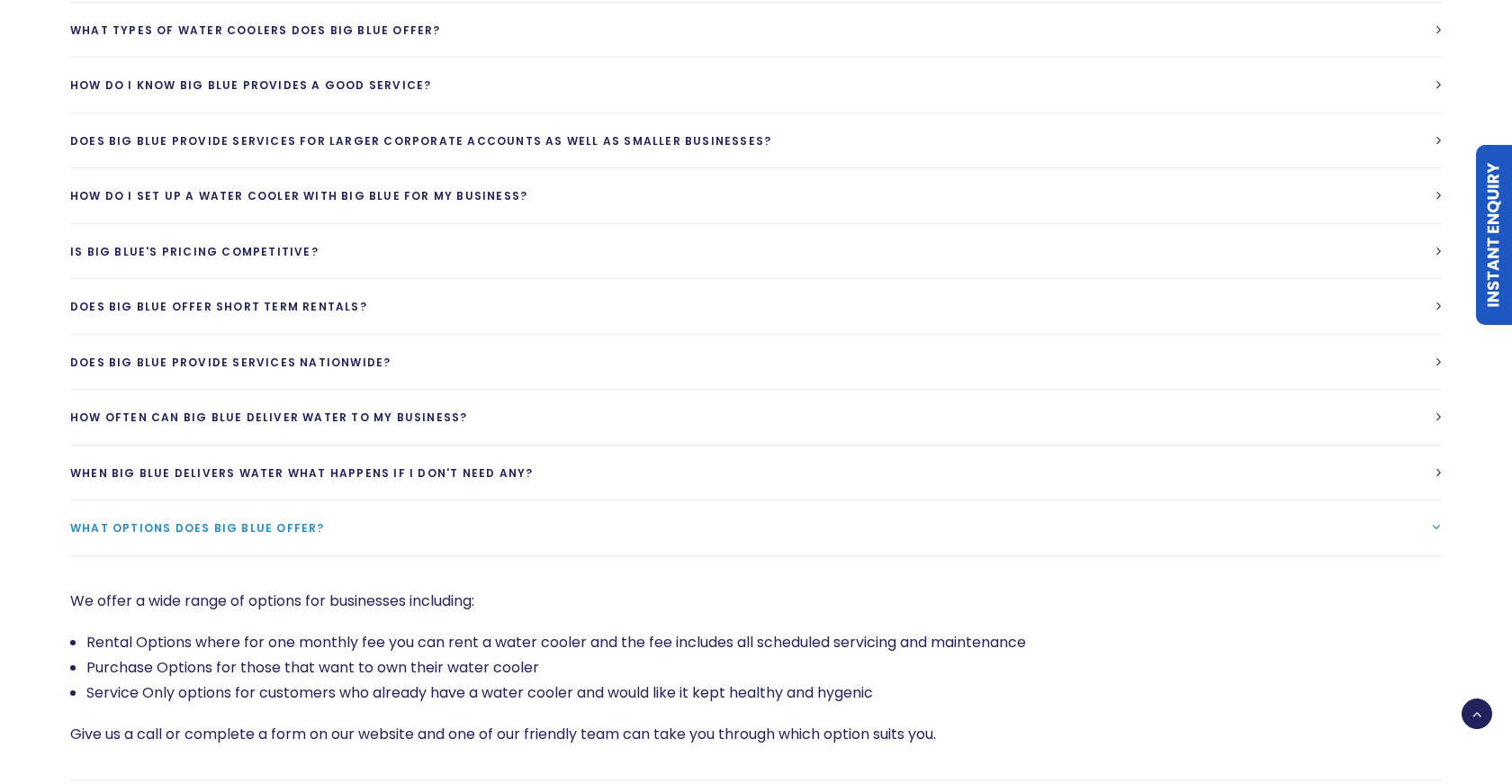
click at [565, 501] on link "What options does Big Blue Offer?" at bounding box center [756, 528] width 1372 height 55
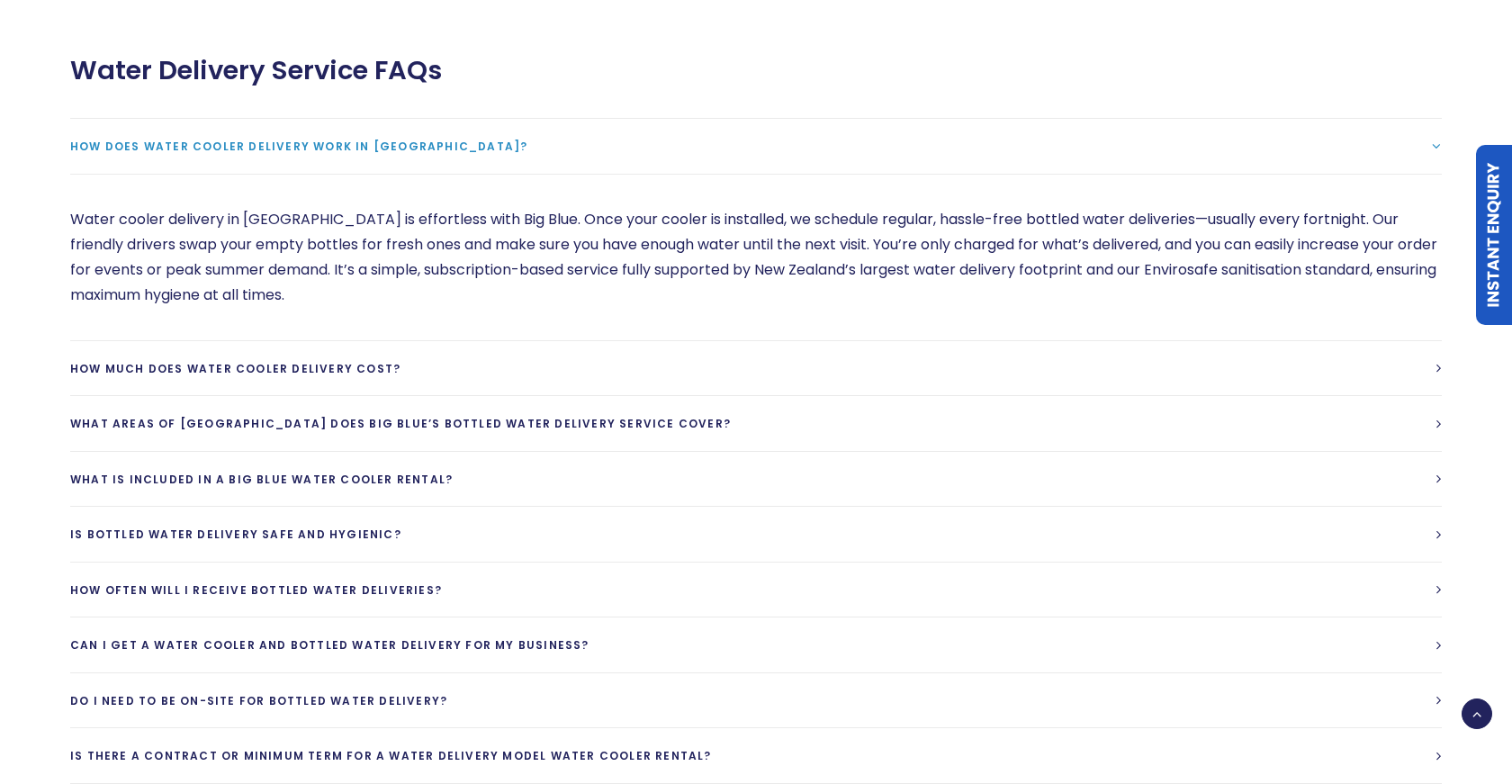
scroll to position [4740, 0]
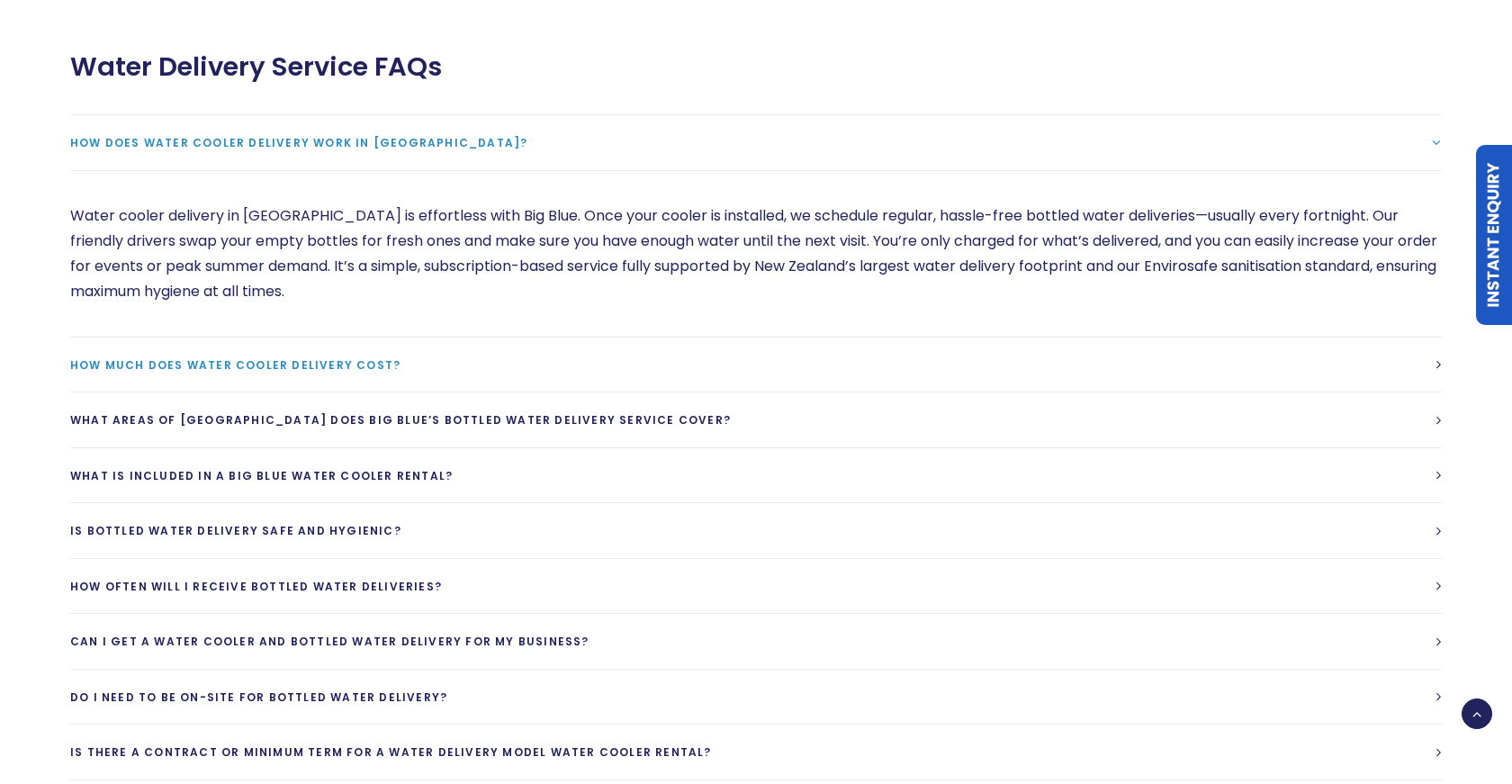
click at [497, 337] on link "How much does water cooler delivery cost?" at bounding box center [756, 364] width 1372 height 55
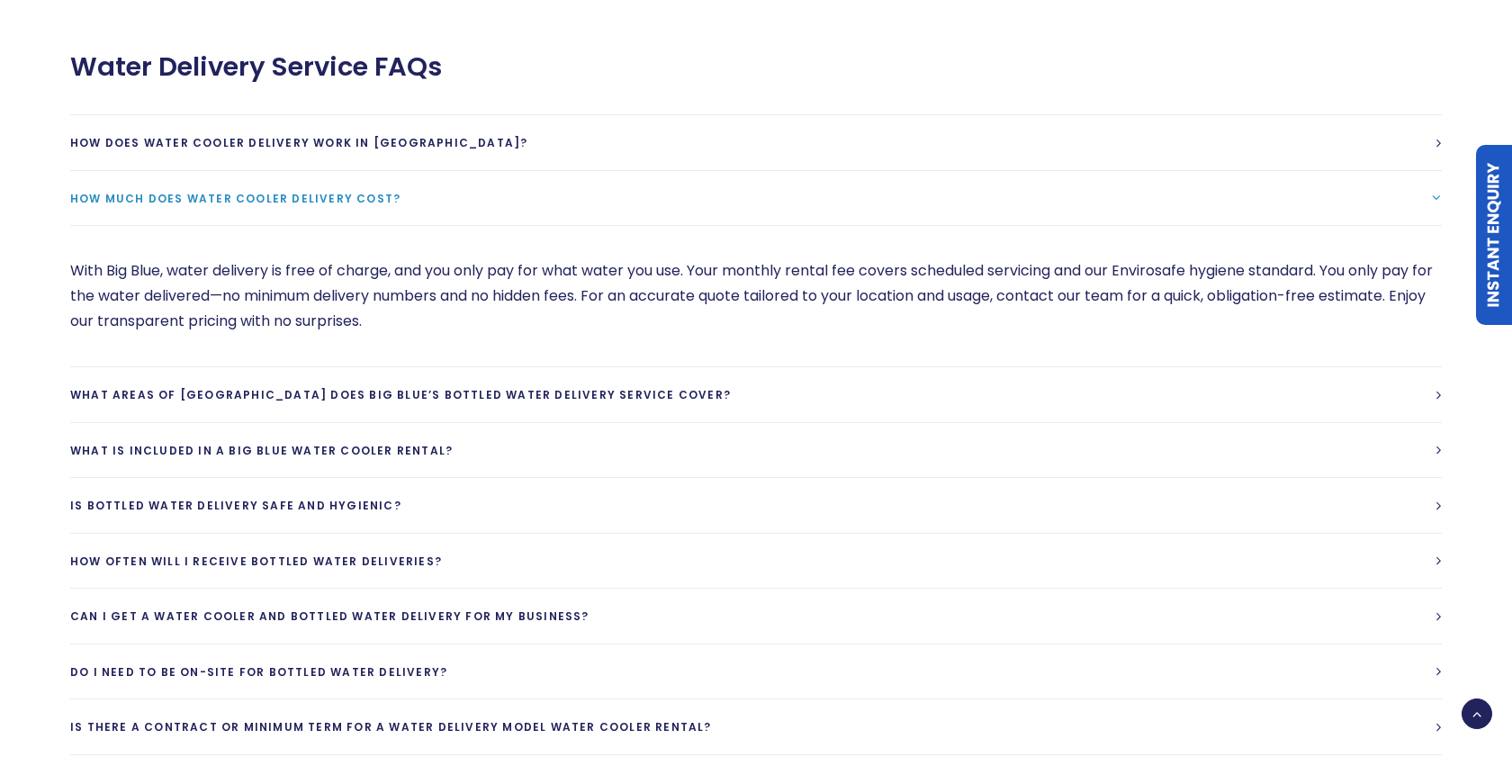
click at [534, 171] on link "How much does water cooler delivery cost?" at bounding box center [756, 198] width 1372 height 55
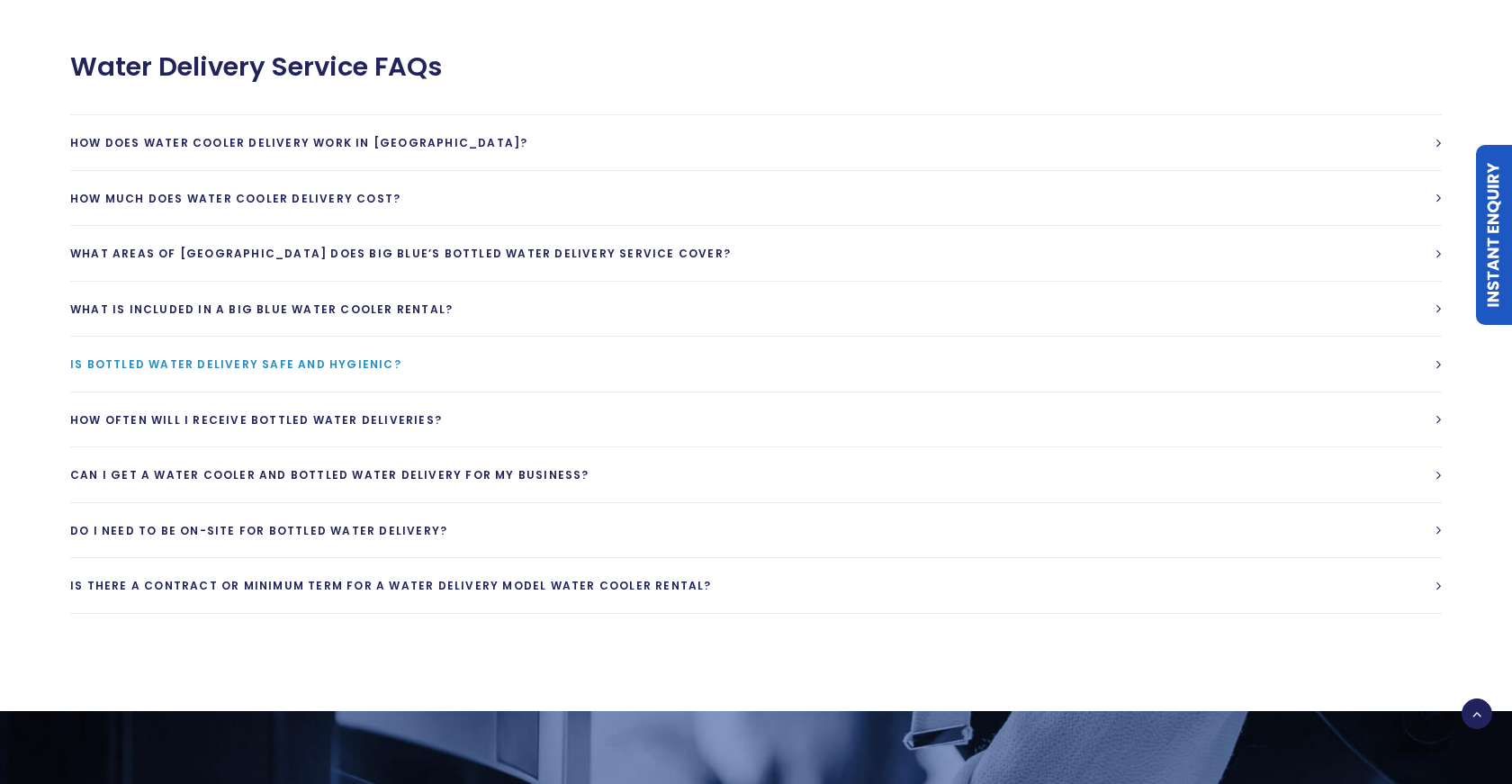
click at [529, 337] on link "Is bottled water delivery safe and hygienic?" at bounding box center [756, 364] width 1372 height 55
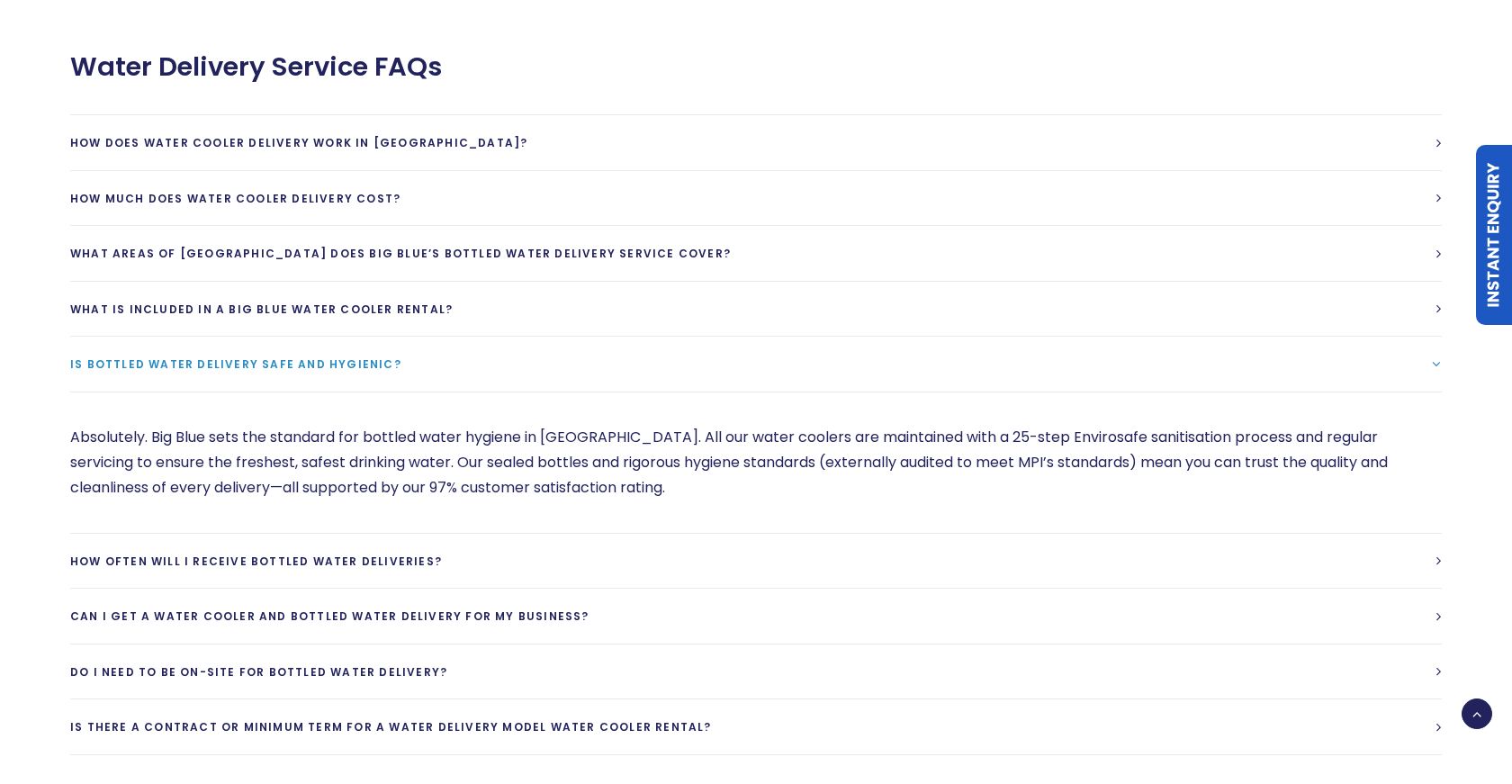
click at [525, 337] on link "Is bottled water delivery safe and hygienic?" at bounding box center [756, 364] width 1372 height 55
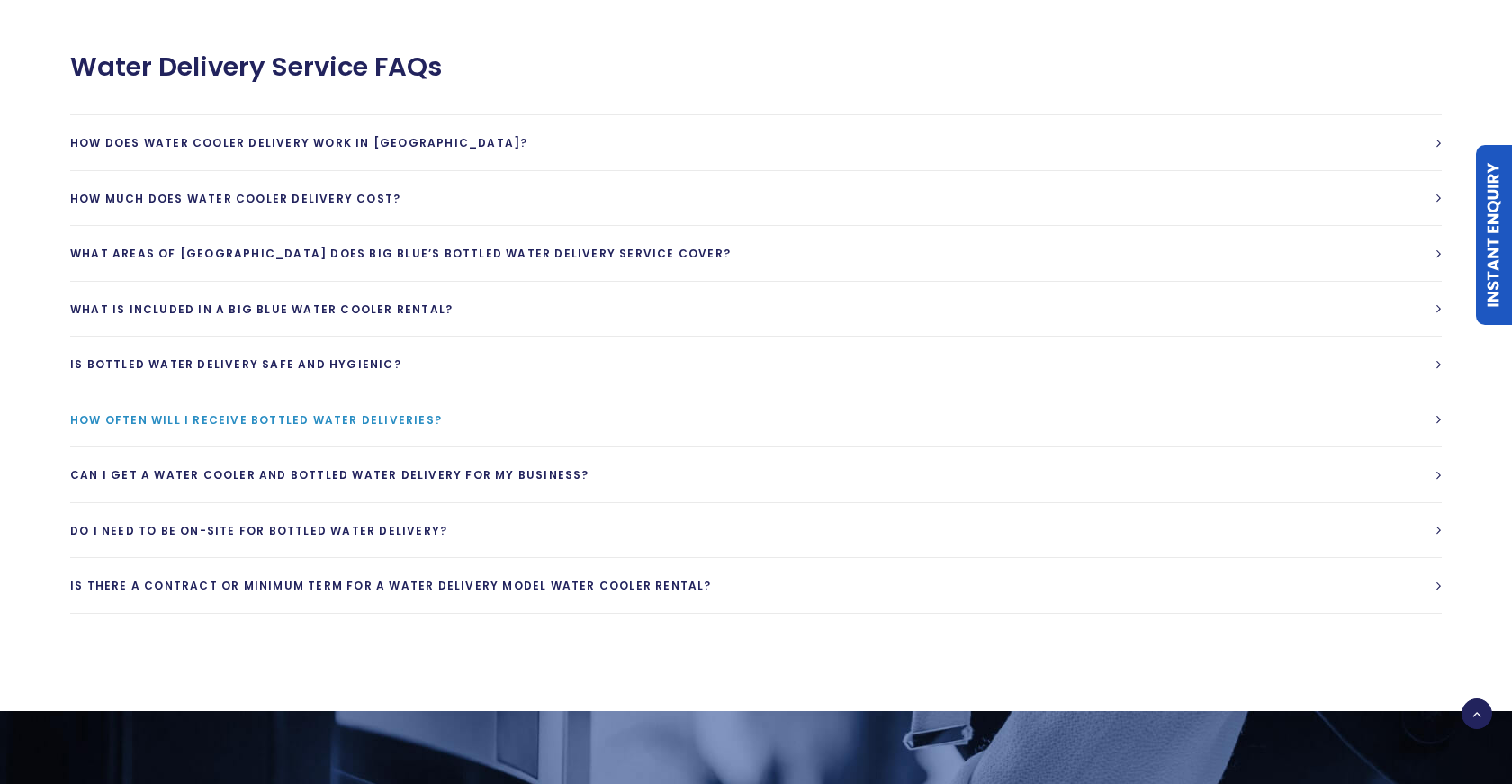
click at [521, 392] on link "How often will I receive bottled water deliveries?" at bounding box center [756, 420] width 1372 height 55
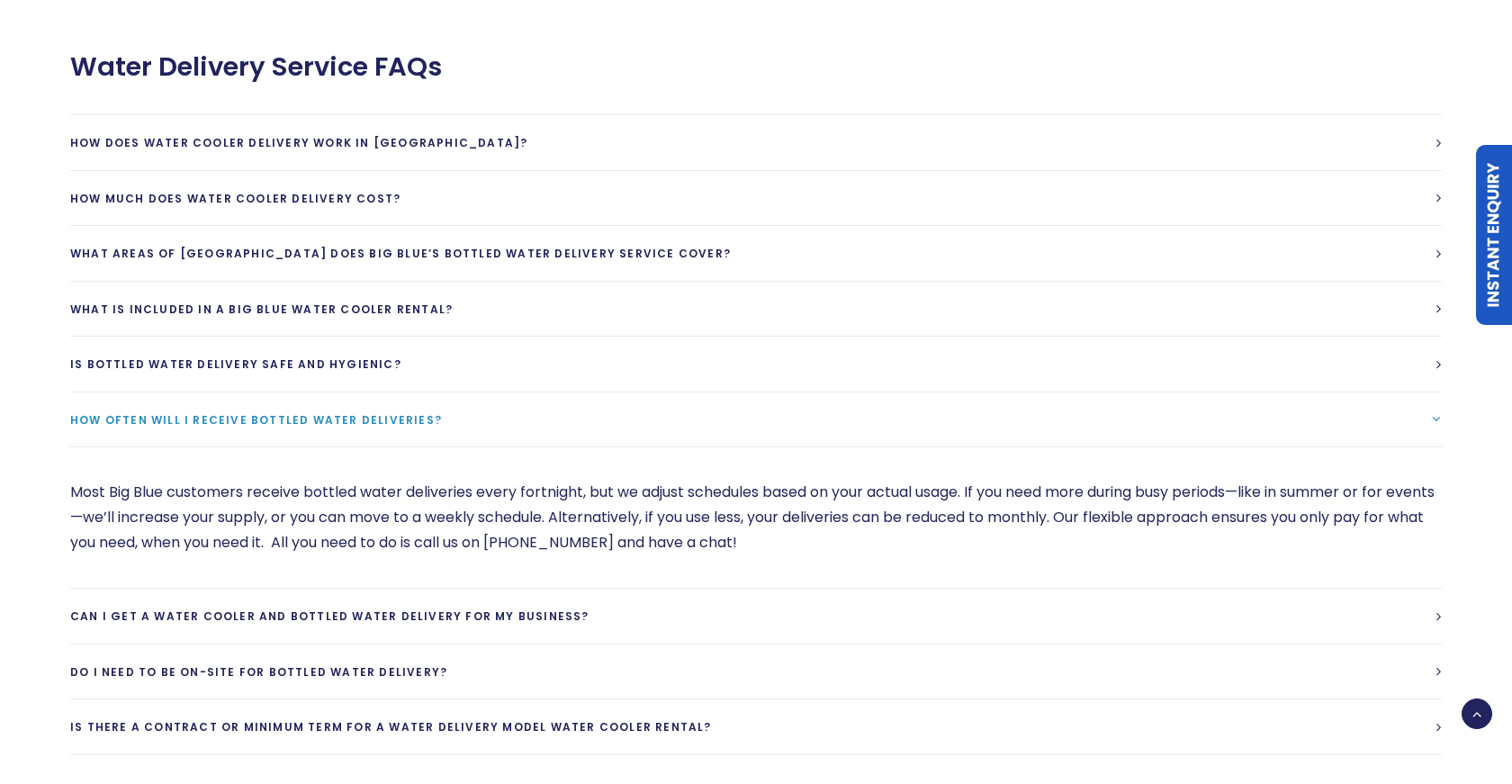
click at [535, 392] on link "How often will I receive bottled water deliveries?" at bounding box center [756, 420] width 1372 height 55
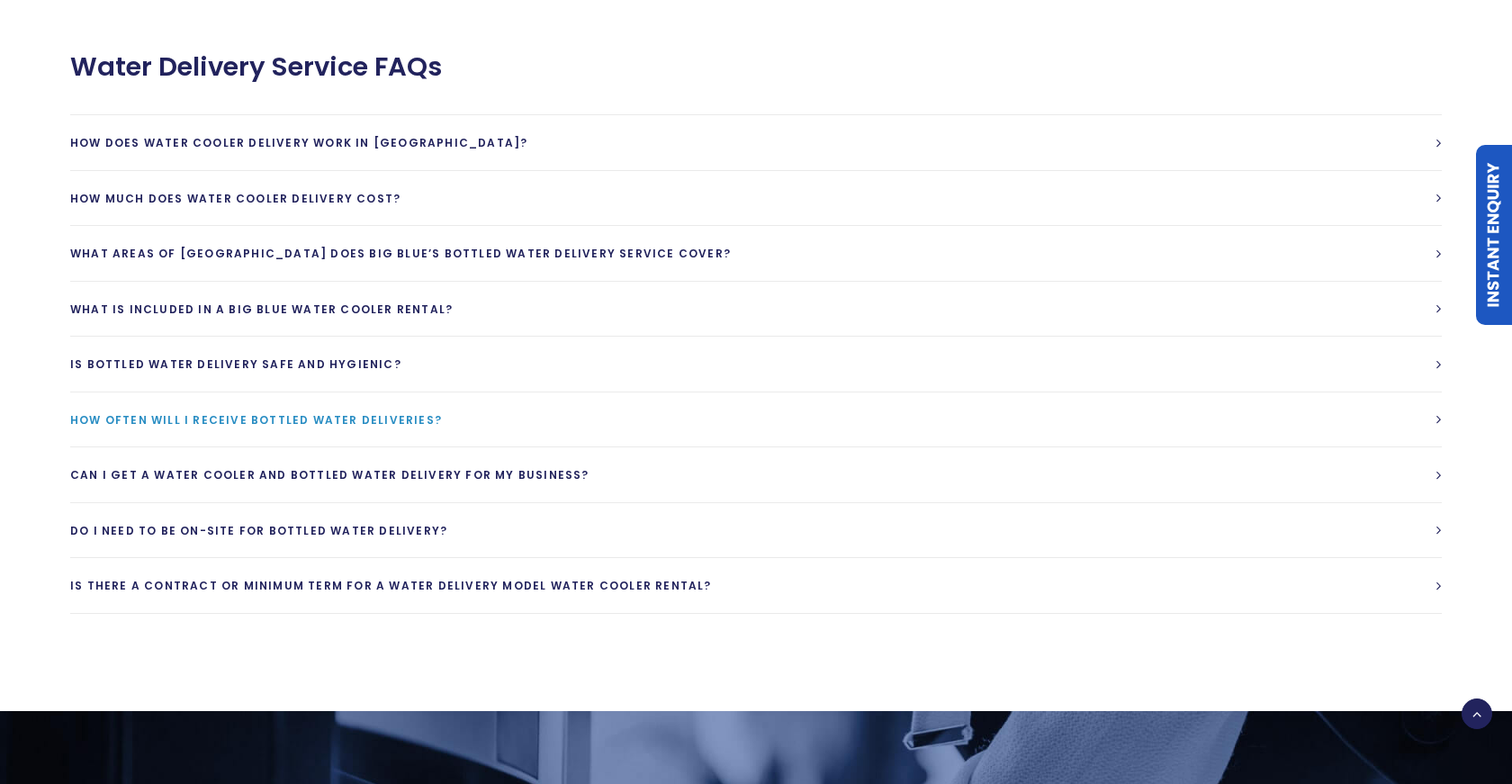
scroll to position [88, 0]
click at [539, 467] on span "Can I get a water cooler and bottled water delivery for my business?" at bounding box center [329, 475] width 519 height 15
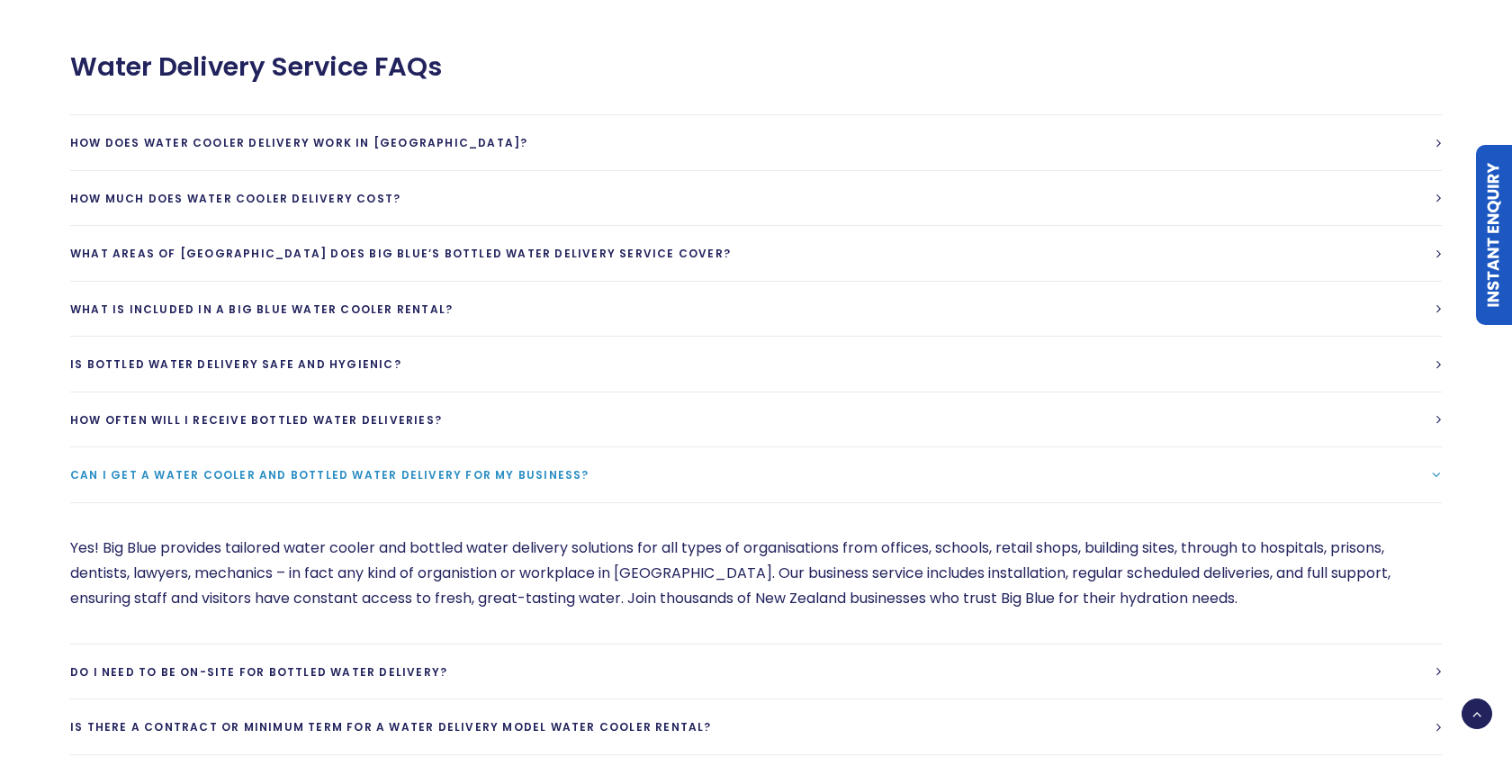
click at [568, 447] on link "Can I get a water cooler and bottled water delivery for my business?" at bounding box center [756, 475] width 1372 height 55
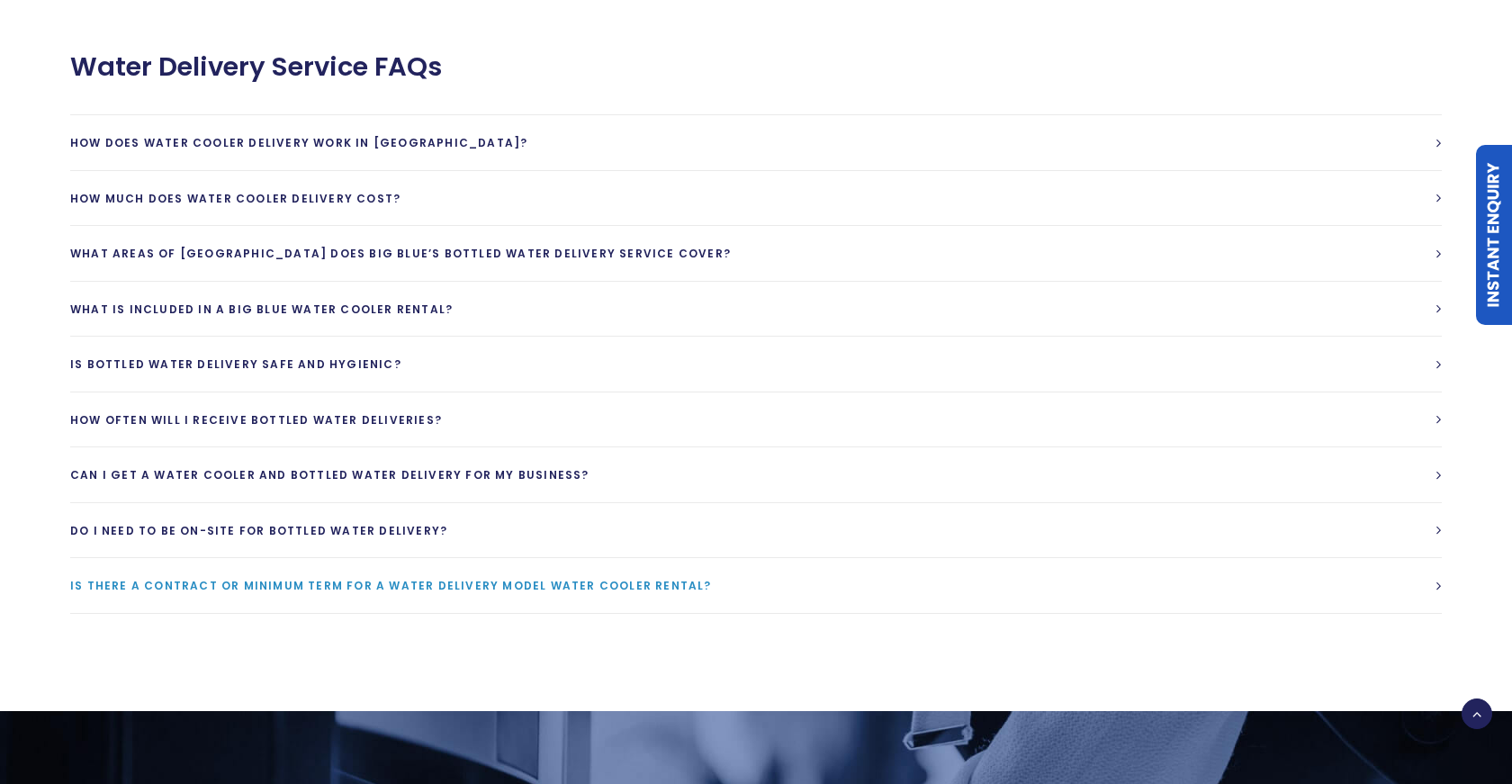
scroll to position [0, 0]
click at [903, 646] on div at bounding box center [756, 678] width 1437 height 65
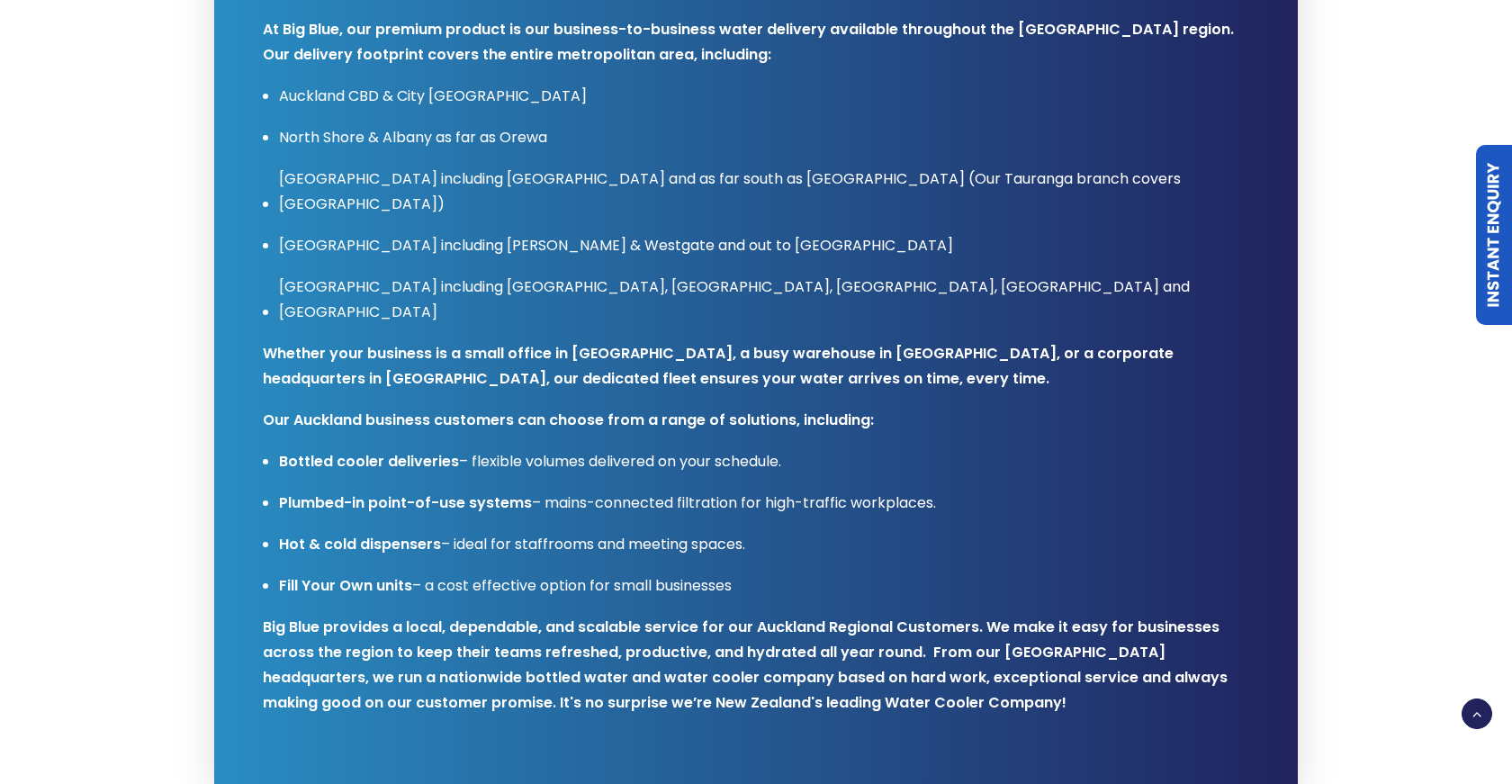
scroll to position [1037, 0]
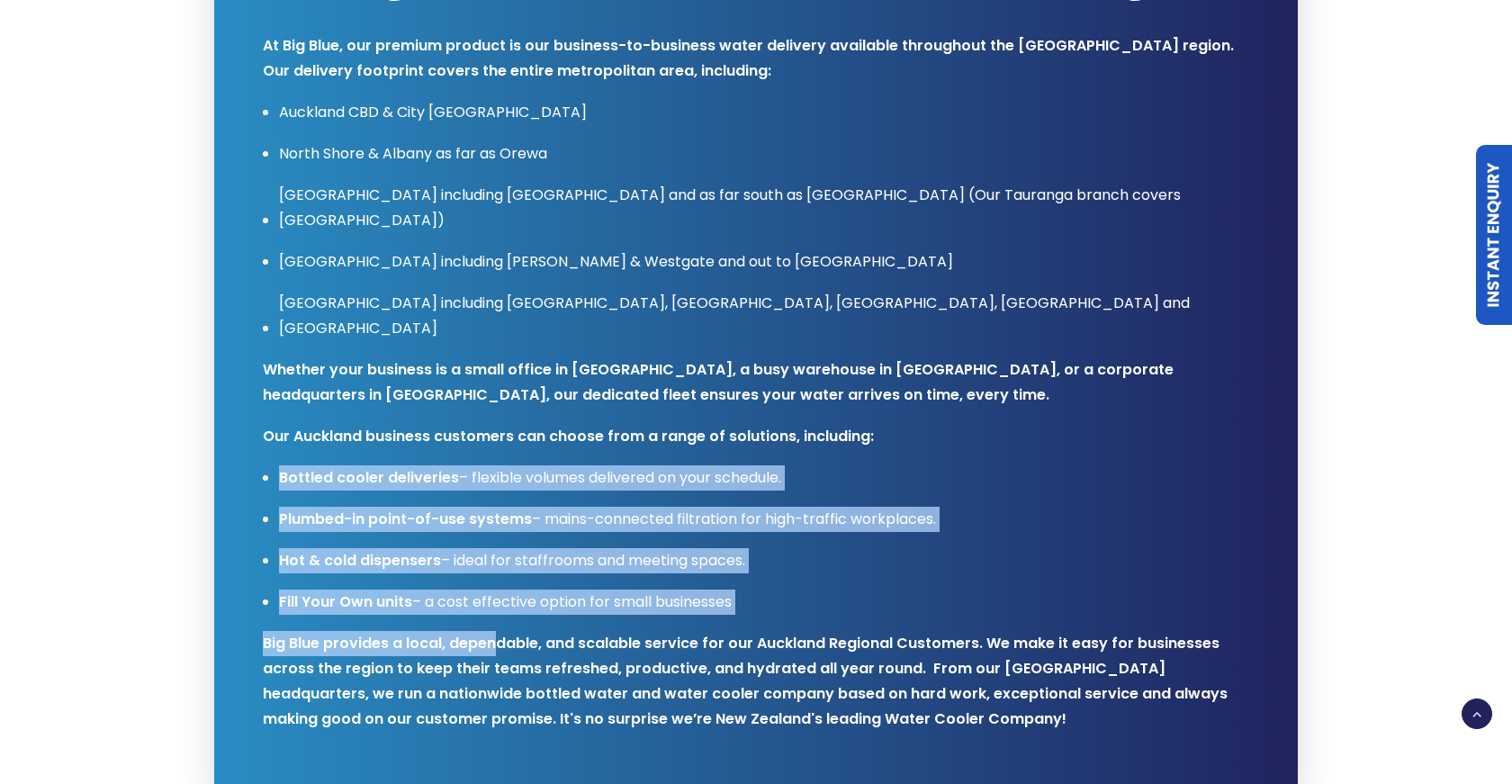
drag, startPoint x: 274, startPoint y: 419, endPoint x: 481, endPoint y: 595, distance: 271.7
click at [496, 602] on h3 "At Big Blue, our premium product is our business-to-business water delivery ava…" at bounding box center [756, 374] width 987 height 715
click at [750, 539] on ul "Bottled cooler deliveries – flexible volumes delivered on your schedule. Plumbe…" at bounding box center [756, 540] width 987 height 150
drag, startPoint x: 753, startPoint y: 544, endPoint x: 267, endPoint y: 385, distance: 511.3
click at [268, 386] on h3 "At Big Blue, our premium product is our business-to-business water delivery ava…" at bounding box center [756, 374] width 987 height 715
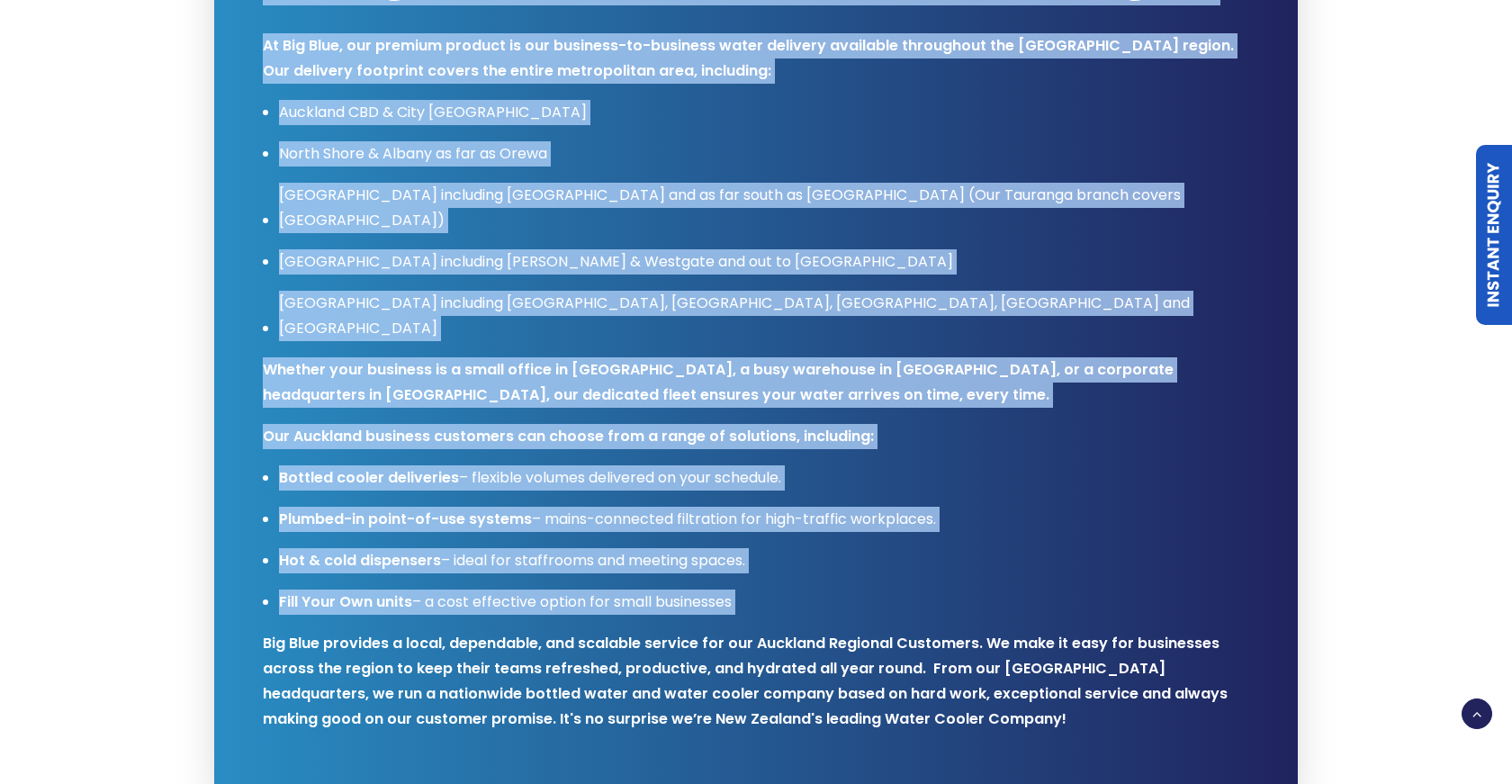
drag, startPoint x: 259, startPoint y: 383, endPoint x: 664, endPoint y: 577, distance: 449.1
click at [664, 577] on div "Proud to service thousands of businesses throughout the Auckland Region At Big …" at bounding box center [739, 327] width 1019 height 871
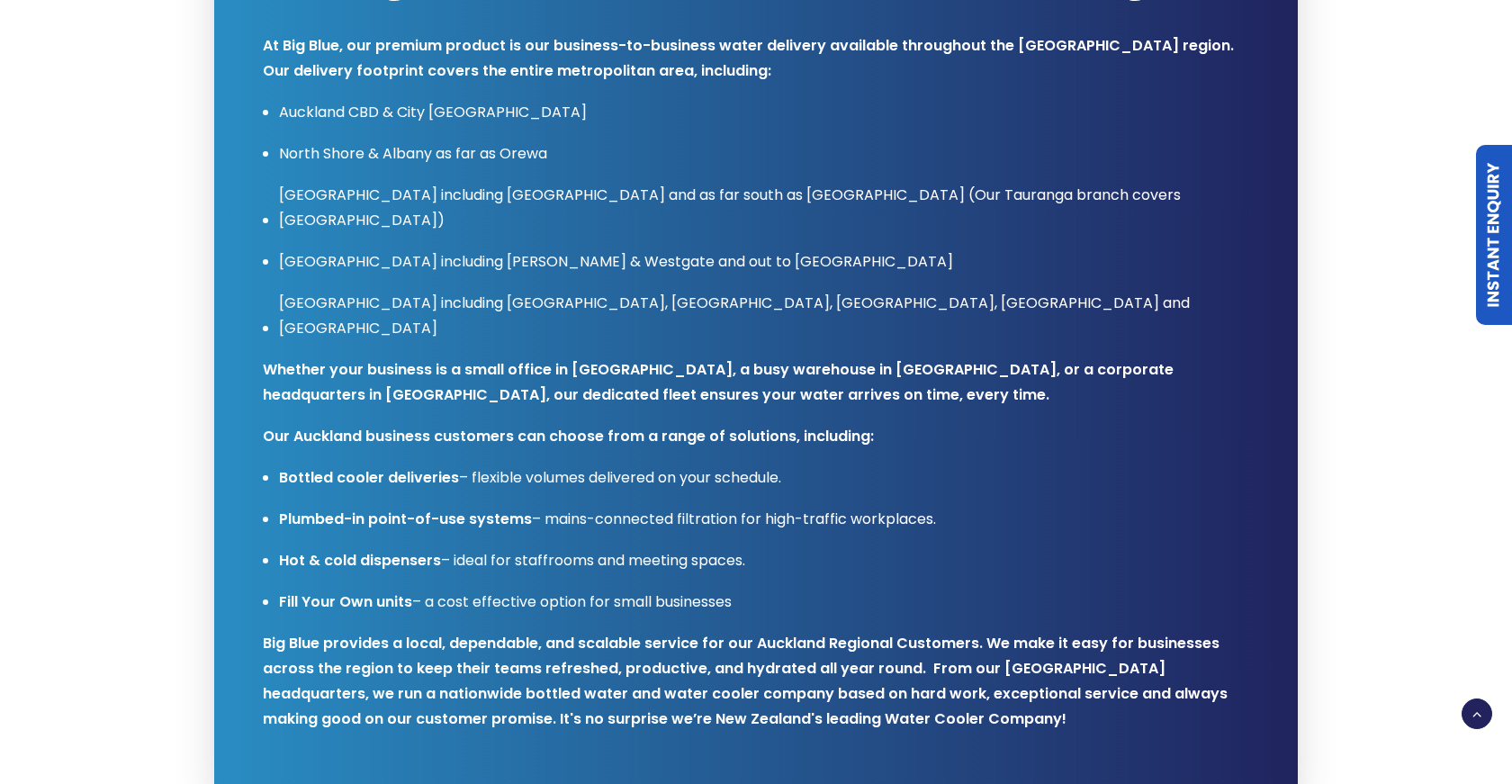
click at [749, 589] on p "Fill Your Own units – a cost effective option for small businesses" at bounding box center [764, 602] width 970 height 25
drag, startPoint x: 749, startPoint y: 558, endPoint x: 279, endPoint y: 420, distance: 489.8
click at [279, 466] on ul "Bottled cooler deliveries – flexible volumes delivered on your schedule. Plumbe…" at bounding box center [756, 540] width 987 height 150
copy ul "Bottled cooler deliveries – flexible volumes delivered on your schedule. Plumbe…"
click at [548, 364] on h3 "At Big Blue, our premium product is our business-to-business water delivery ava…" at bounding box center [756, 374] width 987 height 715
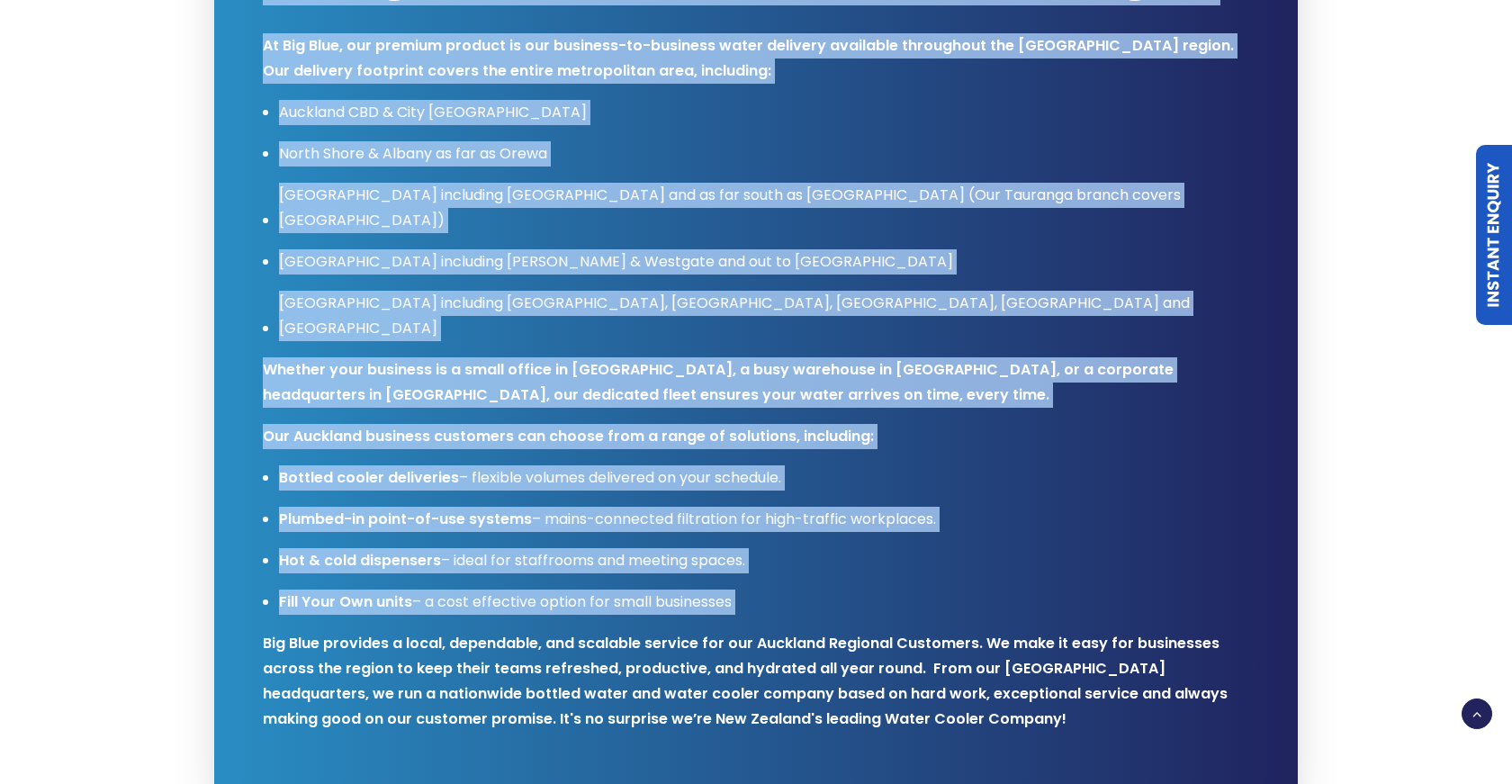
drag, startPoint x: 256, startPoint y: 410, endPoint x: 574, endPoint y: 577, distance: 359.2
click at [574, 577] on div "Proud to service thousands of businesses throughout the Auckland Region At Big …" at bounding box center [739, 327] width 1019 height 871
copy div "Proud to service thousands of businesses throughout the Auckland Region At Big …"
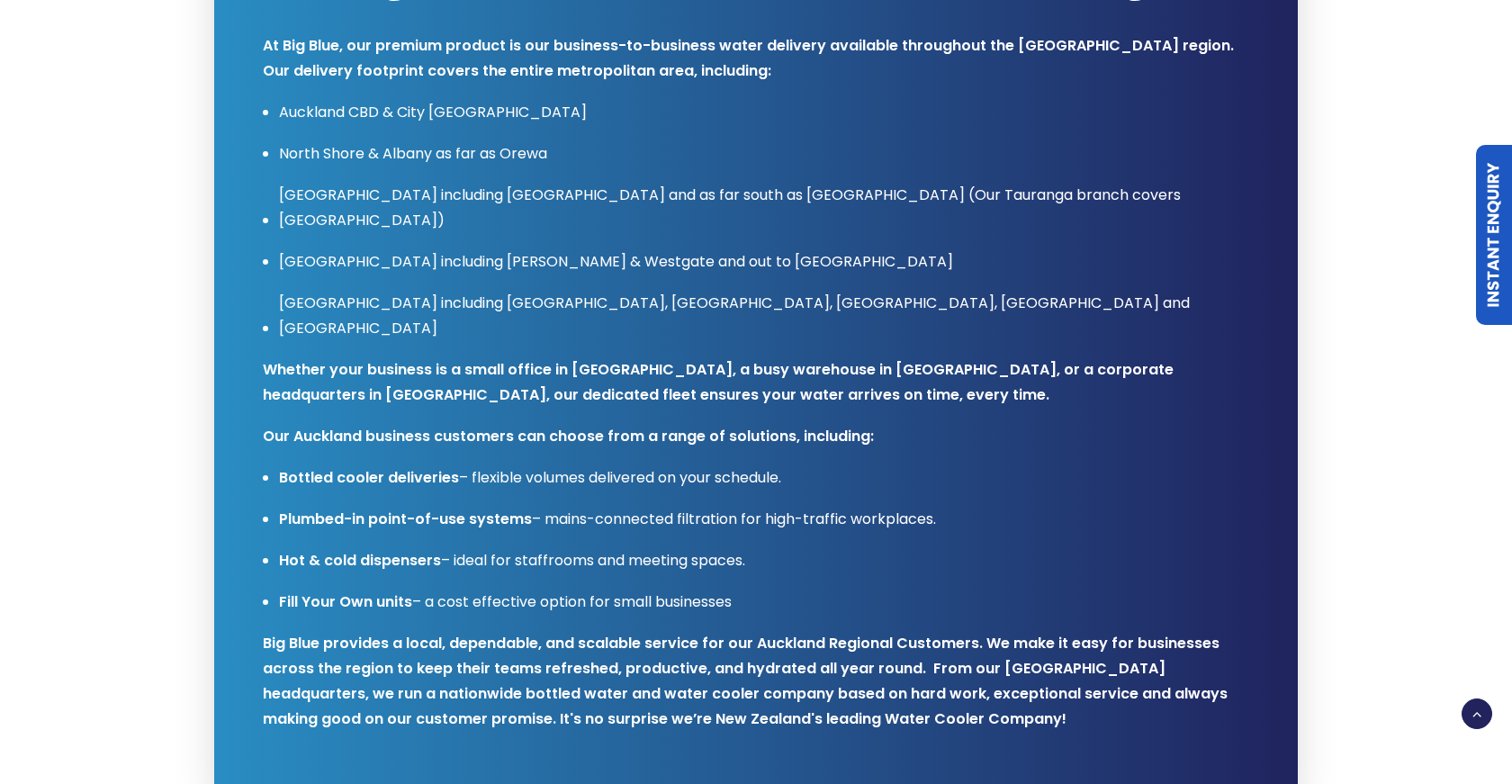
click at [311, 466] on ul "Bottled cooler deliveries – flexible volumes delivered on your schedule. Plumbe…" at bounding box center [756, 540] width 987 height 150
drag, startPoint x: 276, startPoint y: 421, endPoint x: 800, endPoint y: 429, distance: 524.1
click at [800, 466] on ul "Bottled cooler deliveries – flexible volumes delivered on your schedule. Plumbe…" at bounding box center [756, 540] width 987 height 150
copy p "Bottled cooler deliveries – flexible volumes delivered on your schedule."
drag, startPoint x: 774, startPoint y: 550, endPoint x: 272, endPoint y: 419, distance: 518.8
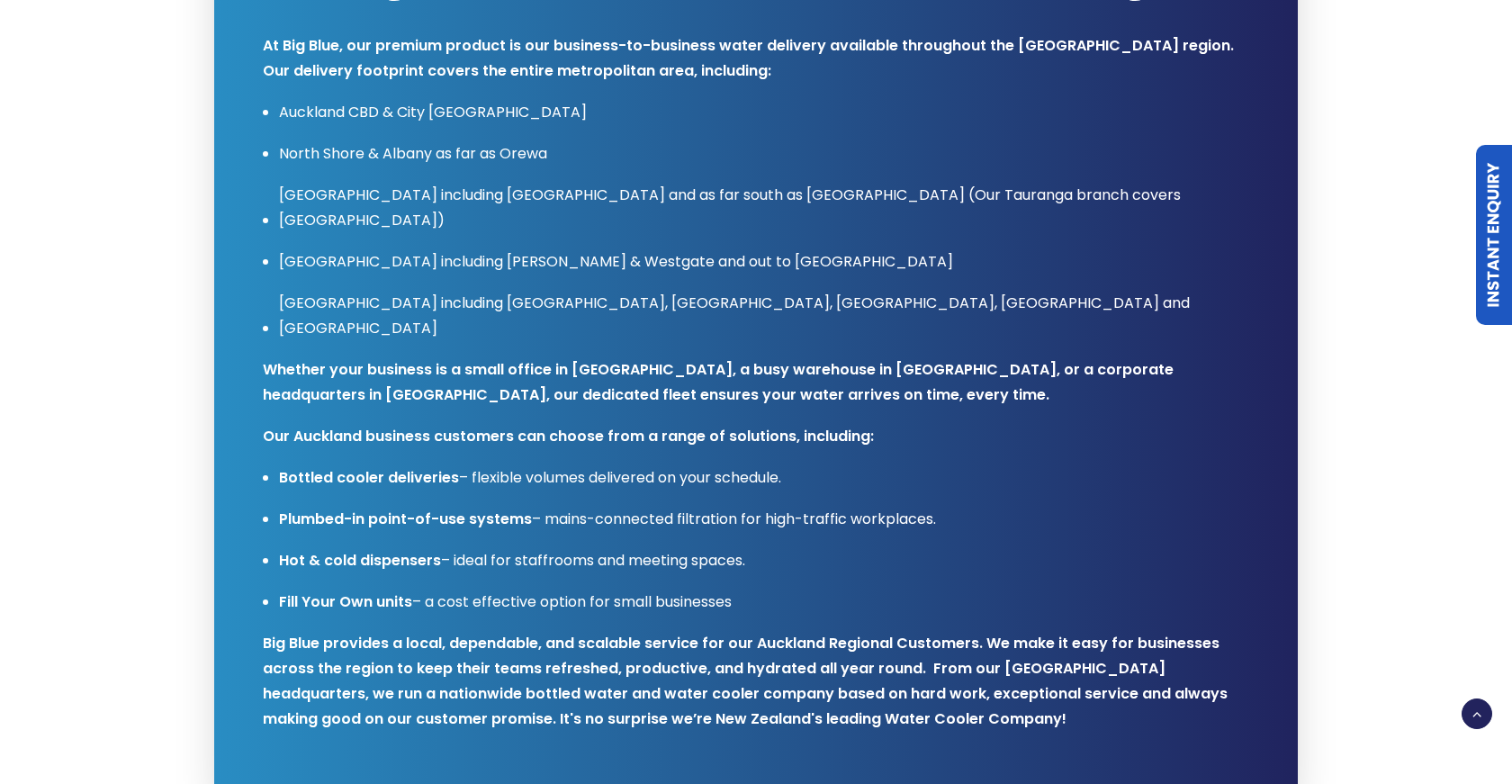
click at [272, 466] on ul "Bottled cooler deliveries – flexible volumes delivered on your schedule. Plumbe…" at bounding box center [756, 540] width 987 height 150
copy ul "Bottled cooler deliveries – flexible volumes delivered on your schedule. Plumbe…"
click at [392, 164] on p "North Shore & Albany as far as Orewa" at bounding box center [764, 154] width 970 height 25
click at [757, 291] on p "East Auckland including Botany, East Tamaki, Howick, Maraetai and Clevedon" at bounding box center [764, 316] width 970 height 51
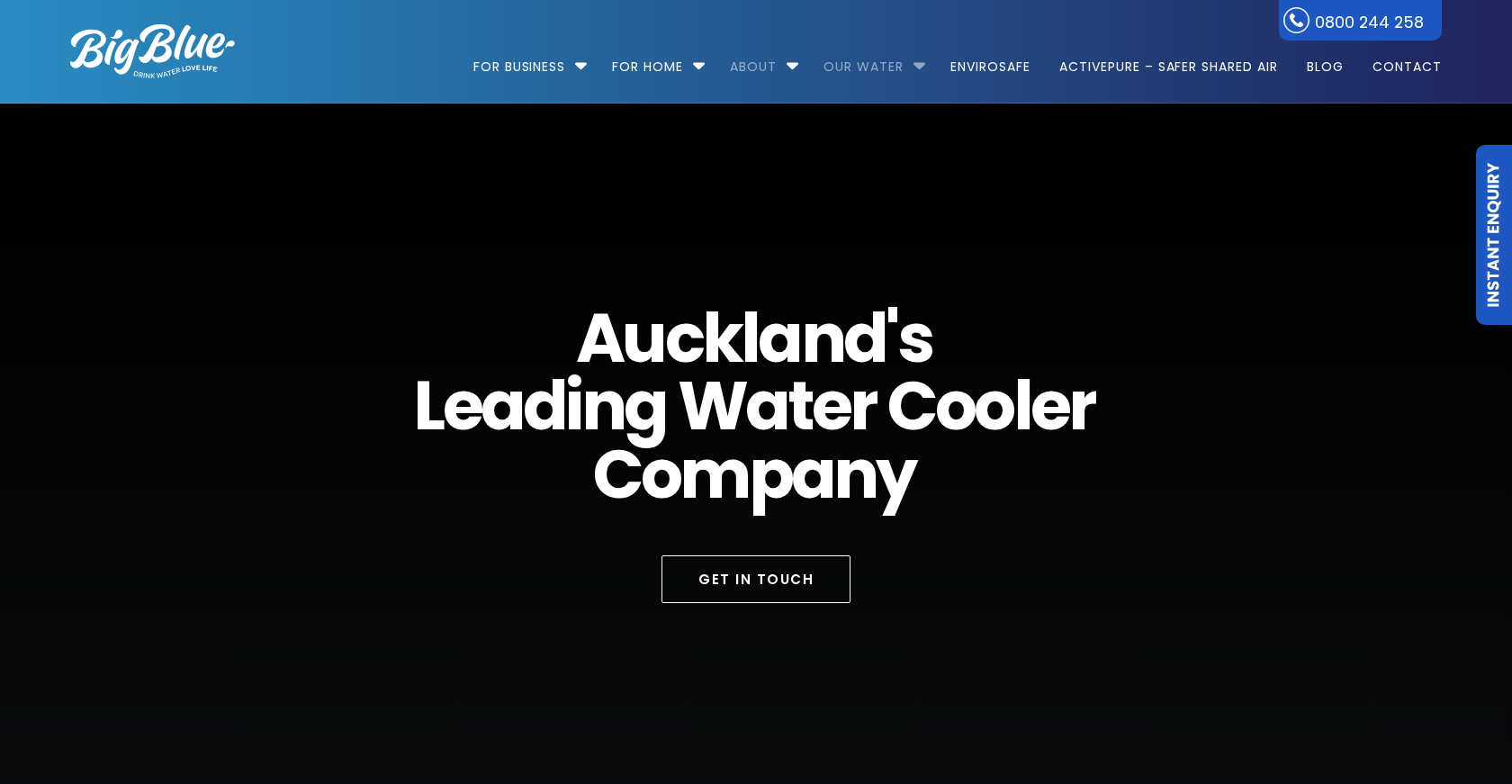
scroll to position [0, 0]
click at [845, 67] on link "Our Water" at bounding box center [864, 58] width 106 height 116
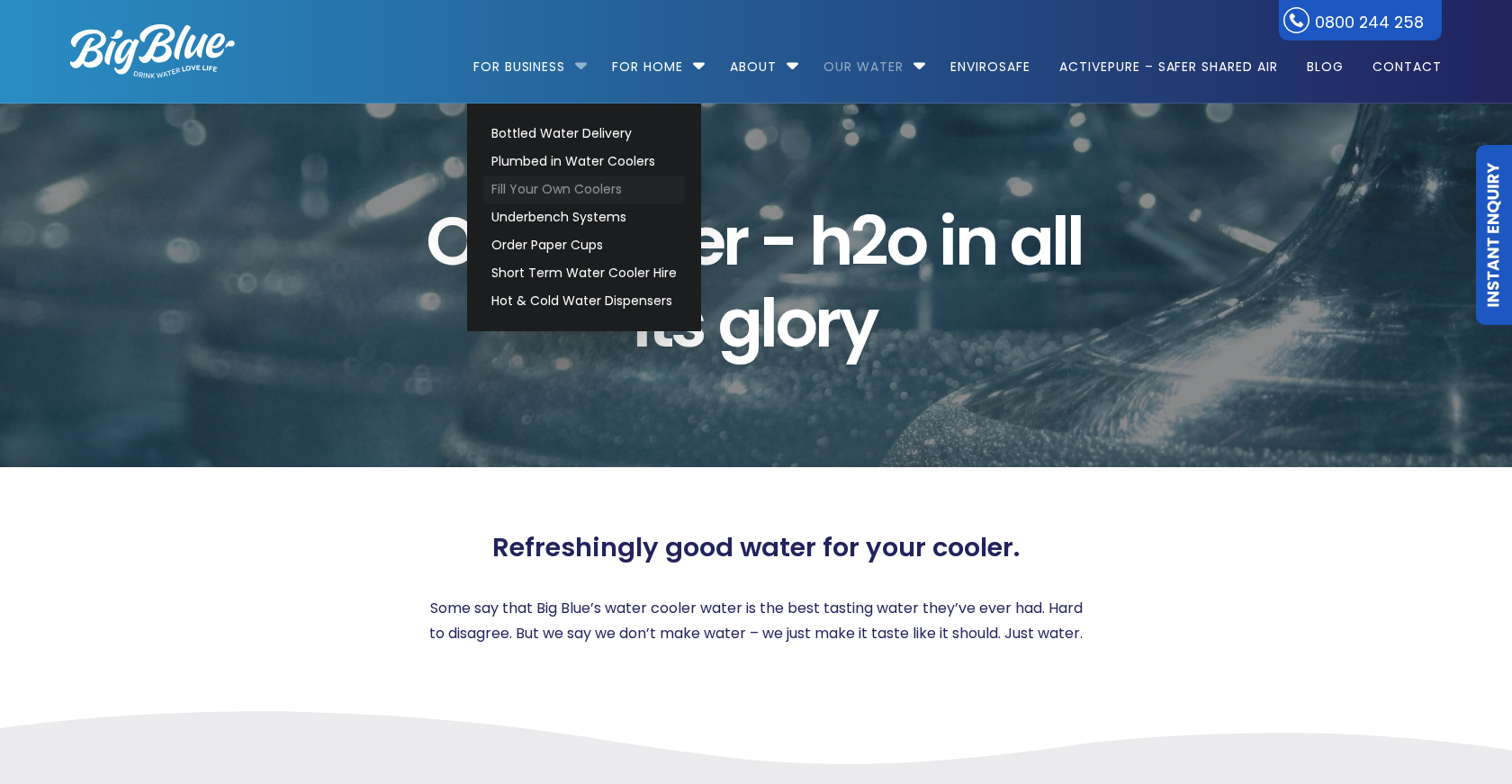
click at [601, 189] on link "Fill Your Own Coolers" at bounding box center [584, 189] width 201 height 28
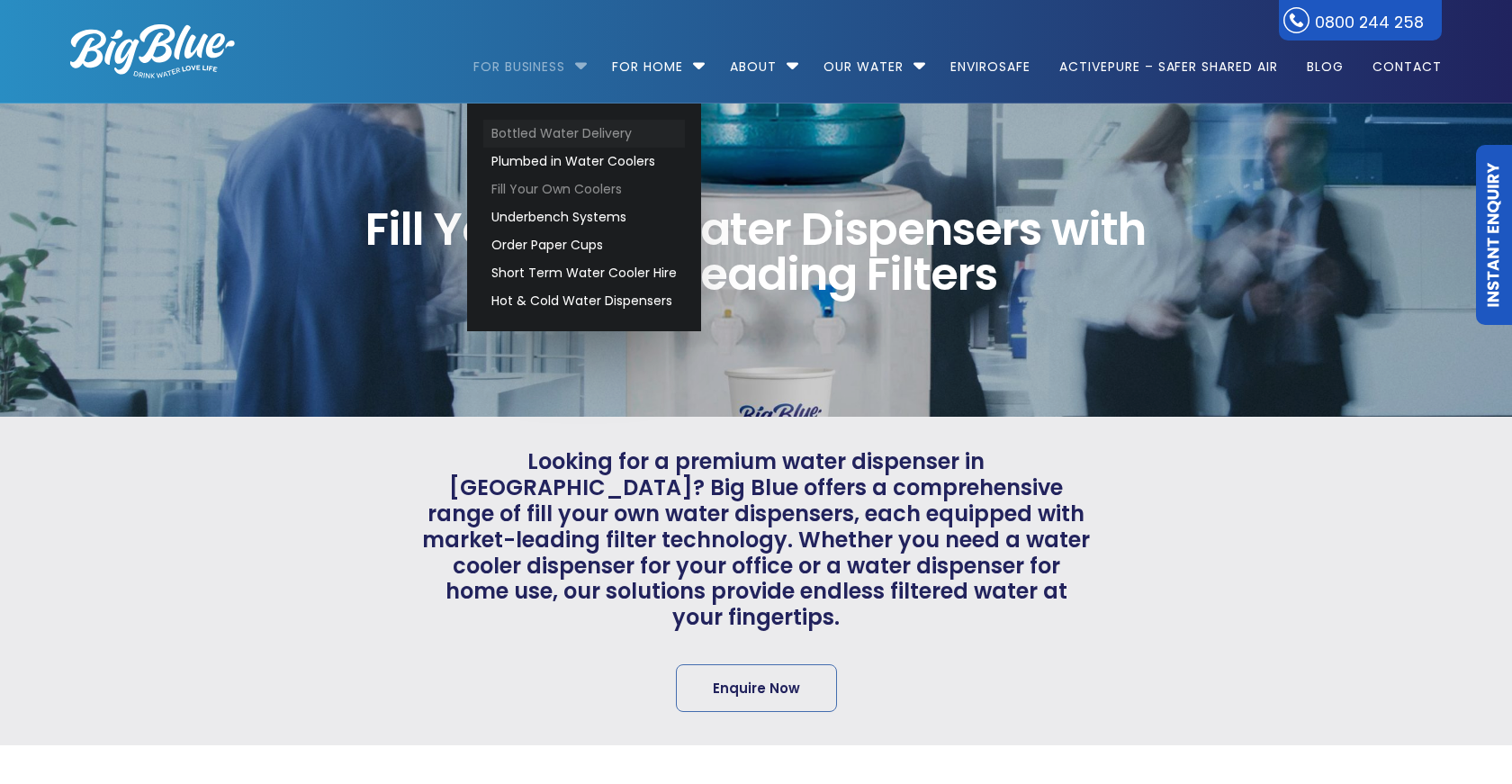
click at [591, 136] on link "Bottled Water Delivery" at bounding box center [584, 134] width 201 height 28
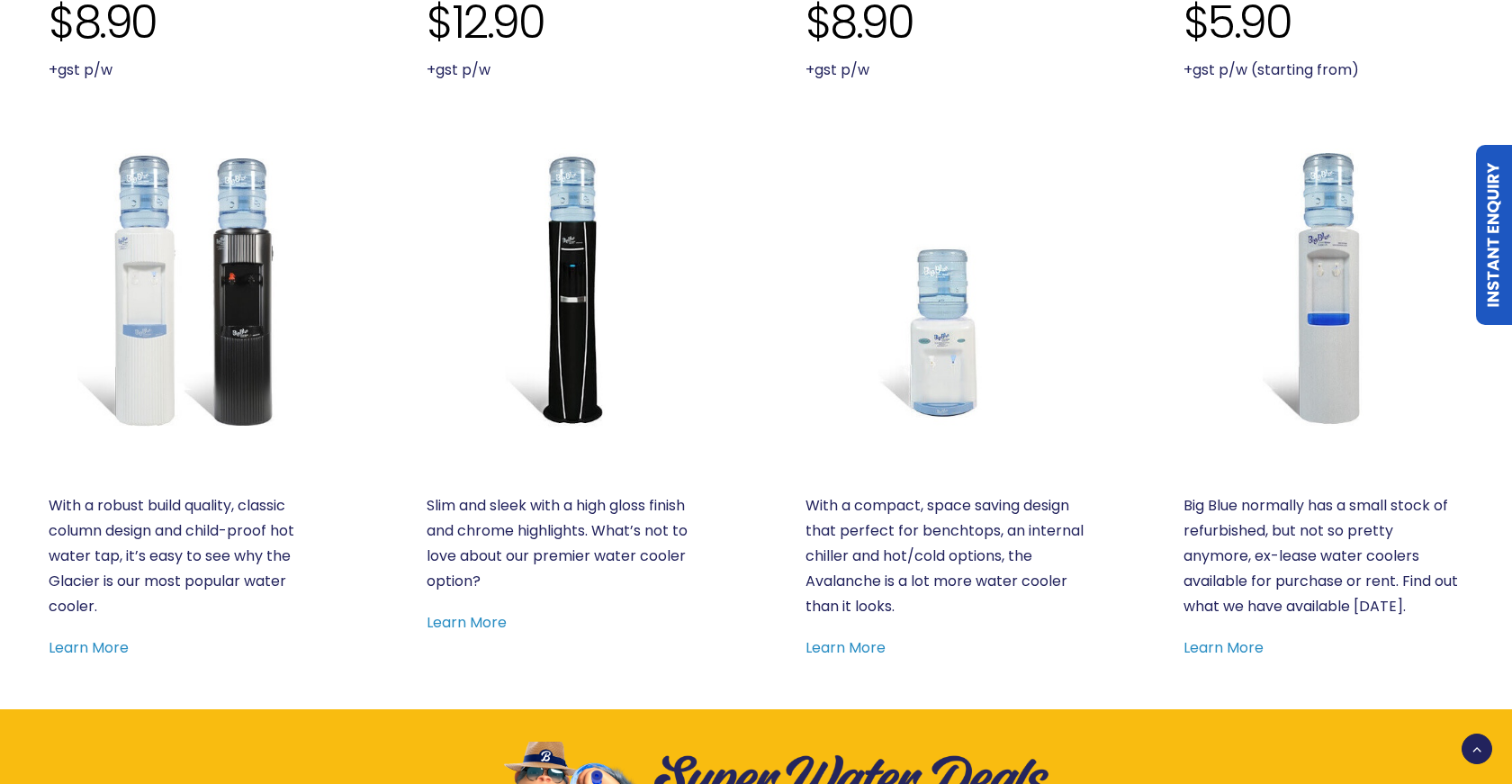
scroll to position [896, 0]
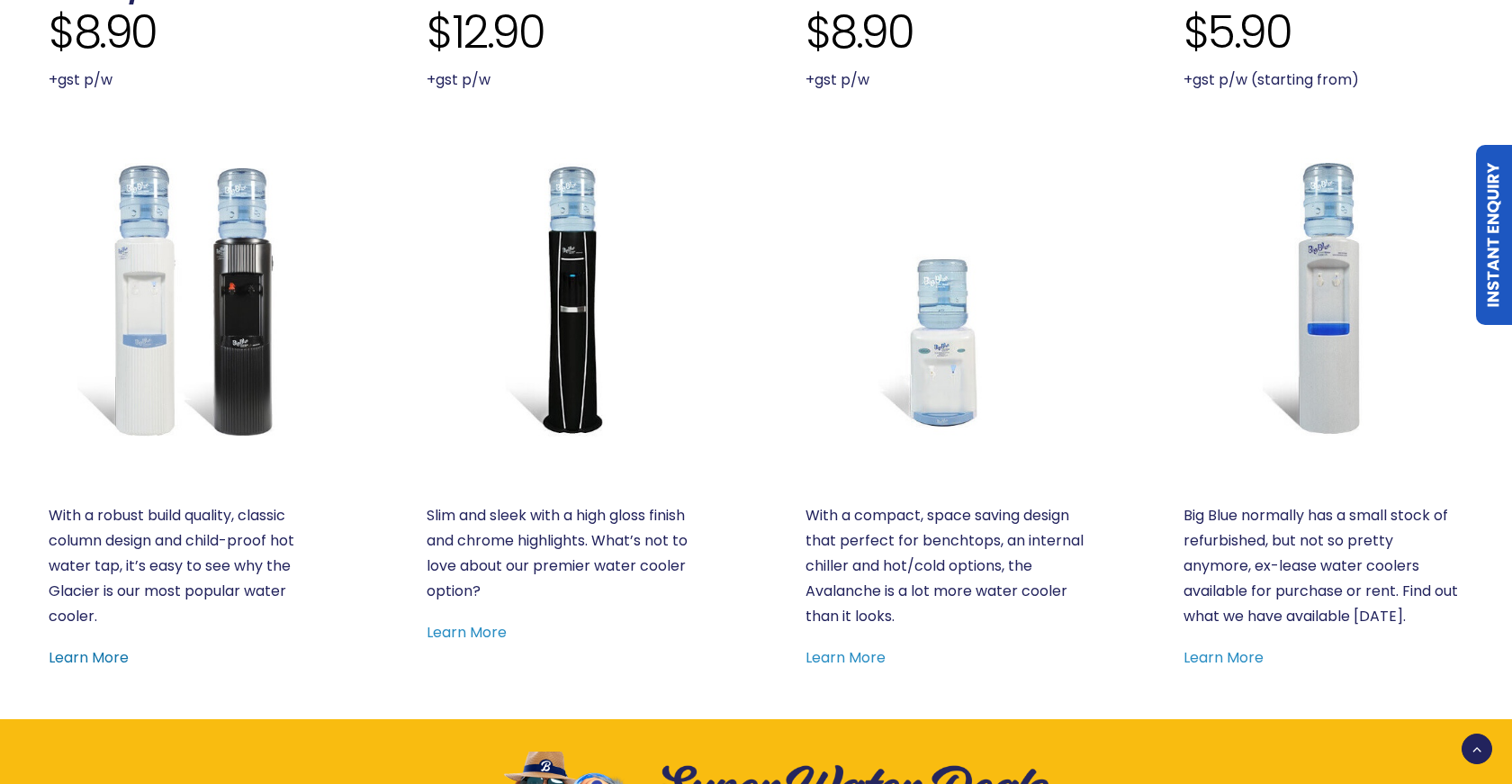
click at [116, 653] on link "Learn More" at bounding box center [88, 657] width 80 height 21
click at [488, 636] on link "Learn More" at bounding box center [467, 632] width 80 height 21
click at [920, 429] on img at bounding box center [946, 298] width 280 height 280
click at [1265, 375] on img at bounding box center [1323, 298] width 280 height 280
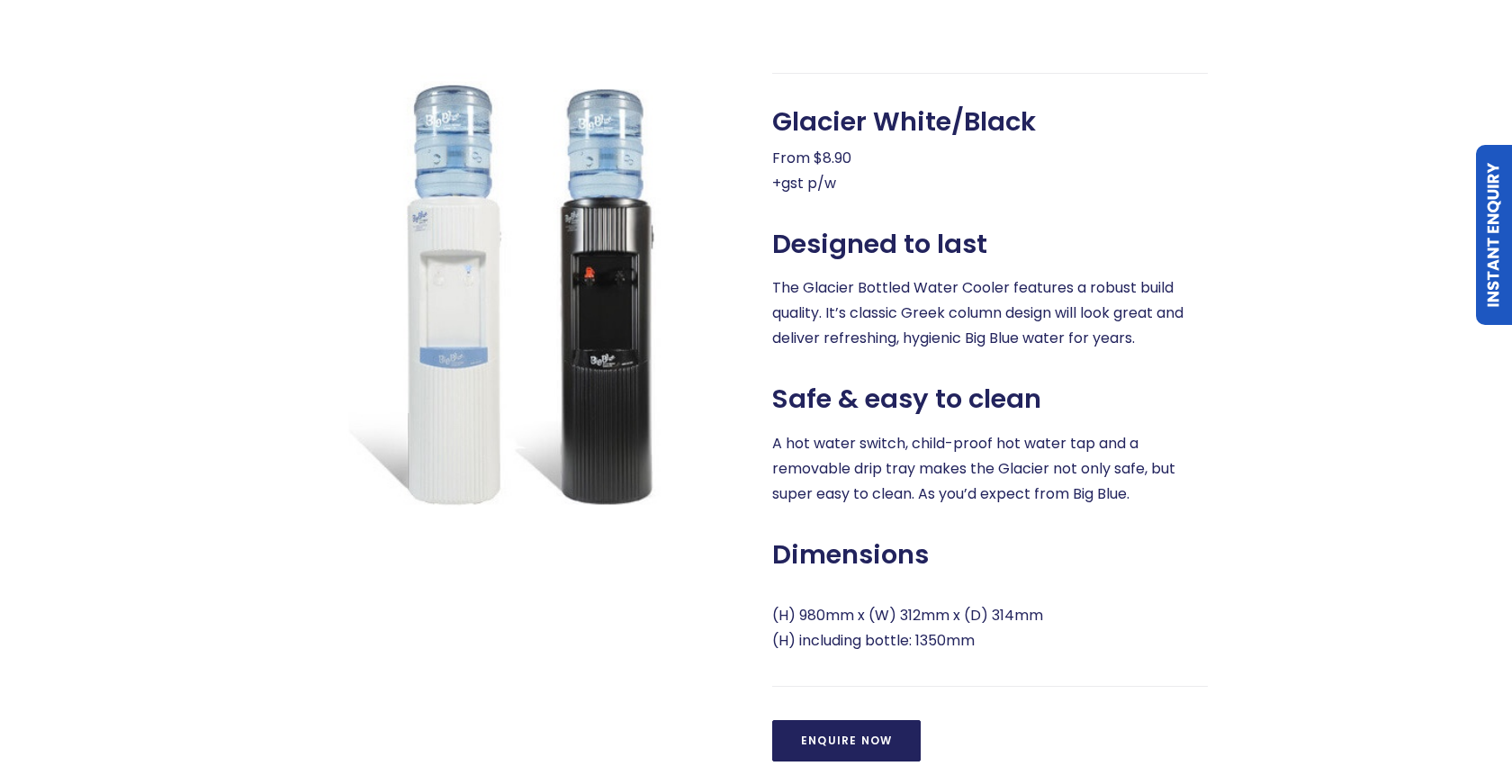
scroll to position [91, 0]
click at [1016, 527] on div "Glacier White/Black From $8.90 +gst p/w Designed to last The Glacier Bottled Wa…" at bounding box center [990, 418] width 436 height 689
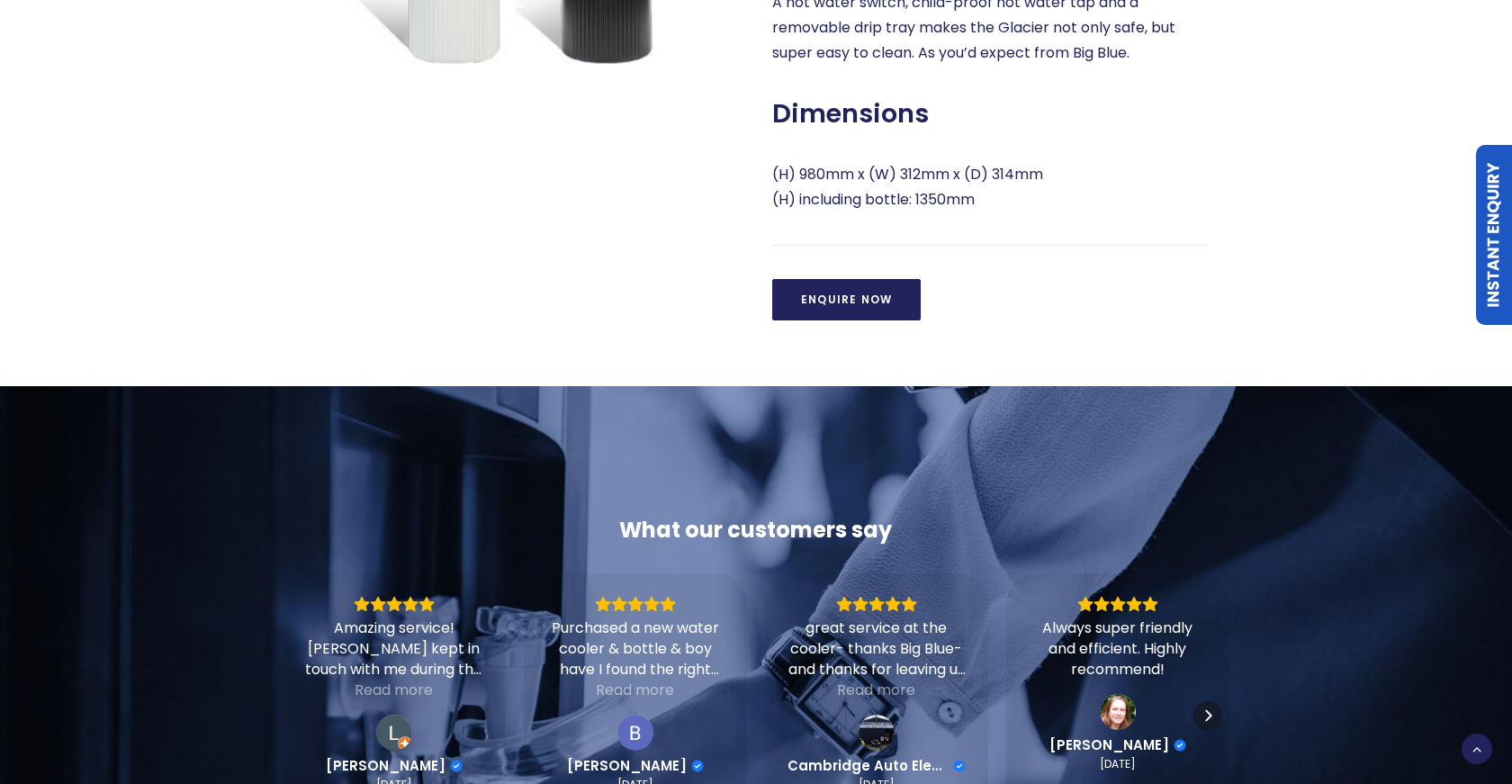
scroll to position [1398, 0]
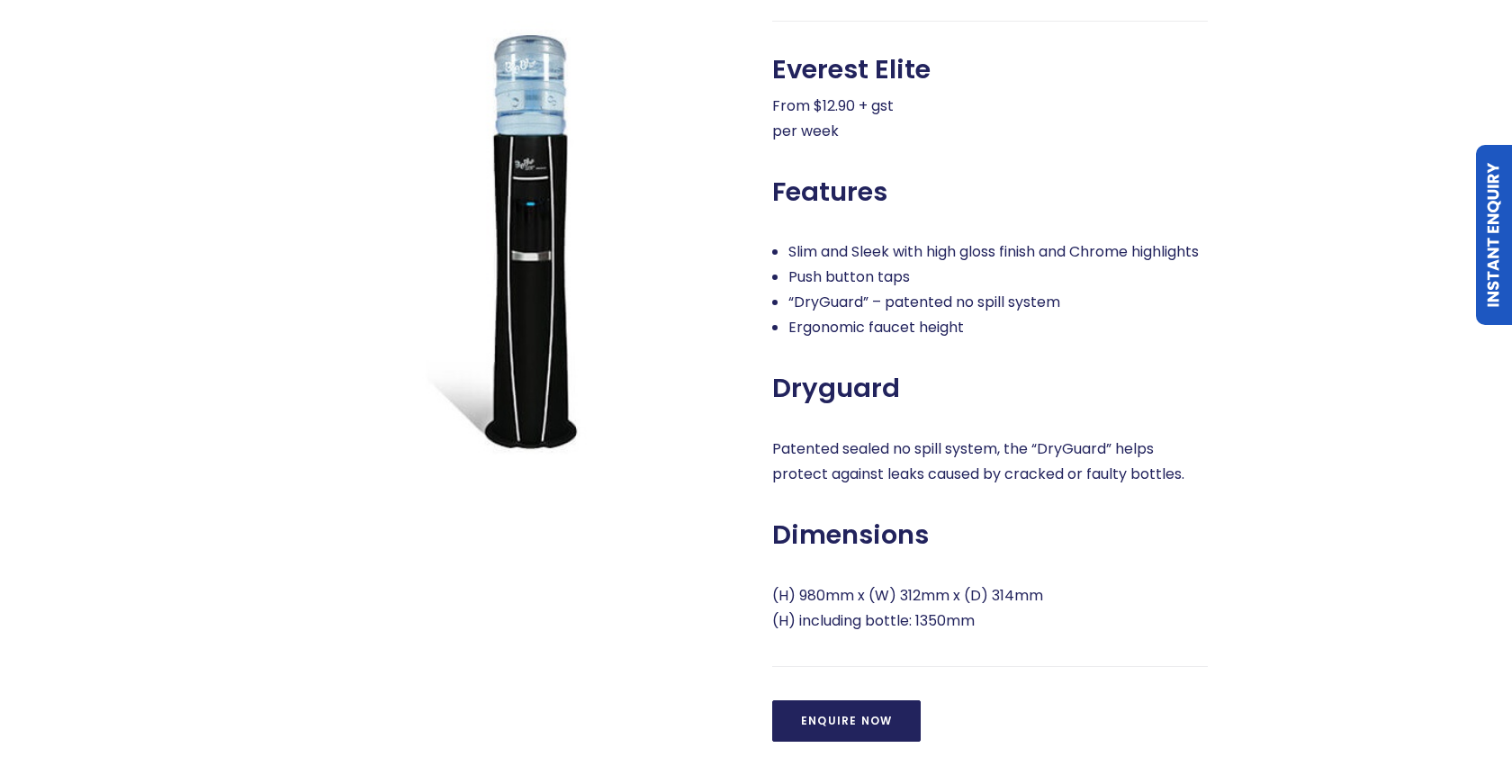
scroll to position [733, 0]
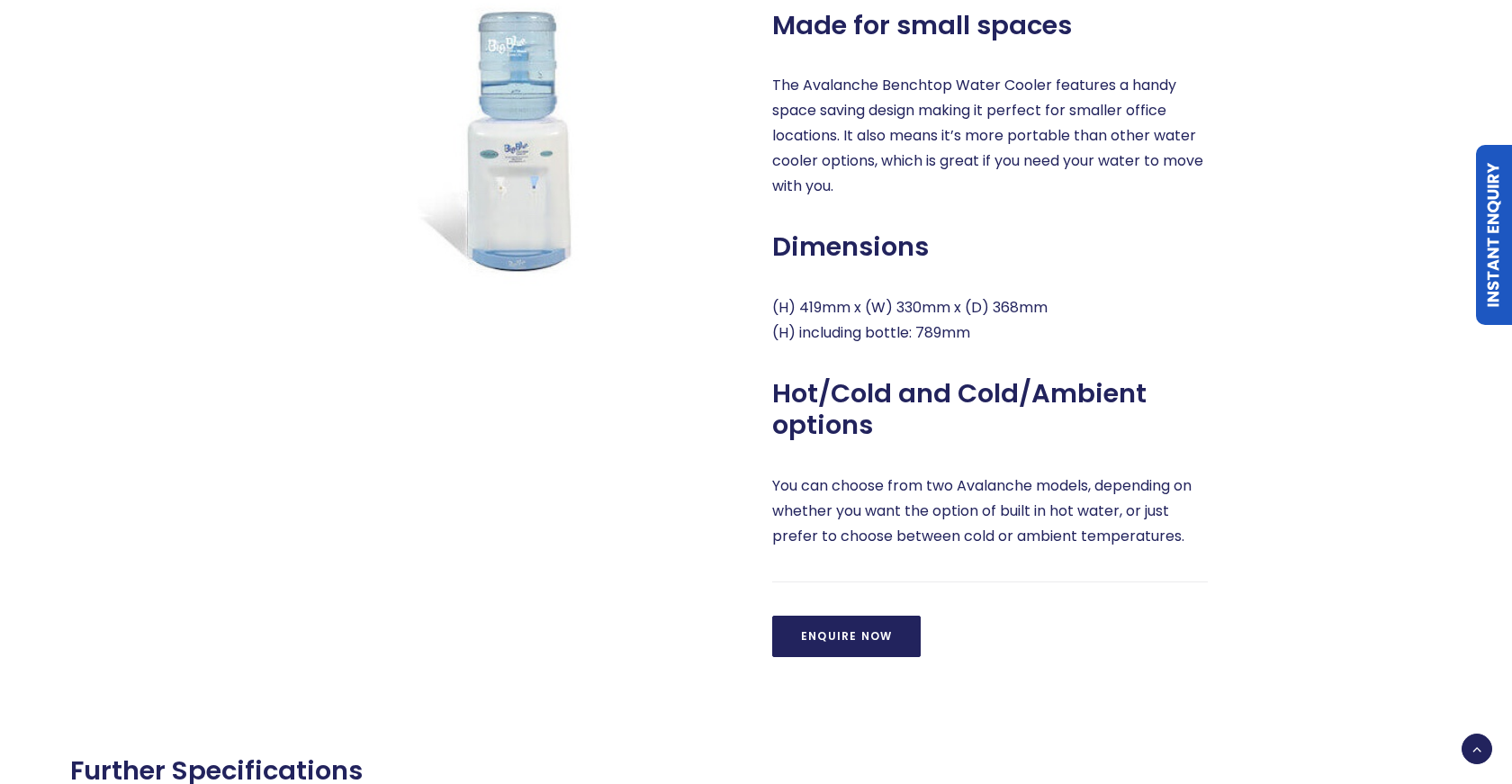
scroll to position [894, 0]
